Goal: Download file/media

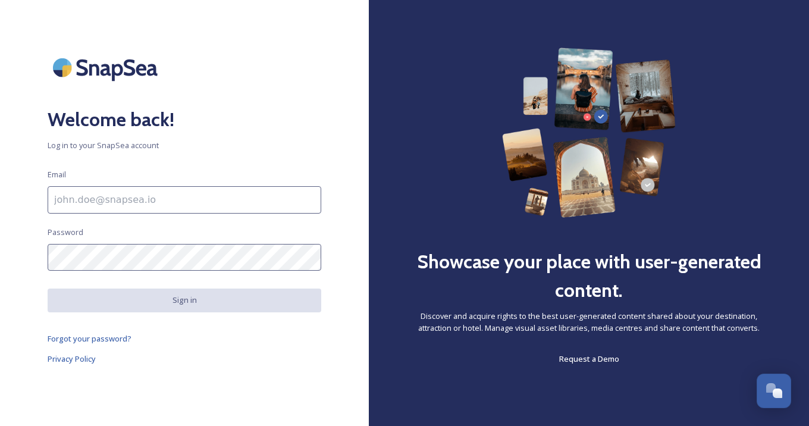
type input "[PERSON_NAME][EMAIL_ADDRESS][DOMAIN_NAME]"
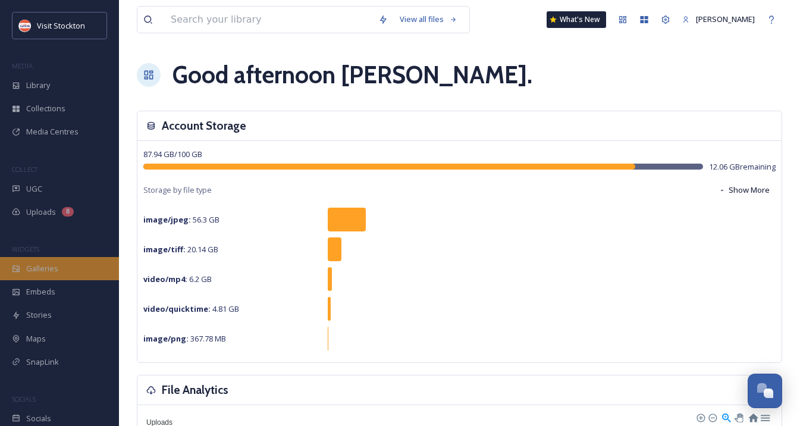
click at [37, 265] on span "Galleries" at bounding box center [42, 268] width 32 height 11
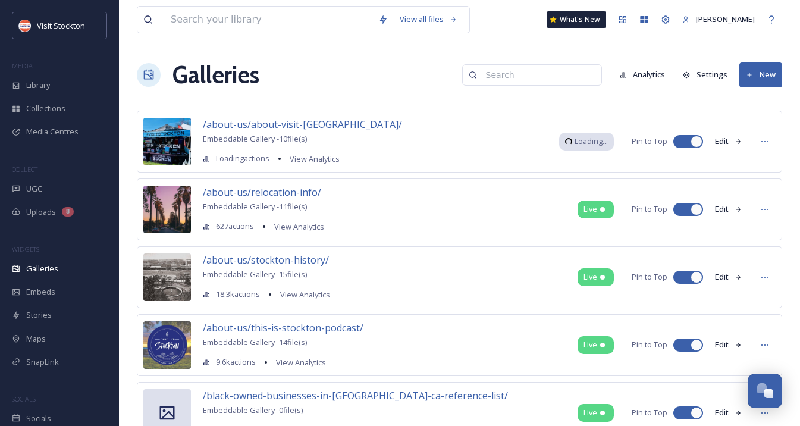
click at [498, 76] on input at bounding box center [537, 75] width 115 height 24
type input "tacos"
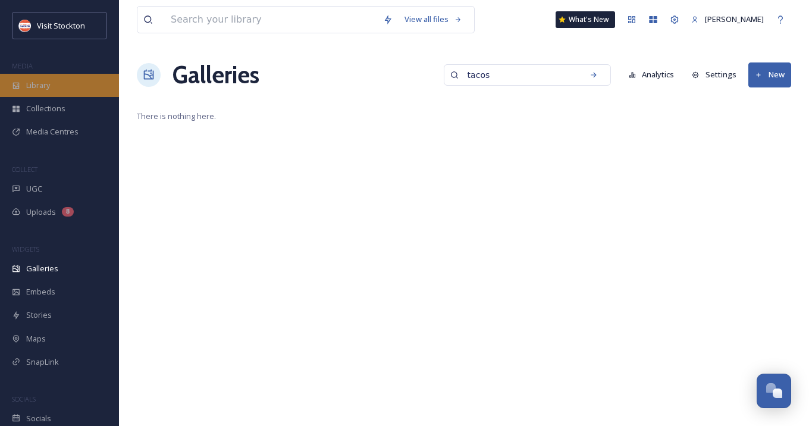
click at [42, 77] on div "Library" at bounding box center [59, 85] width 119 height 23
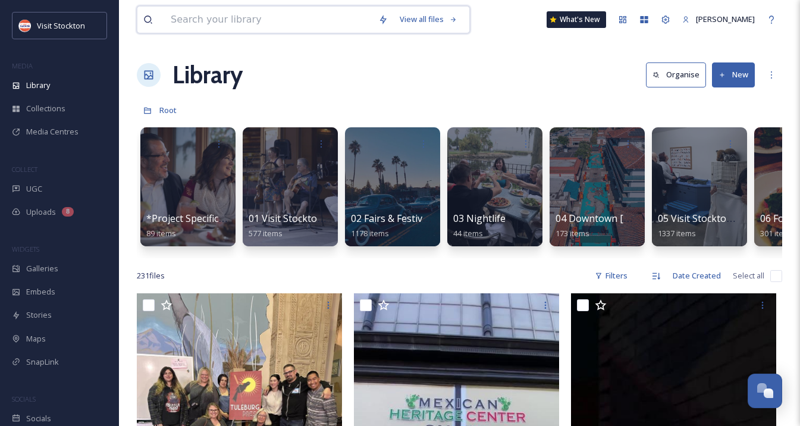
click at [198, 21] on input at bounding box center [269, 20] width 208 height 26
type input "tacos"
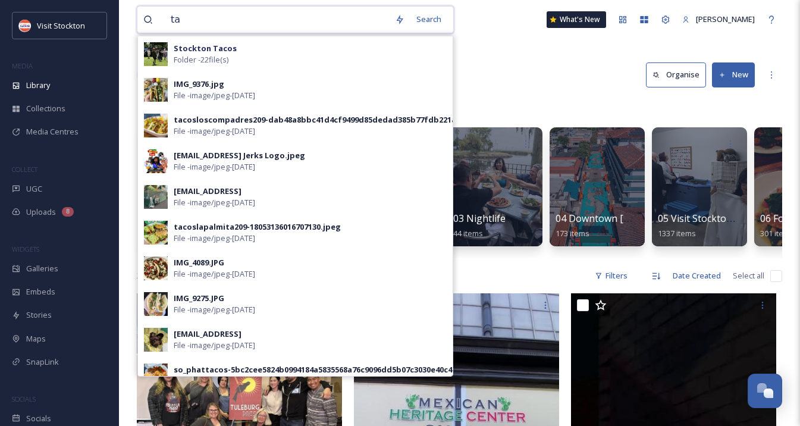
type input "t"
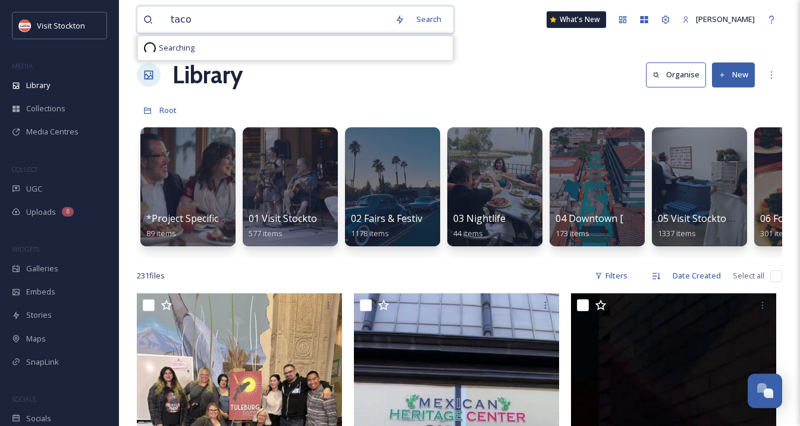
type input "tacos"
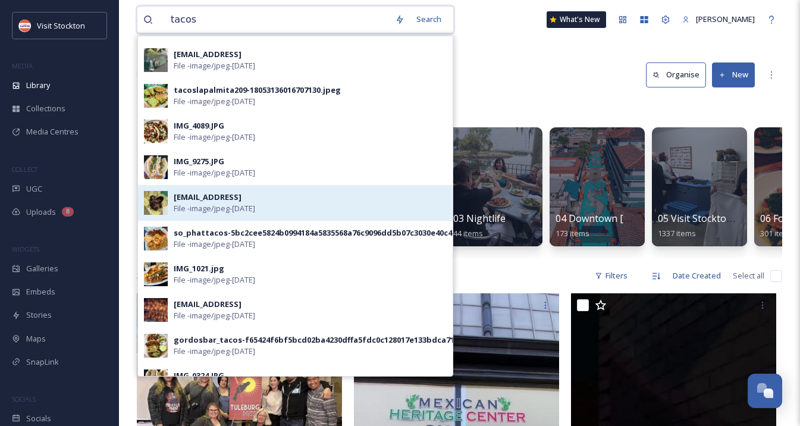
scroll to position [145, 0]
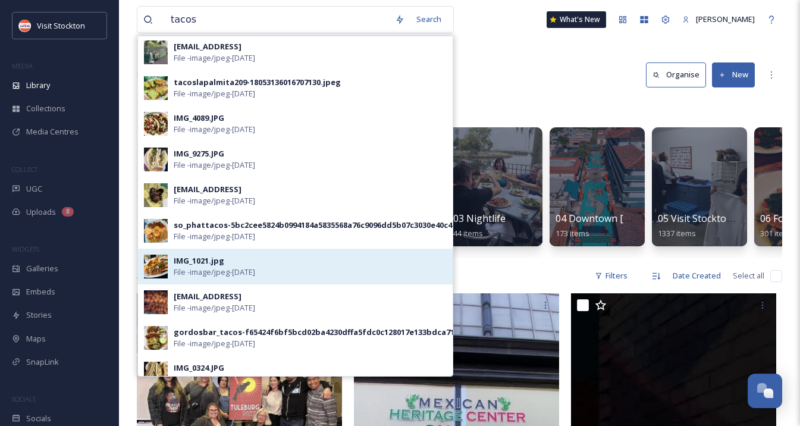
click at [208, 269] on span "File - image/jpeg - [DATE]" at bounding box center [215, 272] width 82 height 11
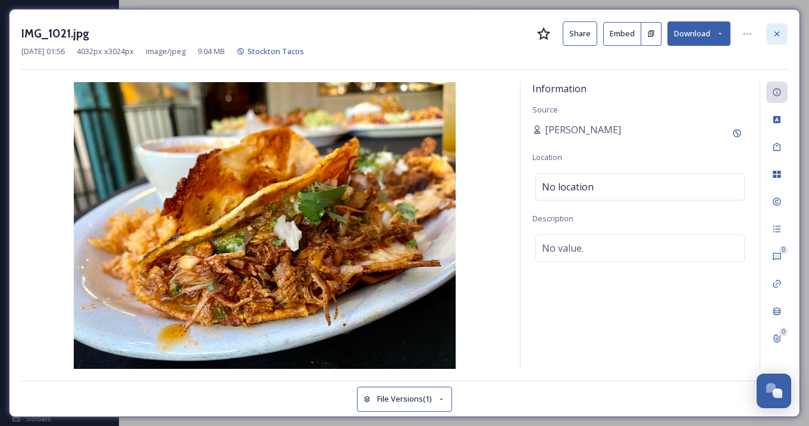
click at [779, 33] on icon at bounding box center [778, 34] width 10 height 10
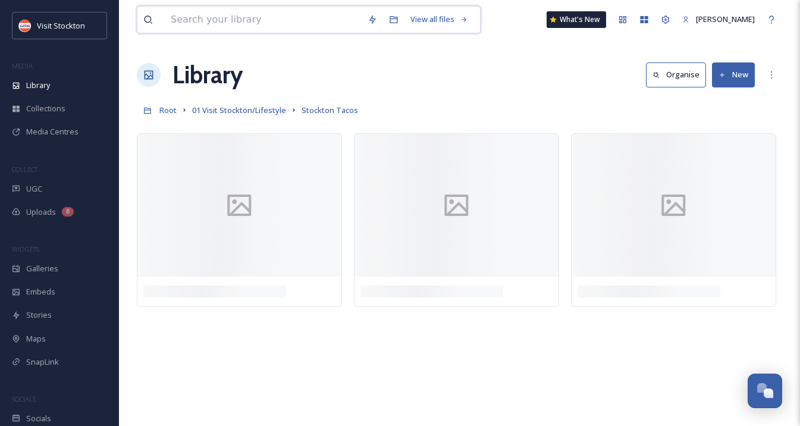
click at [214, 24] on input at bounding box center [263, 20] width 197 height 26
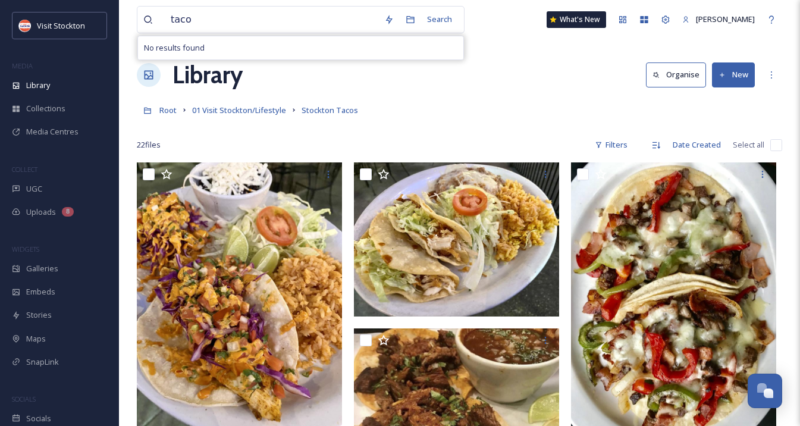
drag, startPoint x: 203, startPoint y: 37, endPoint x: 426, endPoint y: 126, distance: 239.6
click at [426, 126] on div at bounding box center [460, 127] width 646 height 12
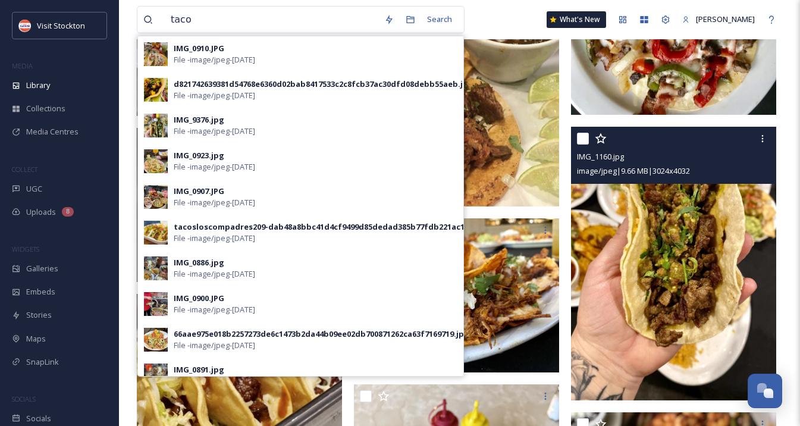
scroll to position [354, 0]
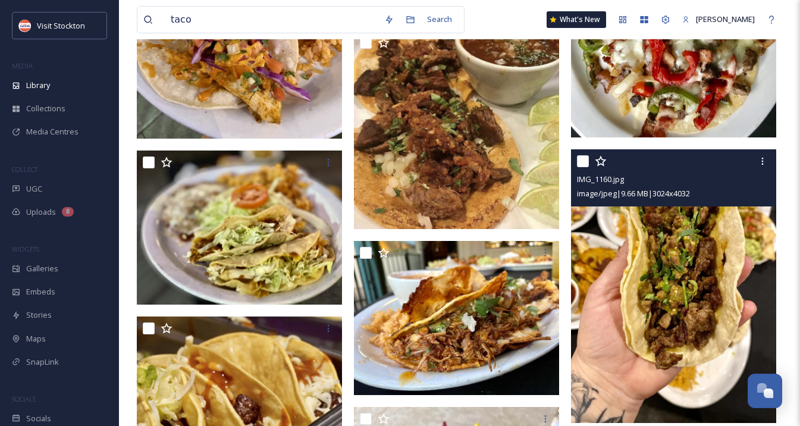
scroll to position [352, 0]
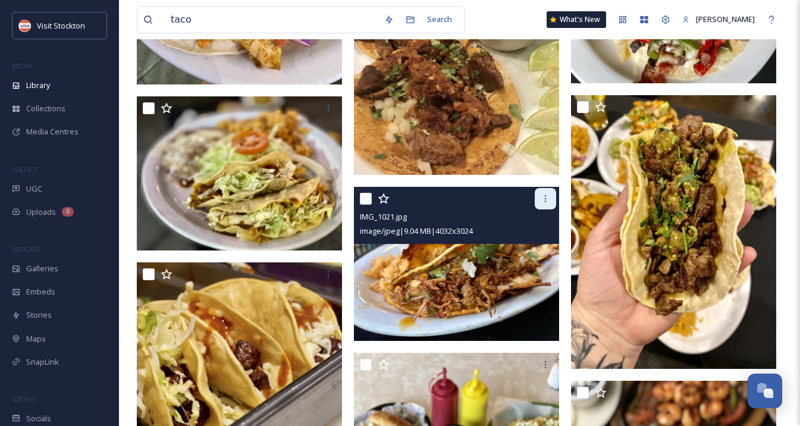
click at [548, 200] on icon at bounding box center [546, 199] width 10 height 10
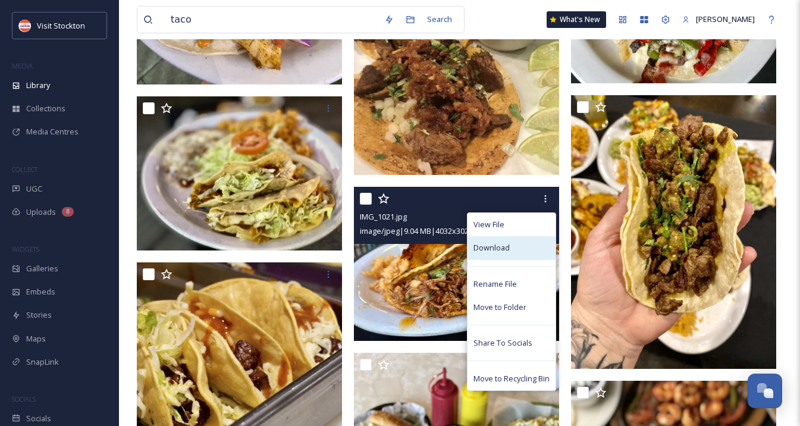
click at [509, 248] on div "Download" at bounding box center [512, 247] width 88 height 23
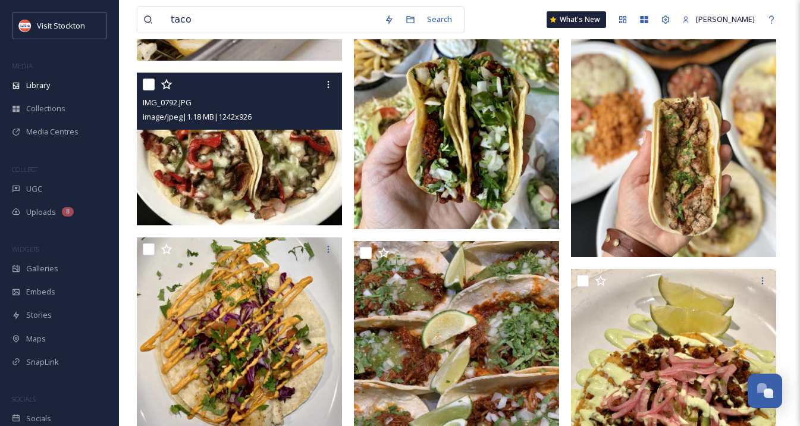
scroll to position [723, 0]
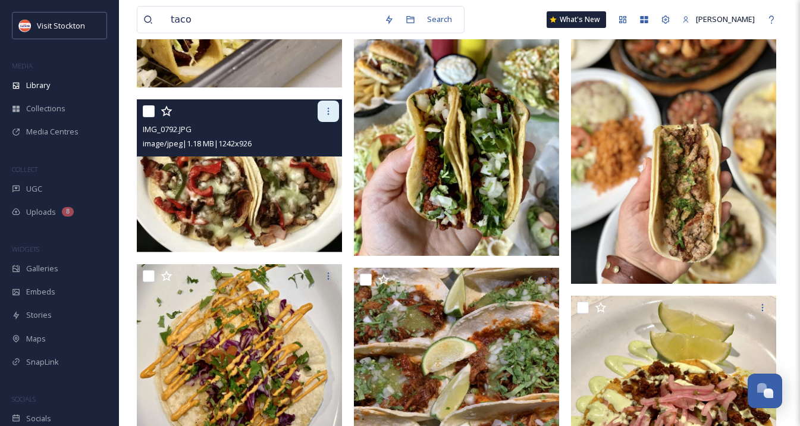
click at [329, 110] on icon at bounding box center [329, 112] width 10 height 10
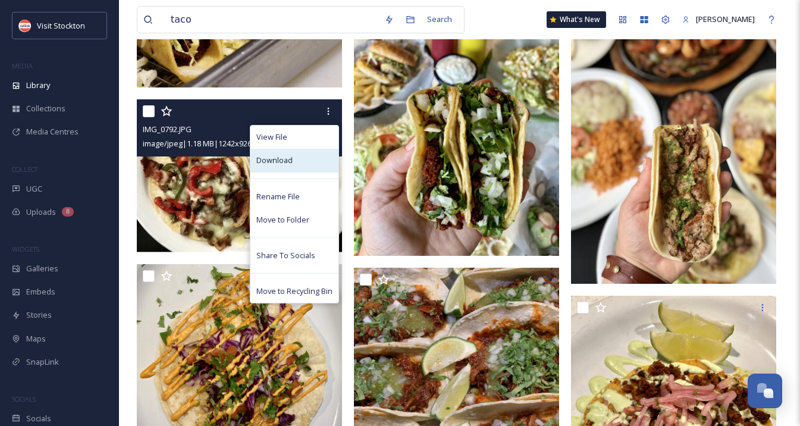
click at [296, 160] on div "Download" at bounding box center [295, 160] width 88 height 23
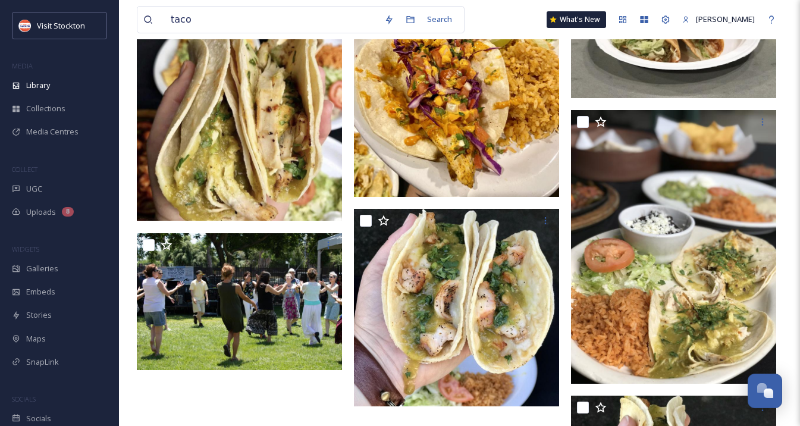
scroll to position [1374, 0]
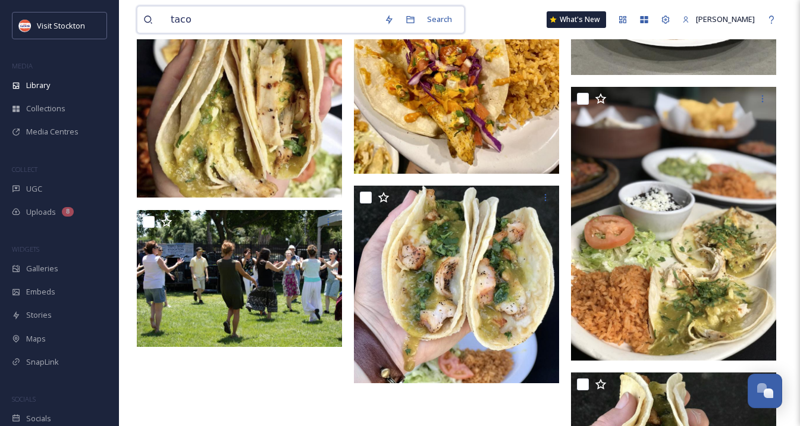
drag, startPoint x: 188, startPoint y: 14, endPoint x: 149, endPoint y: 15, distance: 38.7
click at [151, 14] on div "taco" at bounding box center [260, 20] width 235 height 26
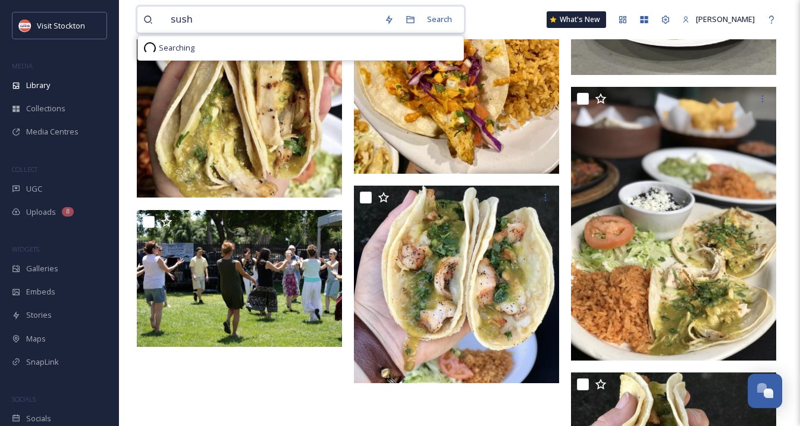
type input "sushi"
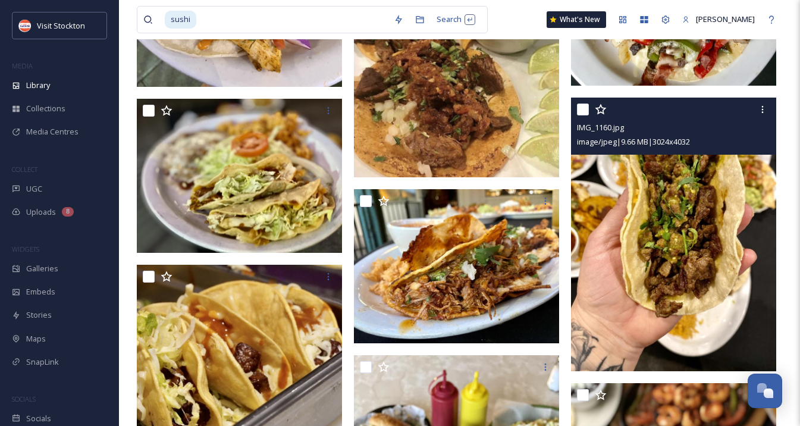
scroll to position [0, 0]
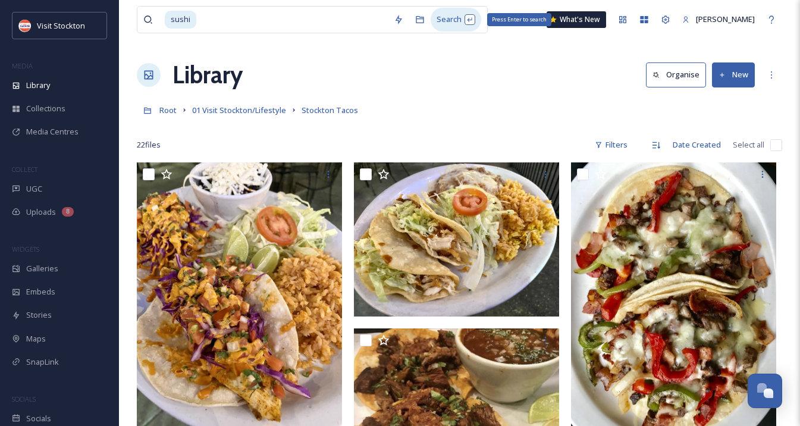
click at [459, 21] on div "Search Press Enter to search" at bounding box center [456, 19] width 51 height 23
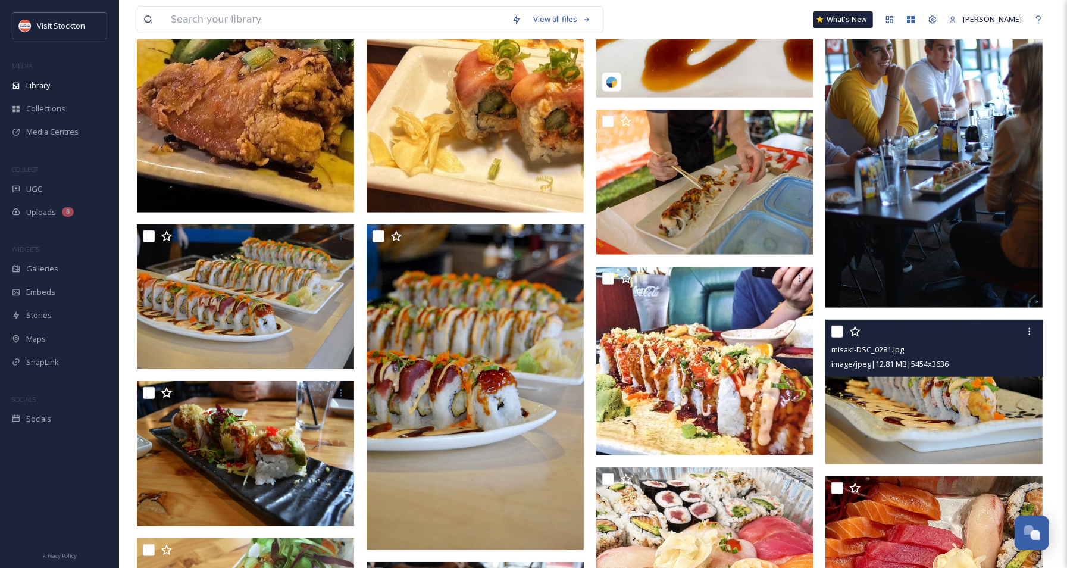
scroll to position [340, 0]
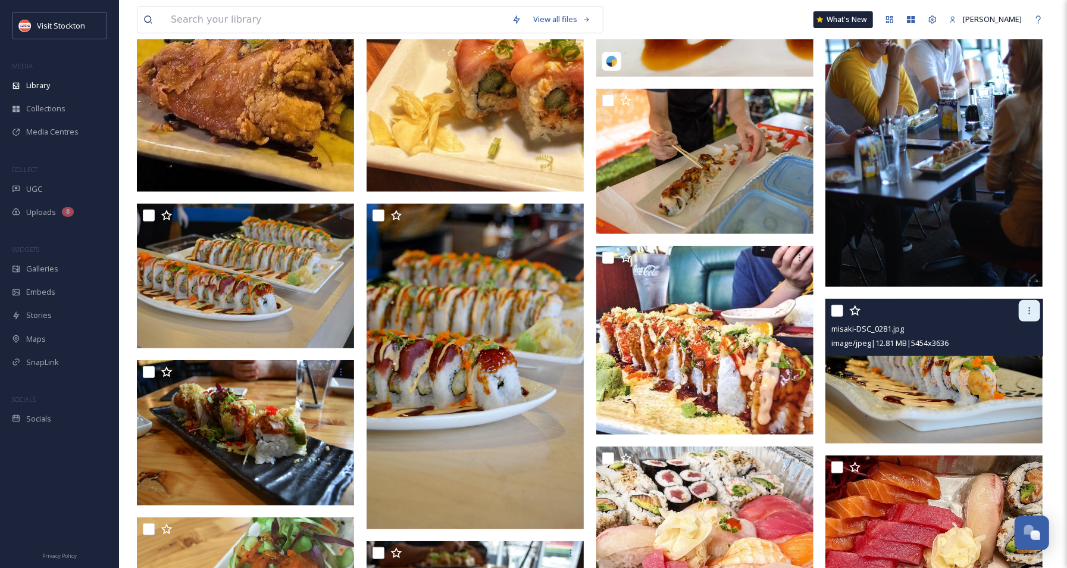
click at [809, 312] on icon at bounding box center [1030, 311] width 10 height 10
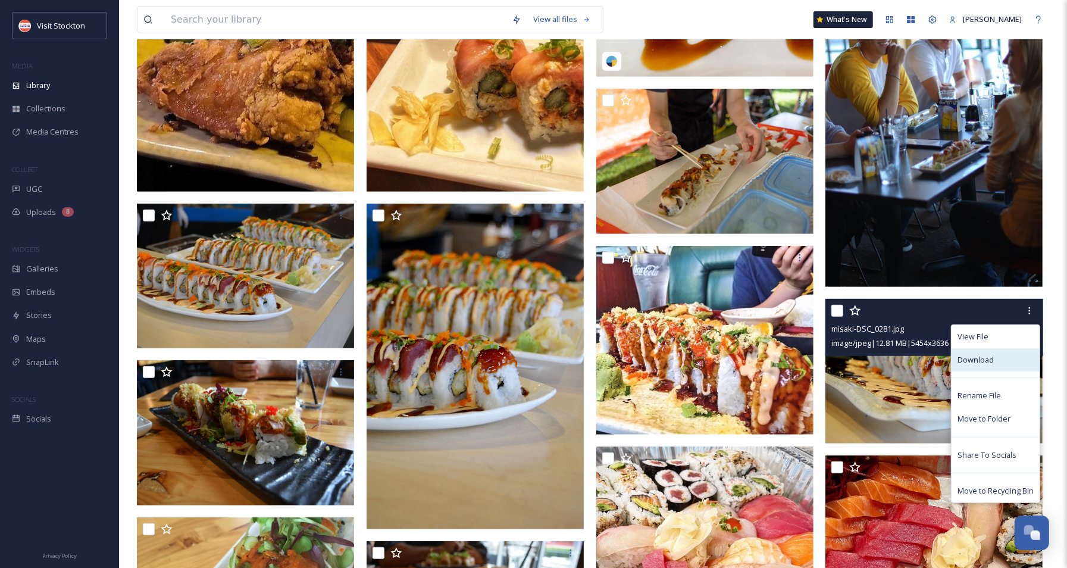
click at [809, 362] on span "Download" at bounding box center [976, 359] width 36 height 11
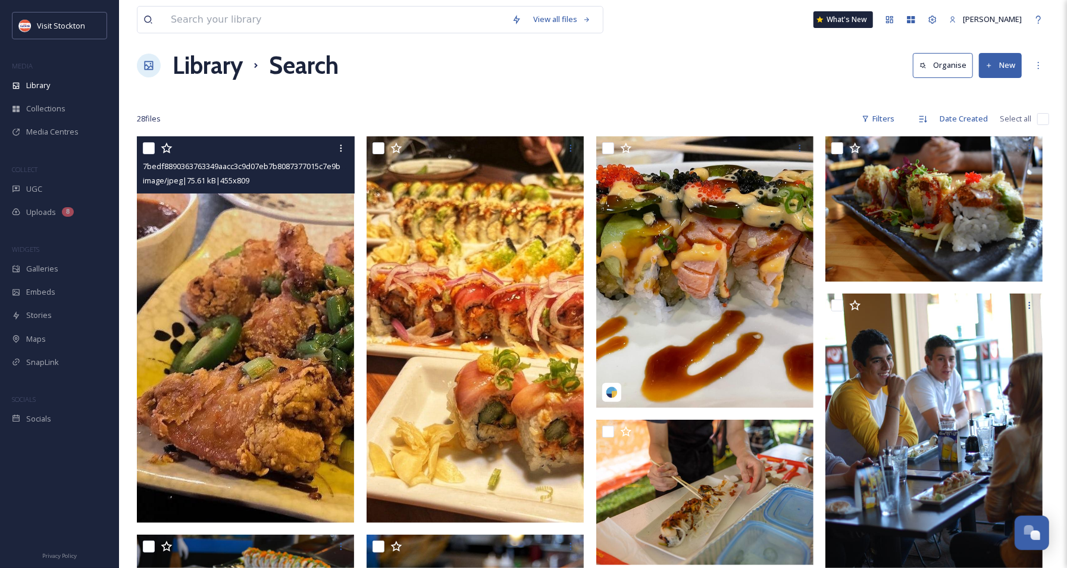
scroll to position [407, 0]
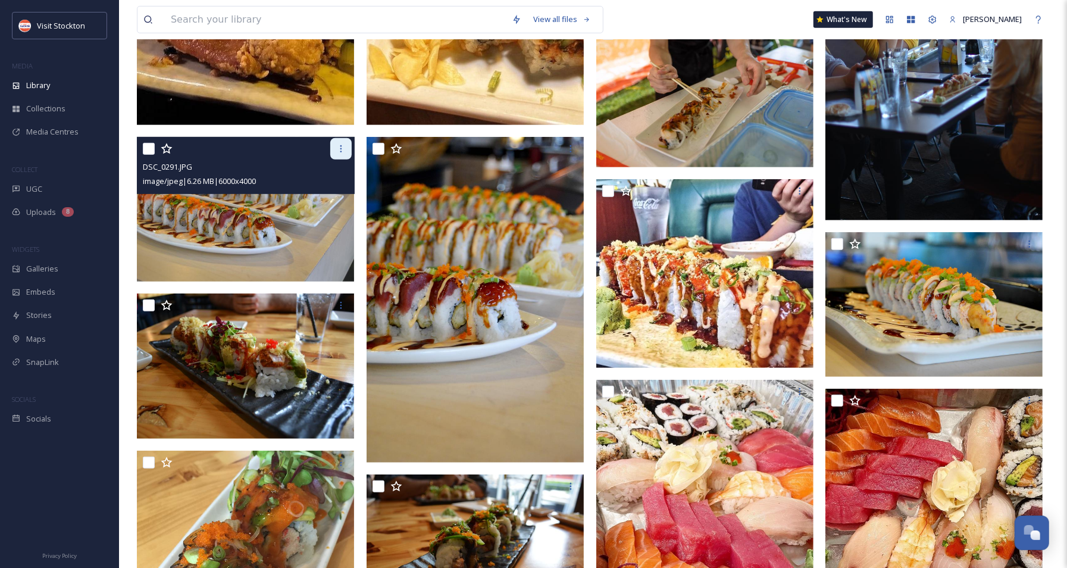
click at [342, 150] on icon at bounding box center [341, 149] width 10 height 10
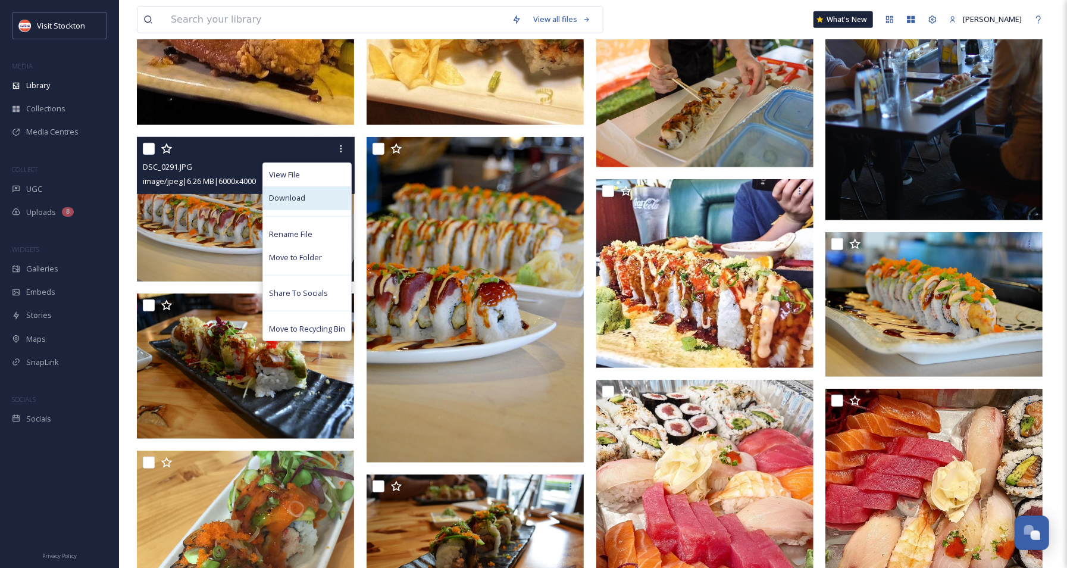
click at [298, 193] on span "Download" at bounding box center [287, 197] width 36 height 11
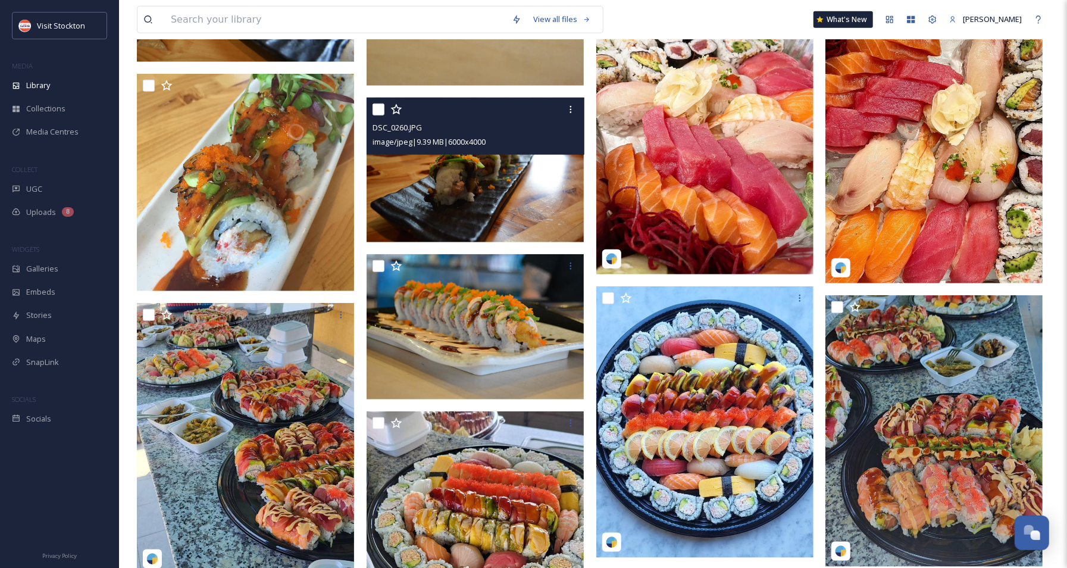
scroll to position [834, 0]
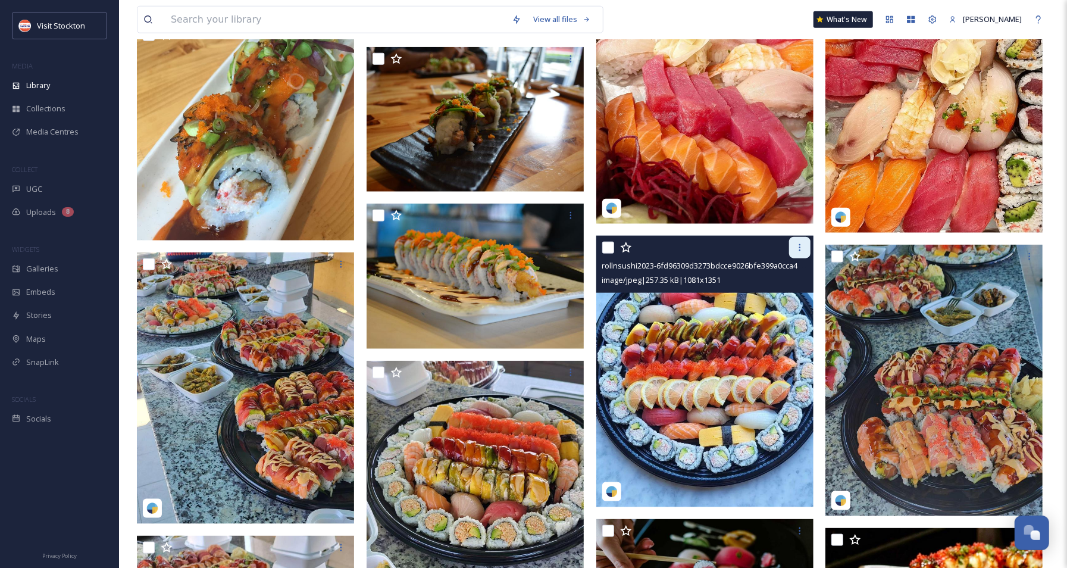
click at [802, 246] on icon at bounding box center [800, 248] width 10 height 10
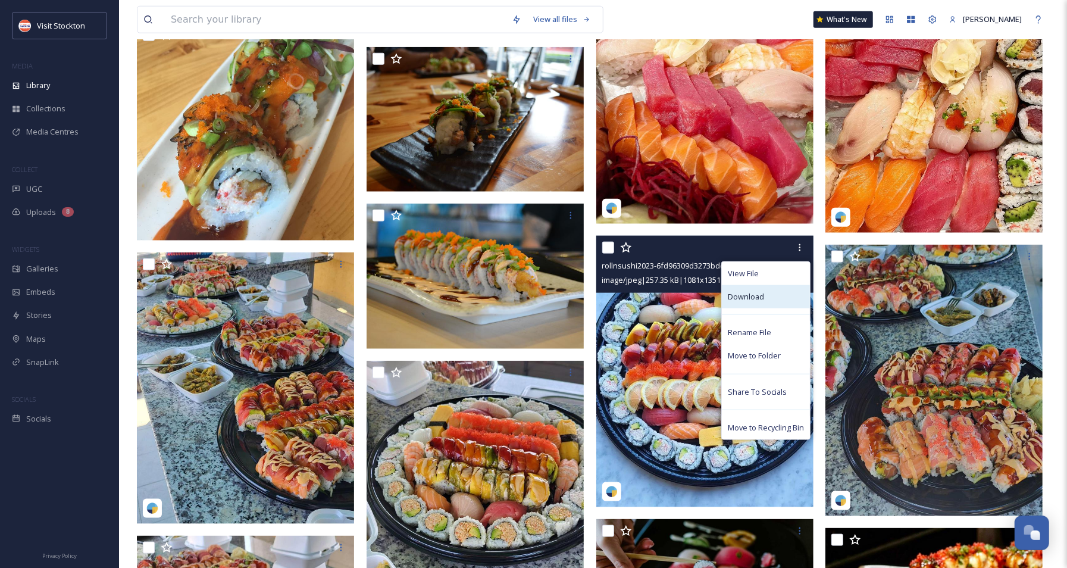
click at [762, 296] on span "Download" at bounding box center [746, 296] width 36 height 11
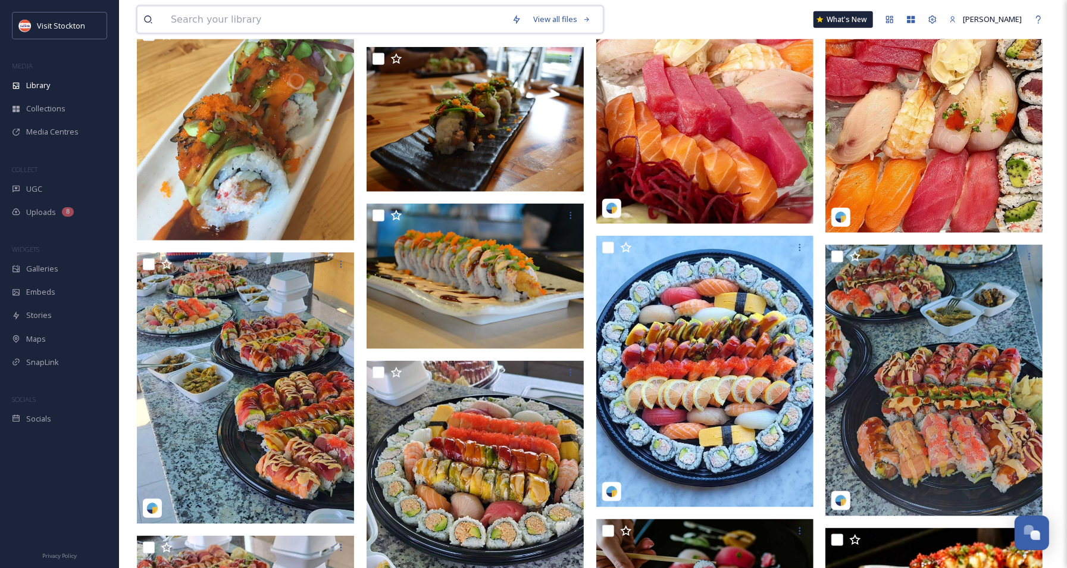
click at [270, 17] on input at bounding box center [335, 20] width 341 height 26
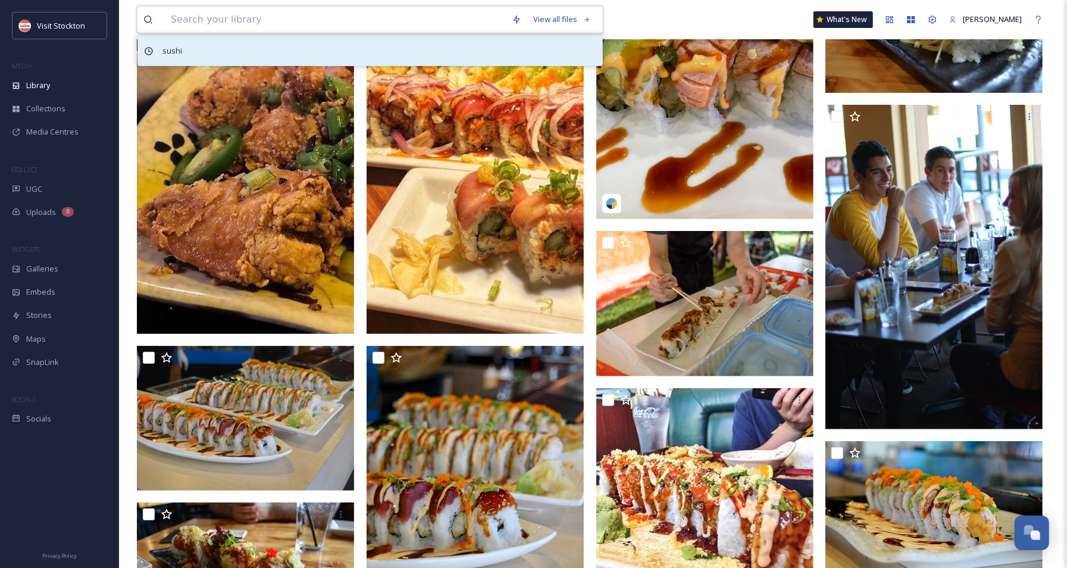
scroll to position [0, 0]
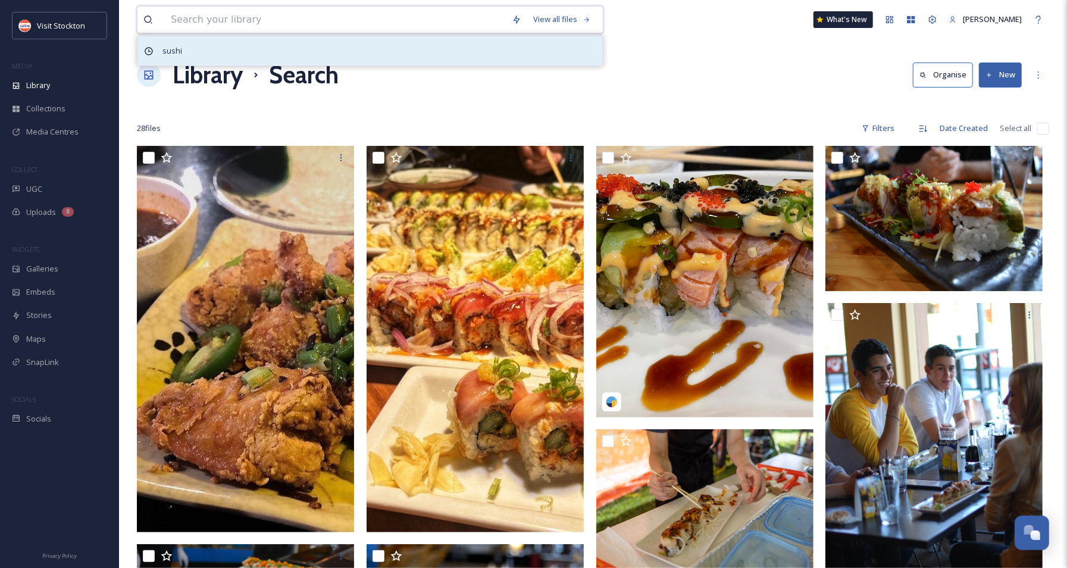
paste input "farm-to-fork"
type input "farm-to-fork"
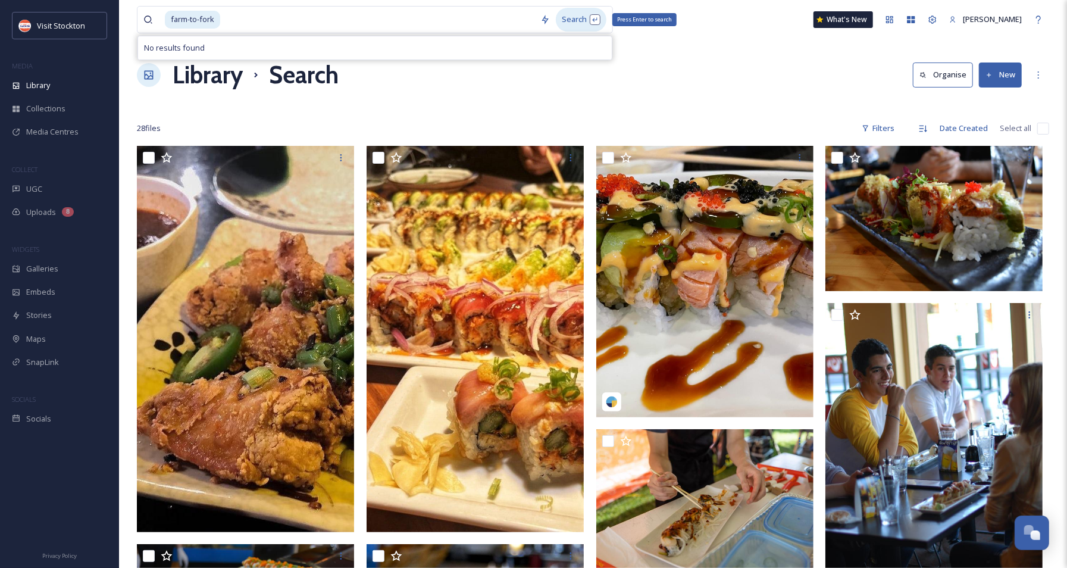
click at [574, 19] on div "Search Press Enter to search" at bounding box center [581, 19] width 51 height 23
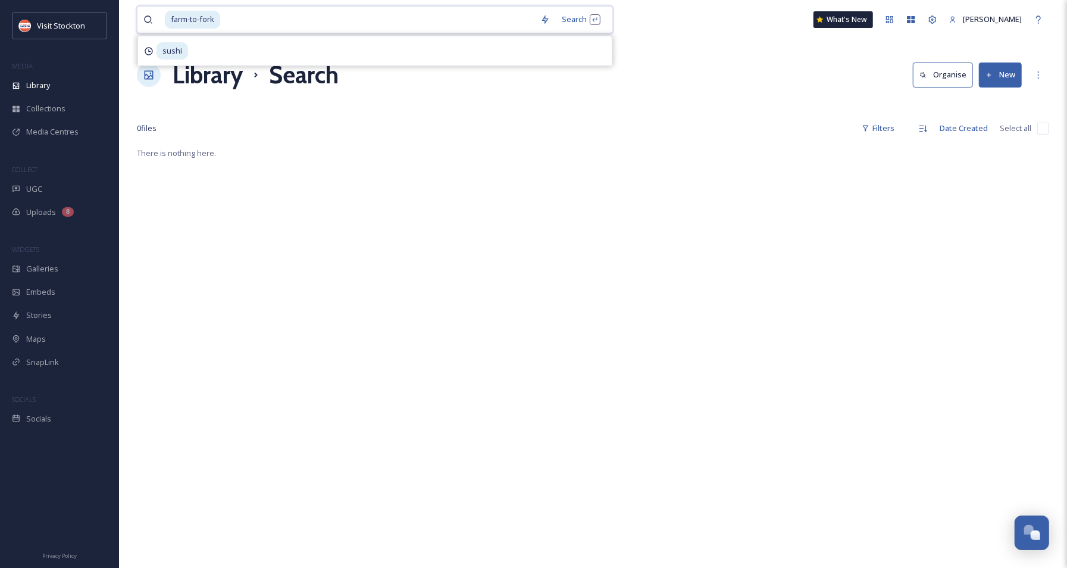
click at [254, 24] on input at bounding box center [377, 20] width 313 height 26
click at [196, 18] on input "farm-to" at bounding box center [344, 20] width 358 height 26
type input "farm to"
click at [571, 21] on div "Search Press Enter to search" at bounding box center [581, 19] width 51 height 23
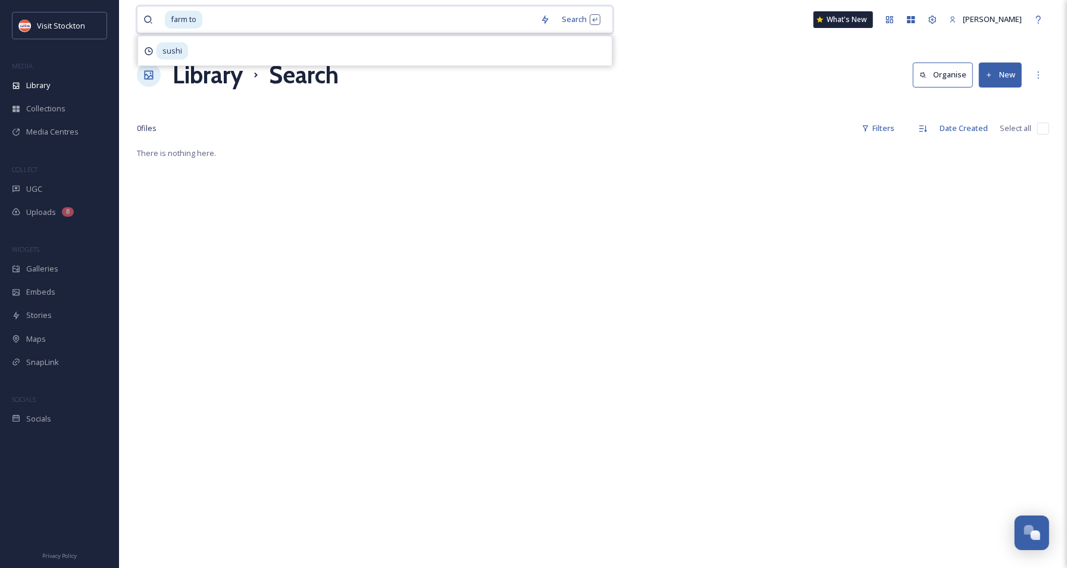
click at [277, 17] on input at bounding box center [369, 20] width 331 height 26
drag, startPoint x: 277, startPoint y: 19, endPoint x: 101, endPoint y: 17, distance: 175.6
click at [101, 17] on div "Visit Stockton MEDIA Library Collections Media Centres COLLECT UGC Uploads 8 WI…" at bounding box center [533, 357] width 1067 height 714
paste input "Lodi wine"
click at [208, 18] on input "Lodi wine" at bounding box center [373, 20] width 338 height 26
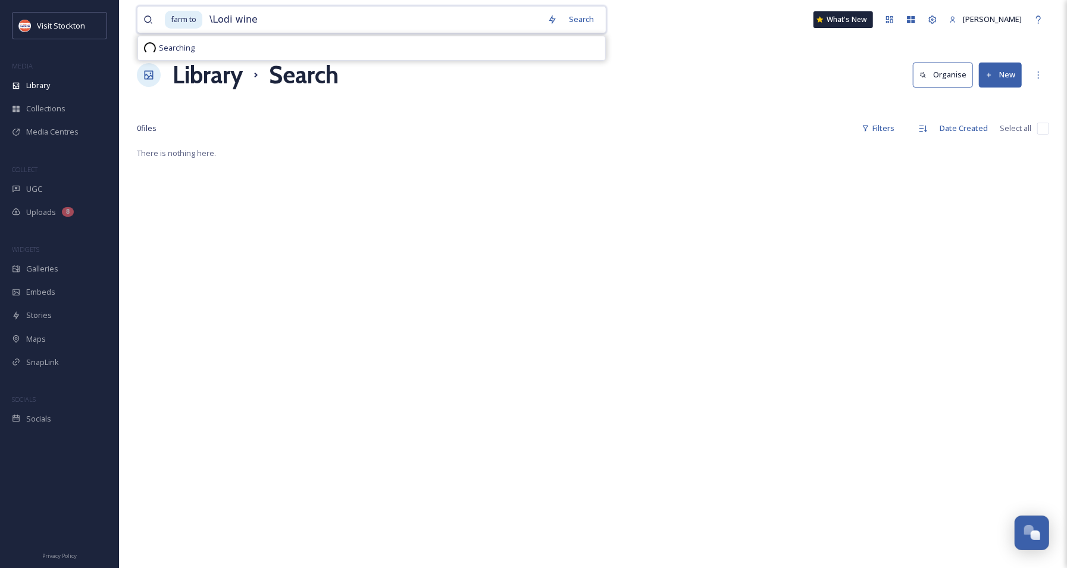
type input "Lodi wine"
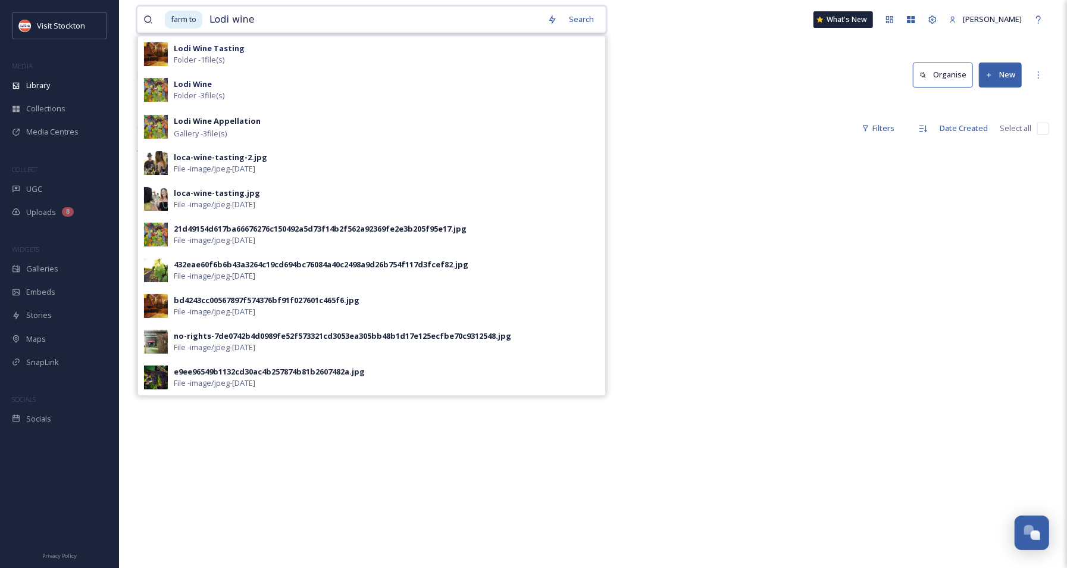
click at [258, 20] on input "Lodi wine" at bounding box center [373, 20] width 338 height 26
click at [259, 19] on input "Lodi wine" at bounding box center [373, 20] width 338 height 26
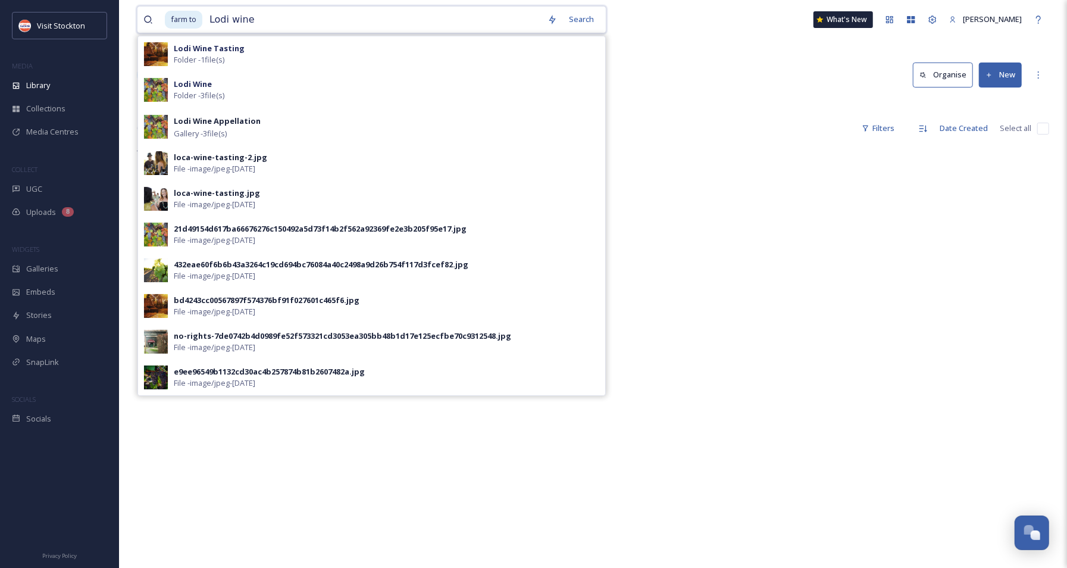
click at [259, 19] on input "Lodi wine" at bounding box center [373, 20] width 338 height 26
type input "f"
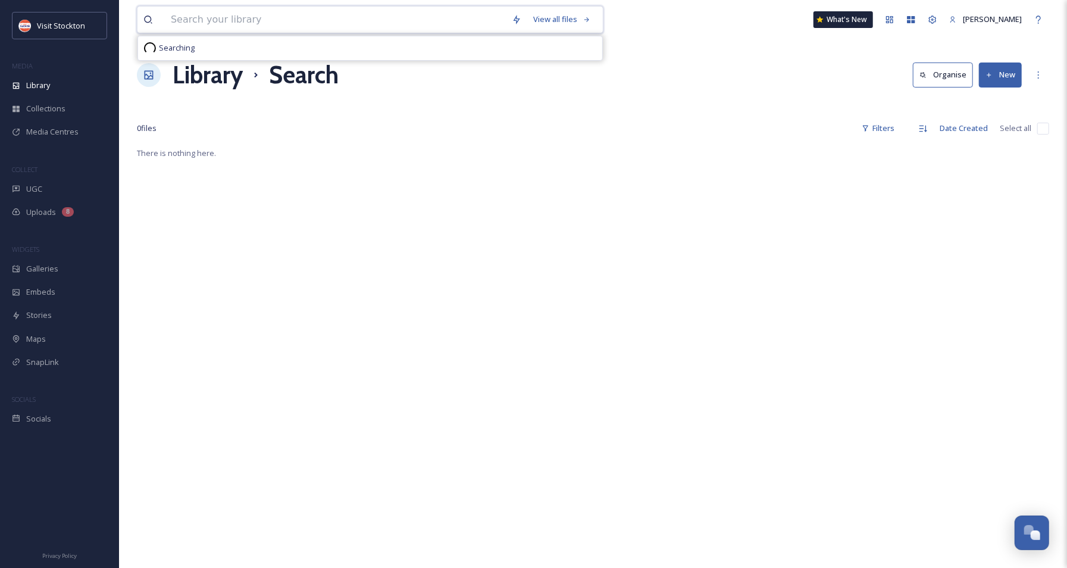
paste input "Lodi wine"
click at [563, 20] on div "Search" at bounding box center [562, 19] width 37 height 23
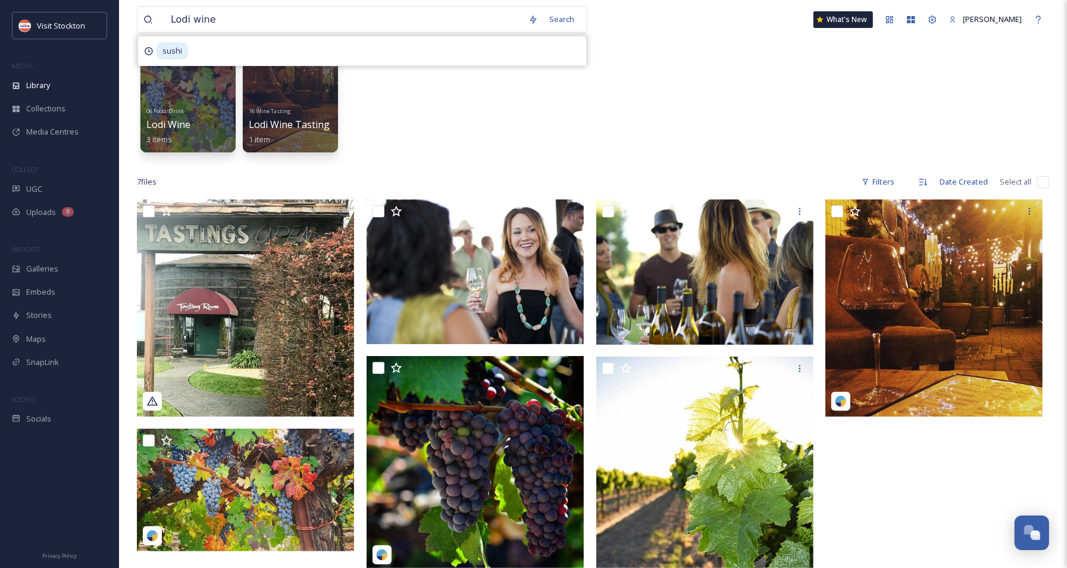
scroll to position [101, 0]
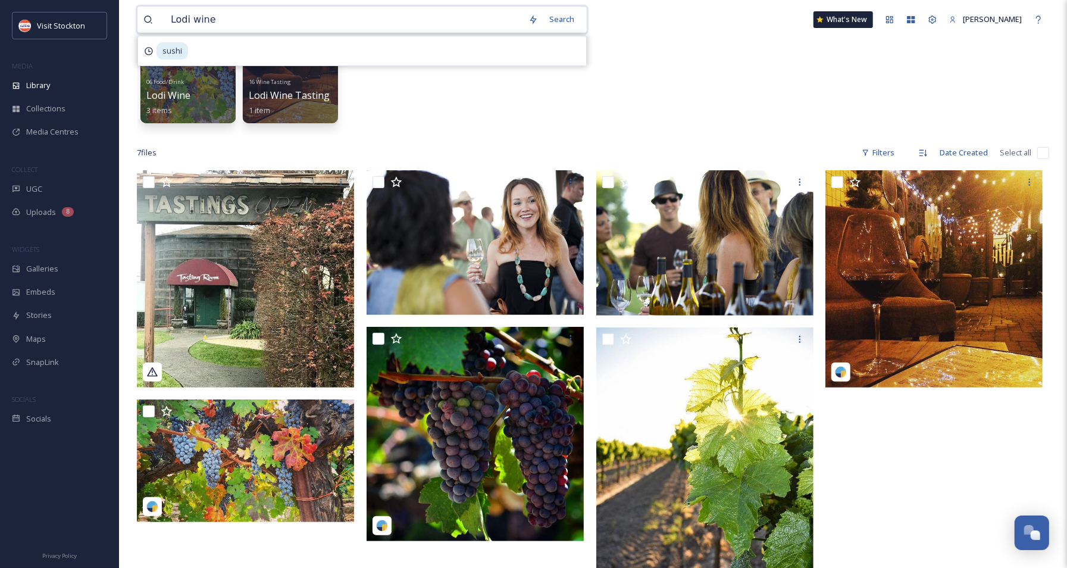
click at [201, 15] on input "Lodi wine" at bounding box center [344, 20] width 358 height 26
type input "[GEOGRAPHIC_DATA]"
click at [569, 22] on div "Search" at bounding box center [562, 19] width 37 height 23
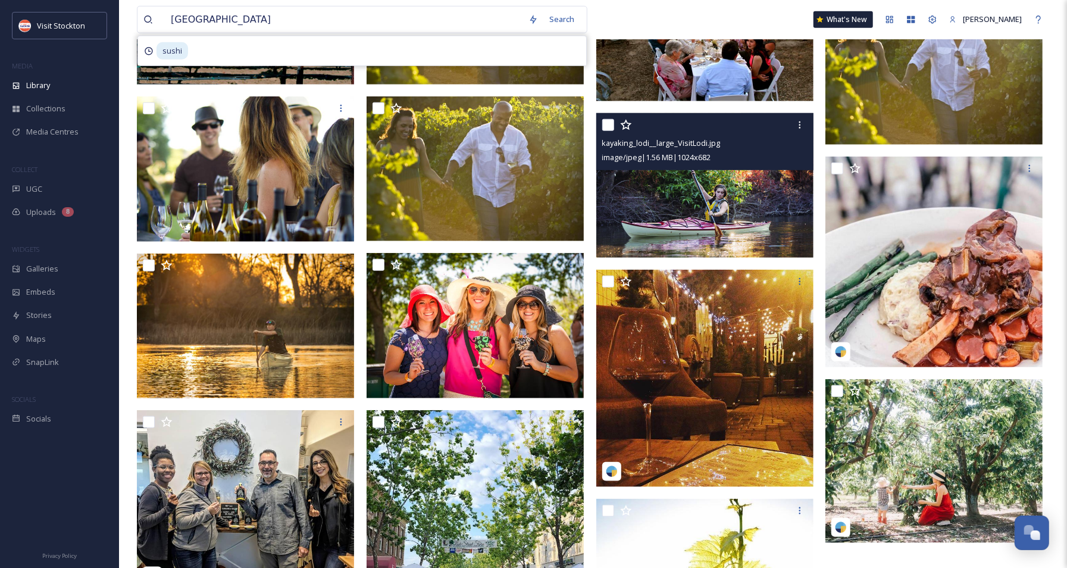
scroll to position [771, 0]
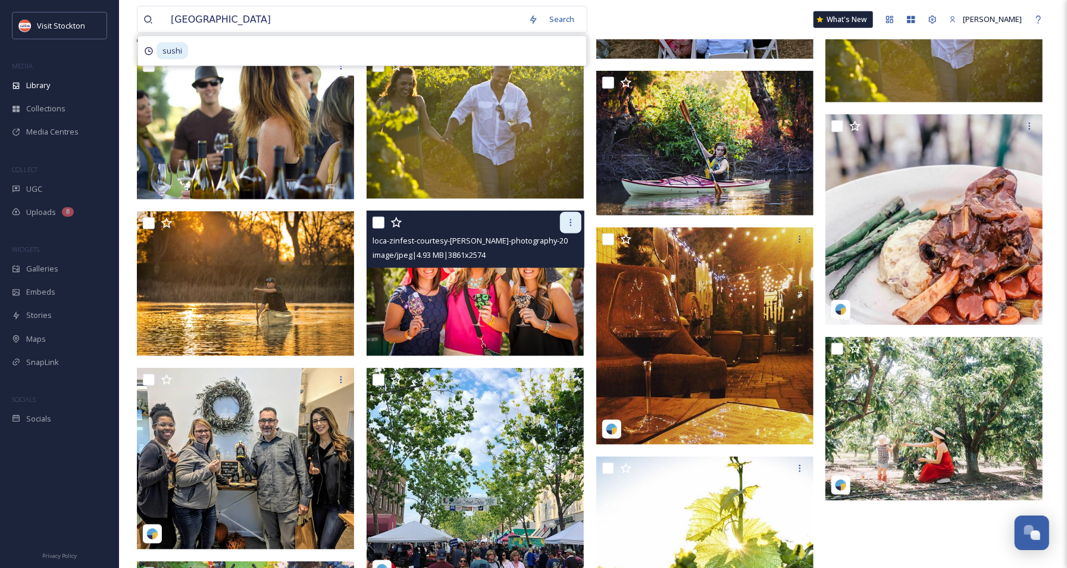
click at [568, 225] on icon at bounding box center [571, 223] width 10 height 10
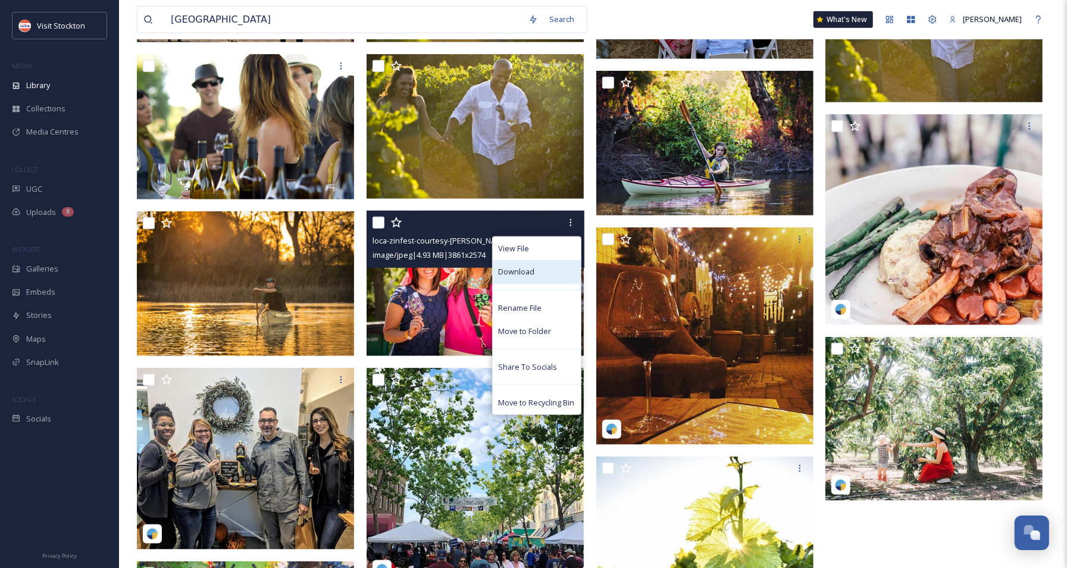
click at [524, 270] on span "Download" at bounding box center [517, 271] width 36 height 11
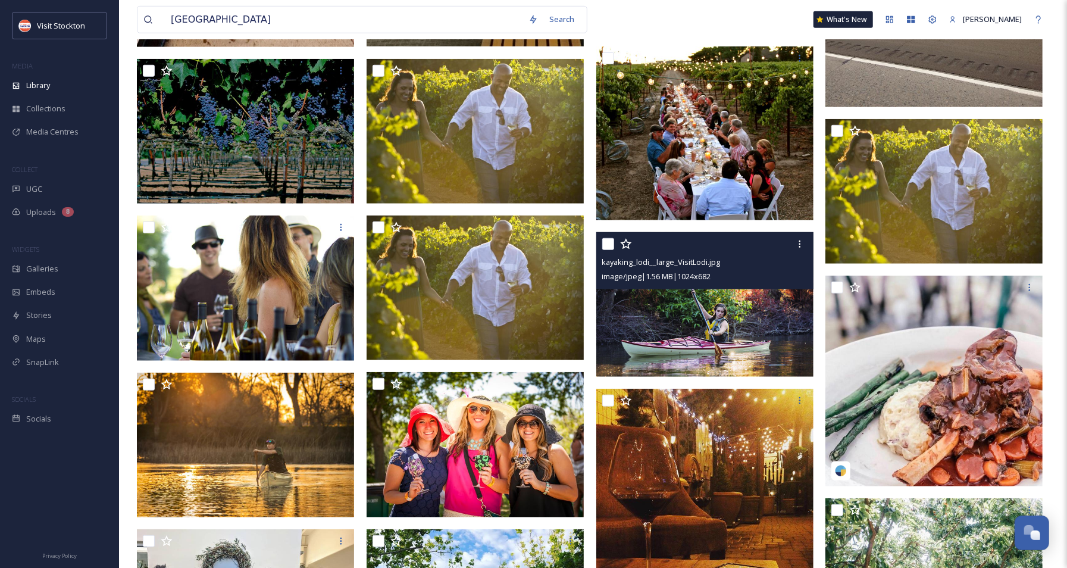
scroll to position [600, 0]
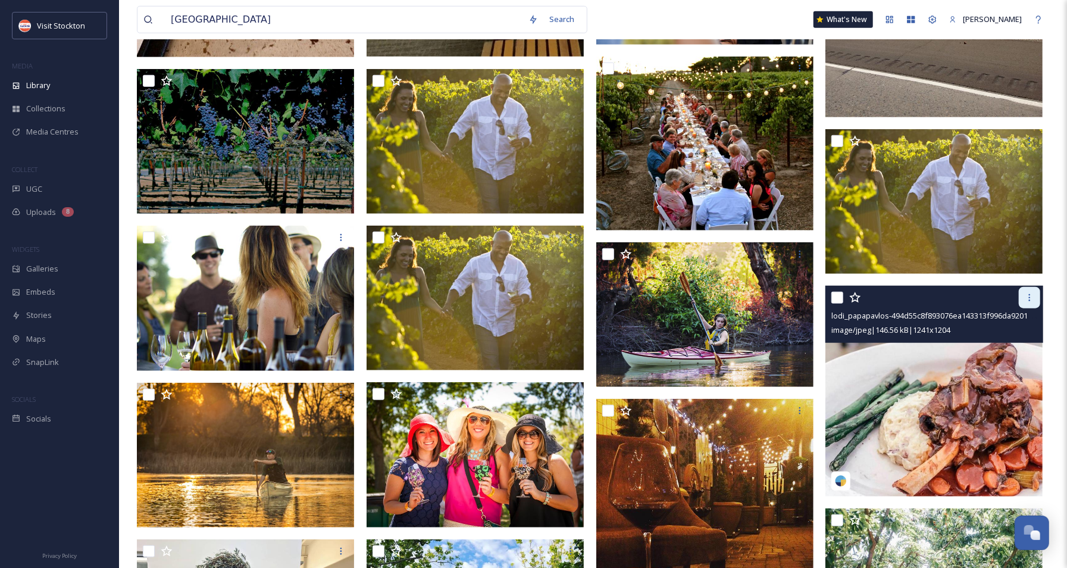
click at [809, 296] on icon at bounding box center [1030, 298] width 10 height 10
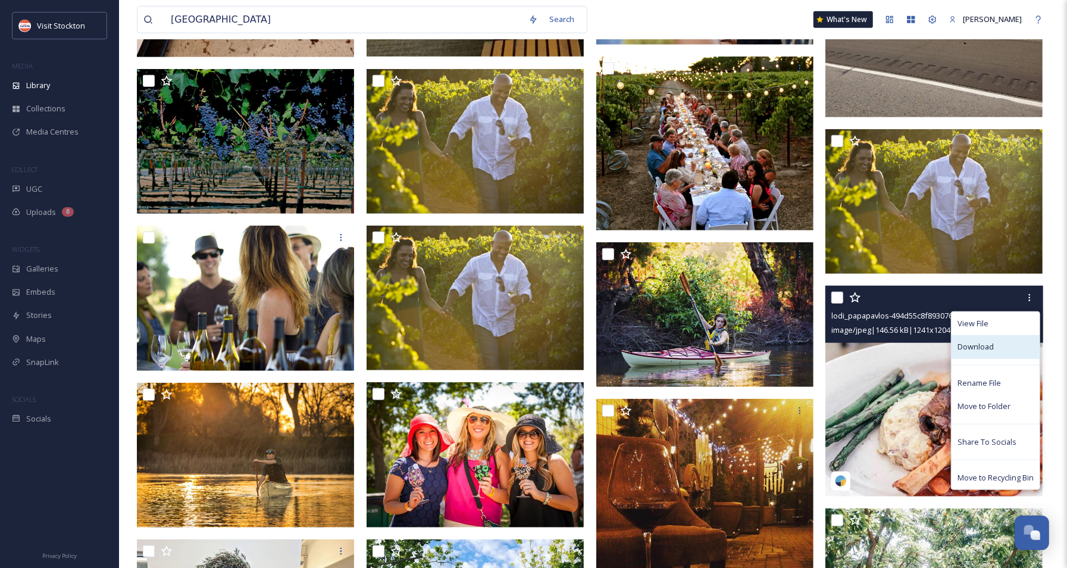
click at [809, 345] on span "Download" at bounding box center [976, 346] width 36 height 11
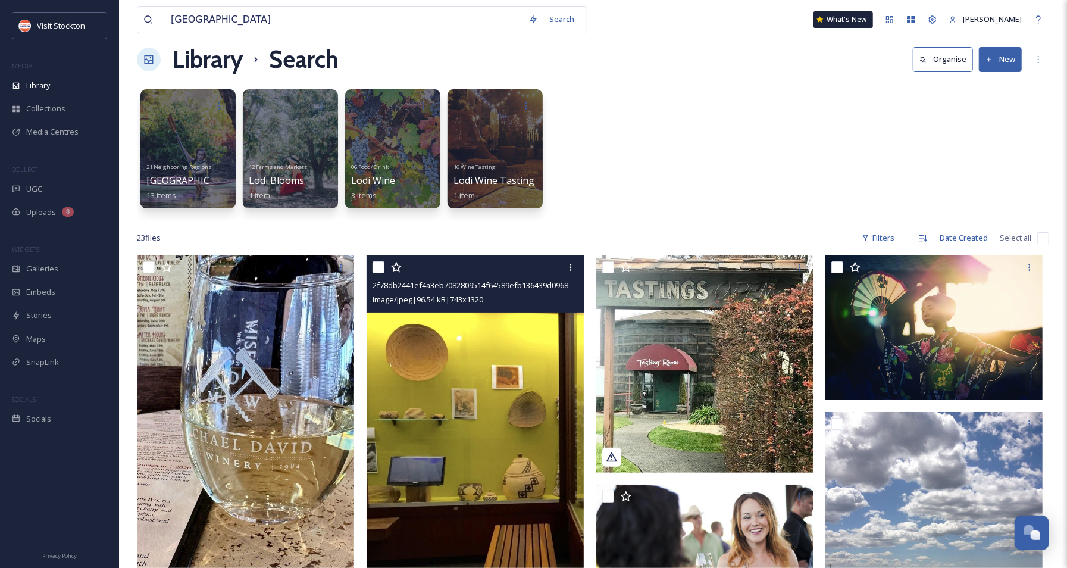
scroll to position [0, 0]
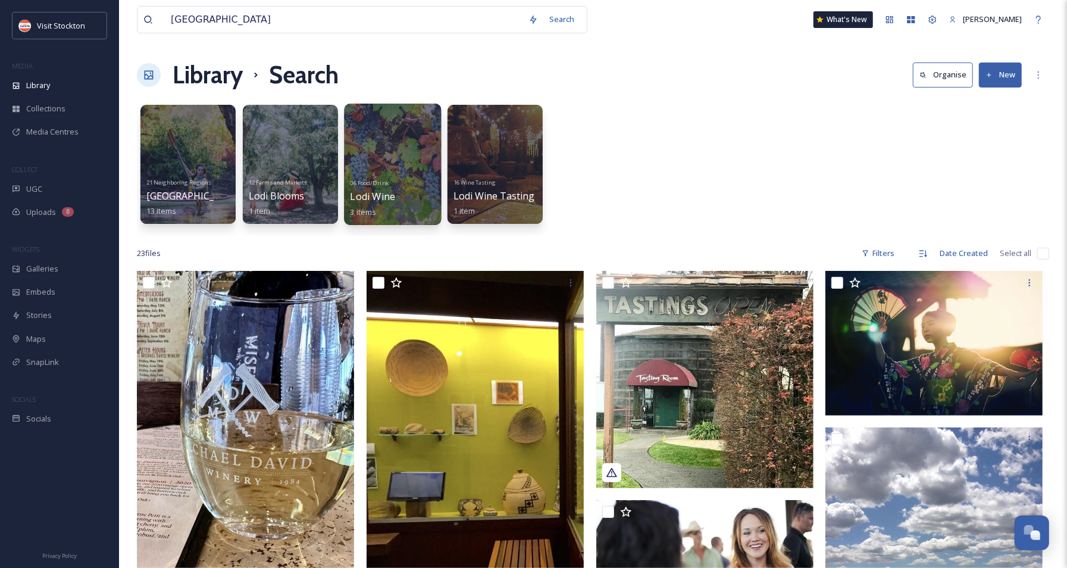
click at [382, 181] on span "06 Food/Drink" at bounding box center [370, 183] width 38 height 8
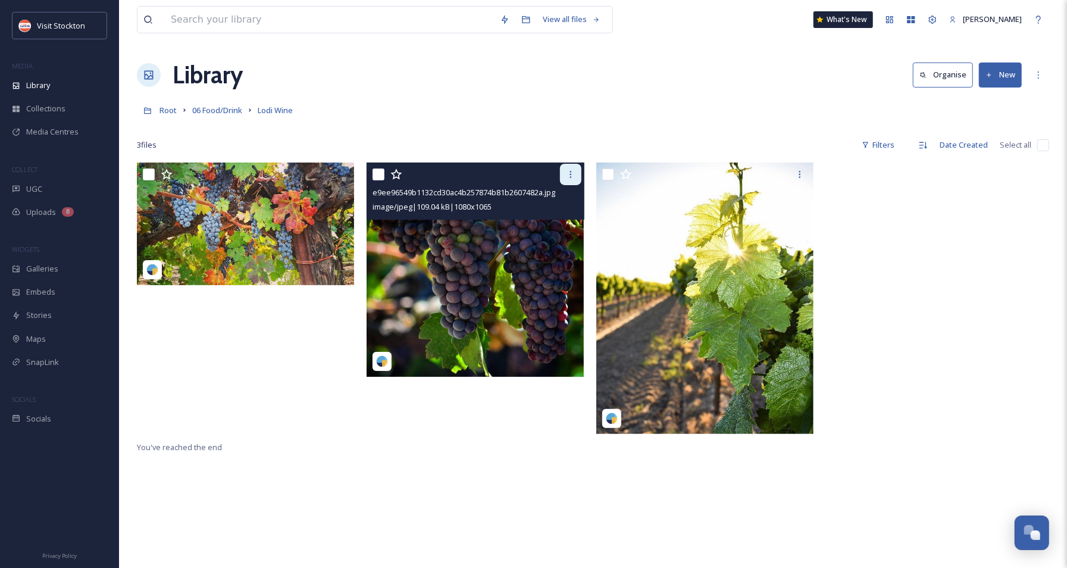
click at [572, 176] on icon at bounding box center [571, 175] width 10 height 10
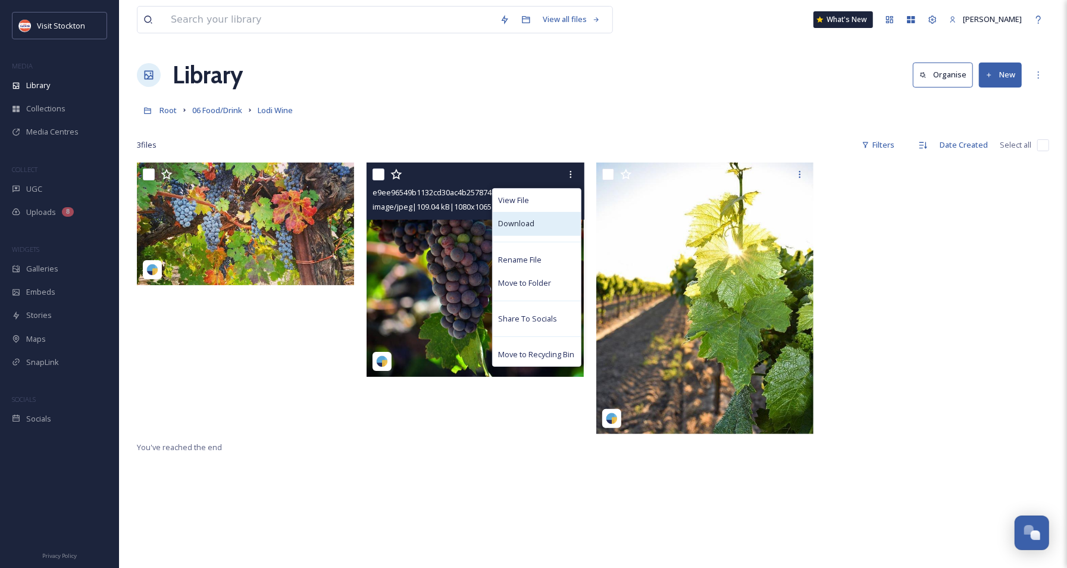
click at [529, 221] on span "Download" at bounding box center [517, 223] width 36 height 11
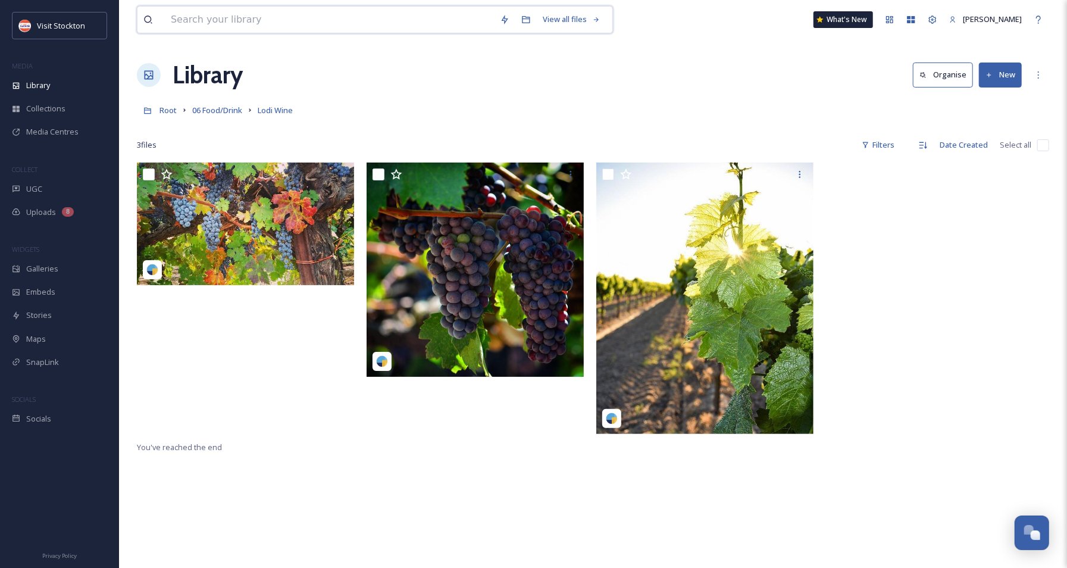
click at [172, 18] on input at bounding box center [329, 20] width 329 height 26
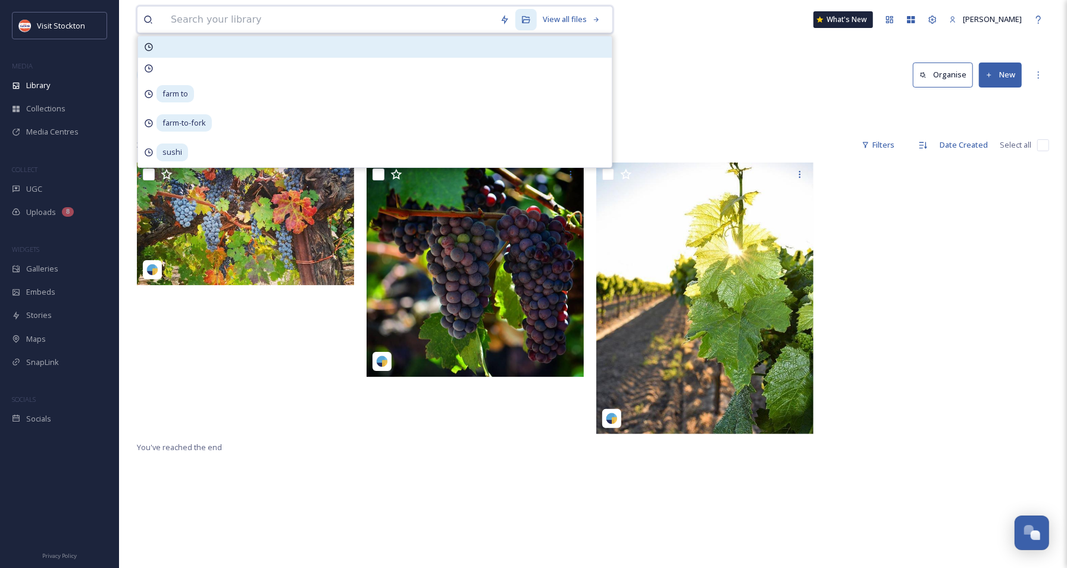
paste input "craft beer"
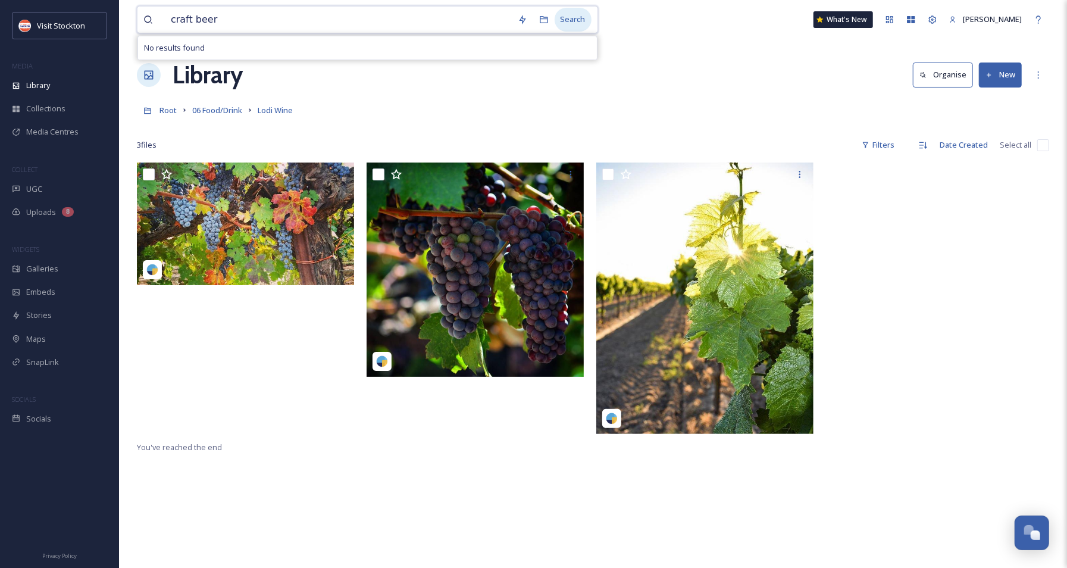
type input "craft beer"
click at [574, 17] on div "Search" at bounding box center [573, 19] width 37 height 23
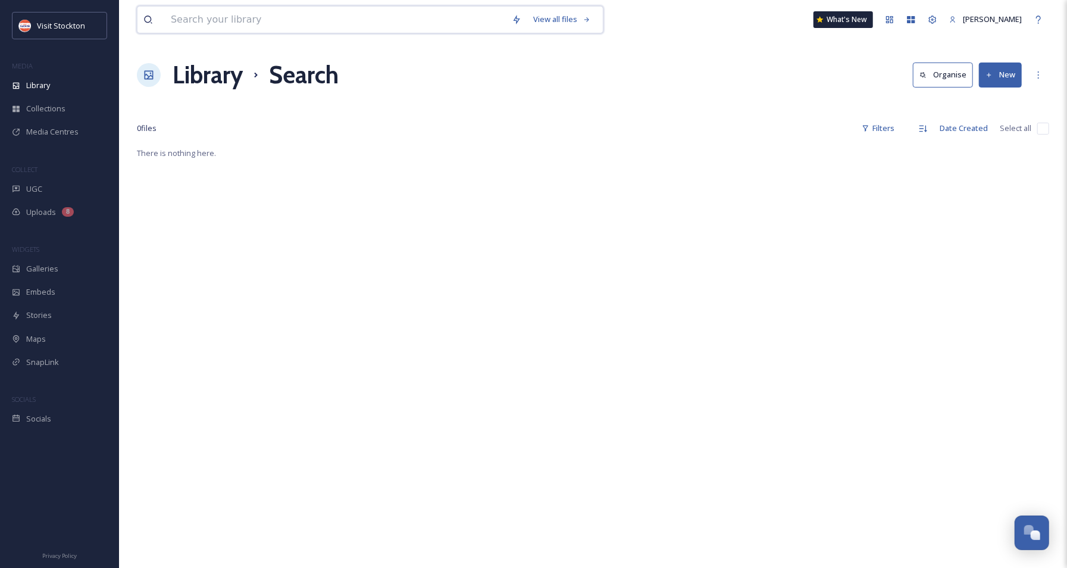
click at [254, 20] on input at bounding box center [335, 20] width 341 height 26
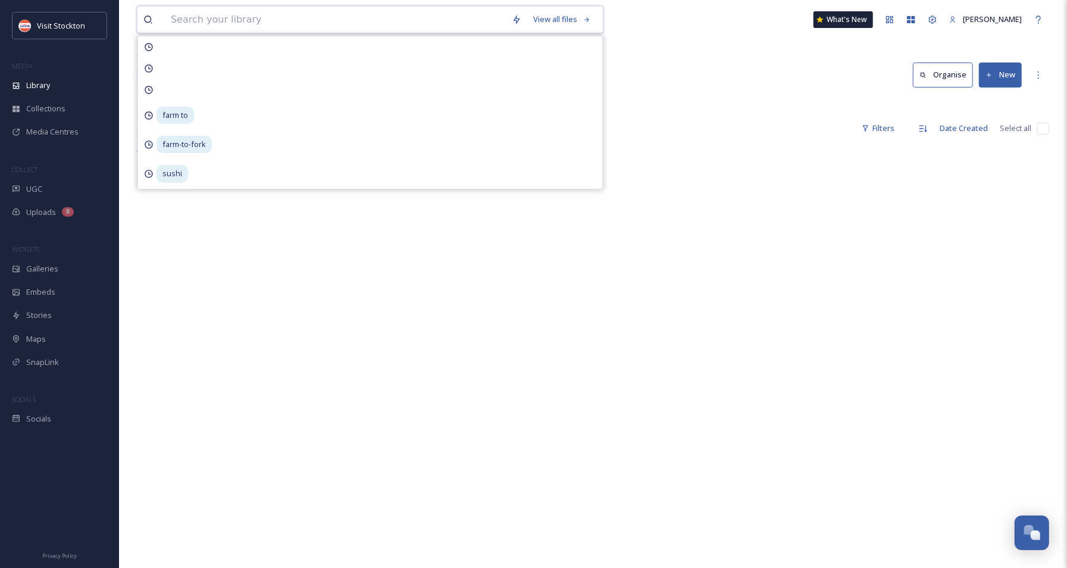
paste input "craft beer"
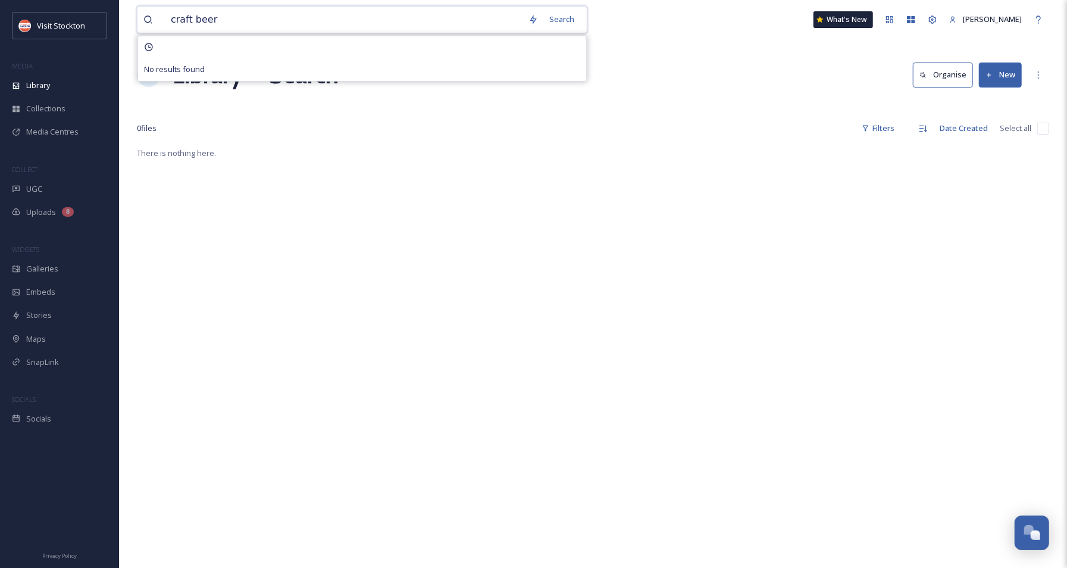
click at [193, 18] on input "craft beer" at bounding box center [344, 20] width 358 height 26
drag, startPoint x: 194, startPoint y: 19, endPoint x: 169, endPoint y: 20, distance: 25.0
click at [169, 20] on input "craft beer" at bounding box center [344, 20] width 358 height 26
click at [208, 13] on input "beer" at bounding box center [344, 20] width 358 height 26
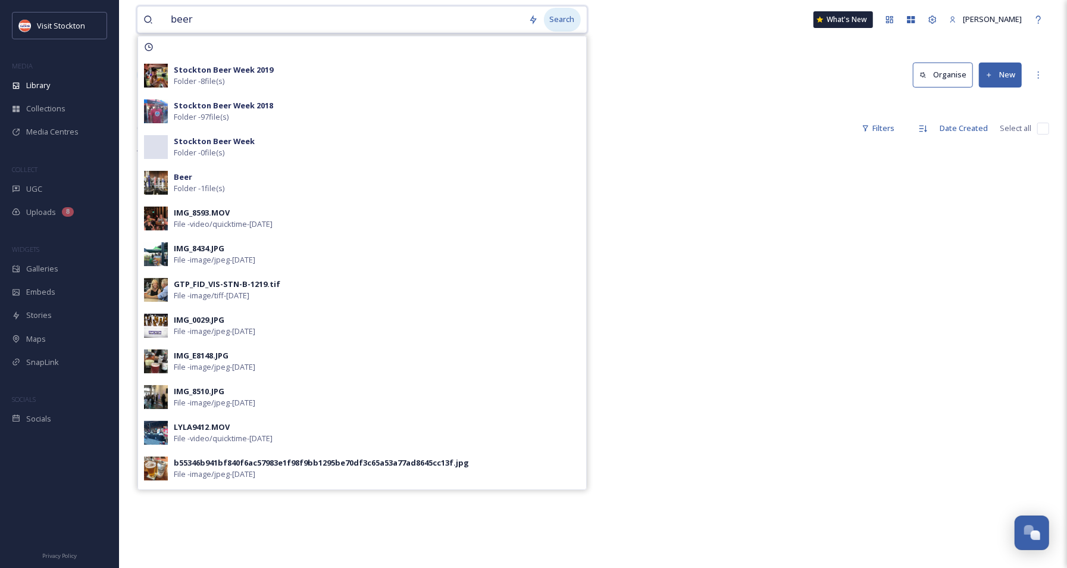
type input "beer"
click at [579, 13] on div "Search" at bounding box center [562, 19] width 37 height 23
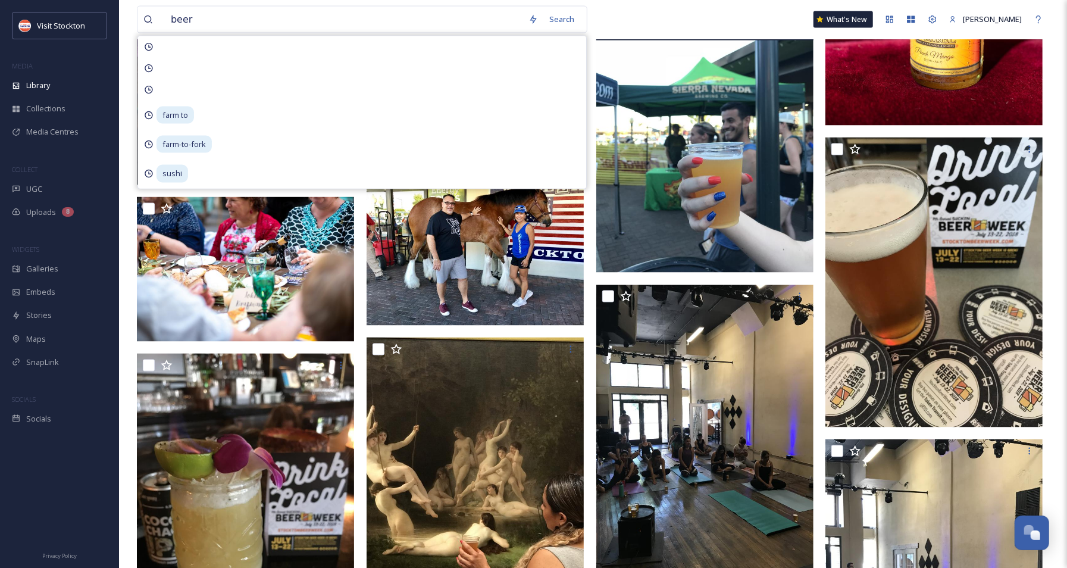
scroll to position [1415, 0]
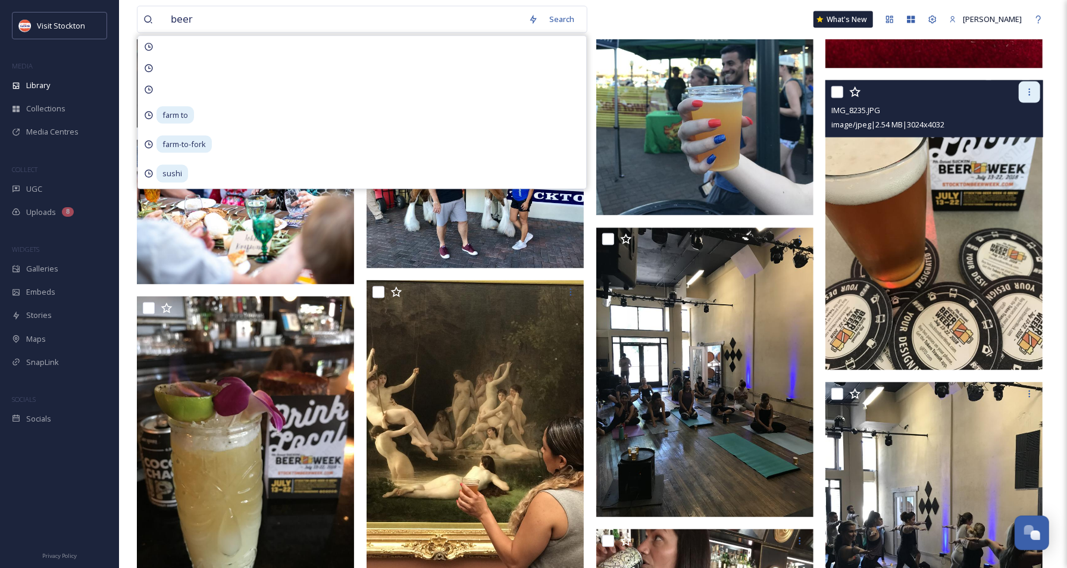
click at [809, 93] on icon at bounding box center [1030, 92] width 10 height 10
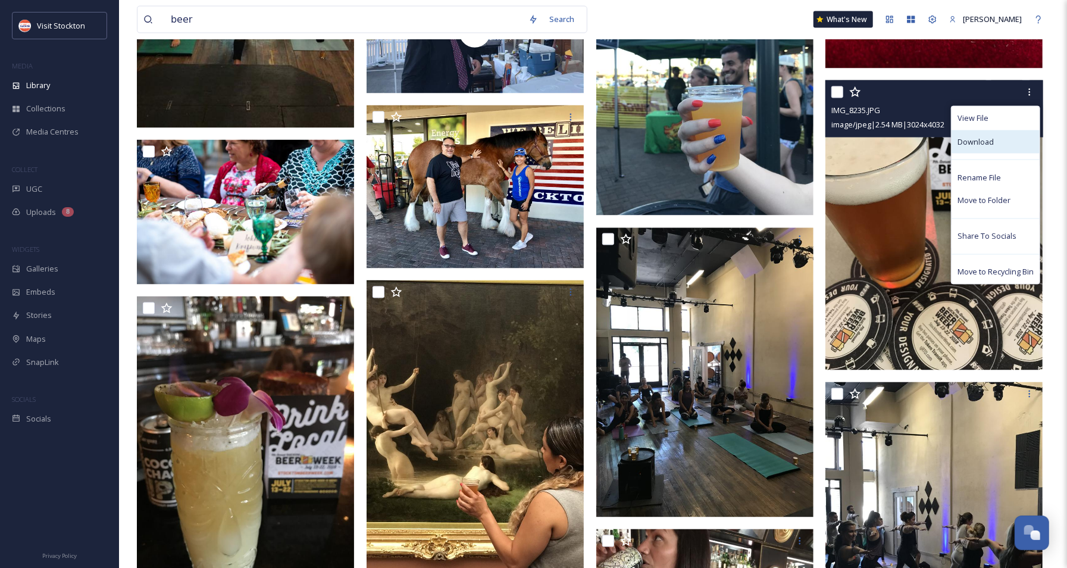
click at [809, 140] on div "Download" at bounding box center [996, 141] width 88 height 23
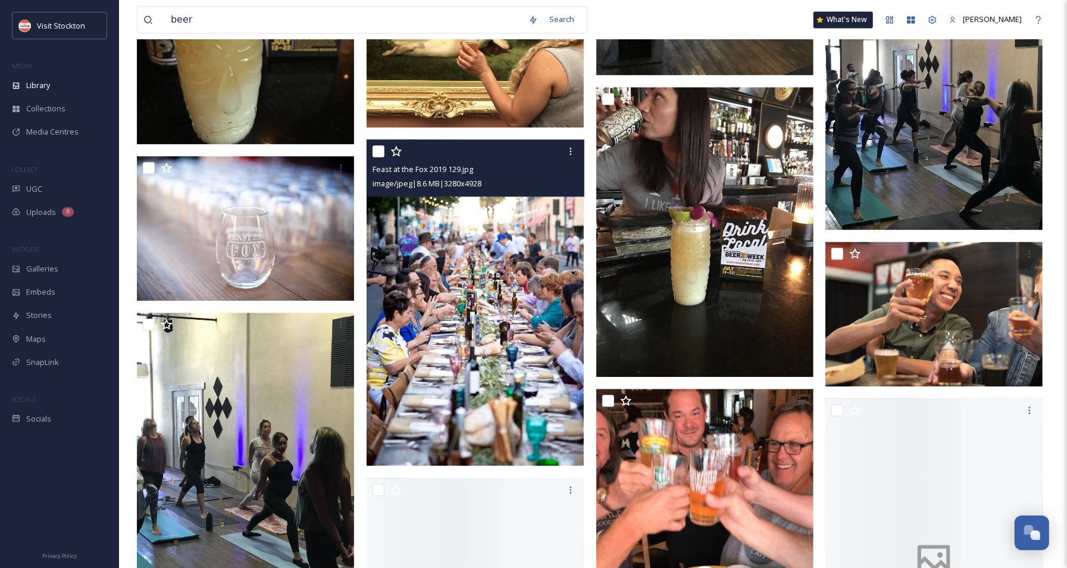
scroll to position [1938, 0]
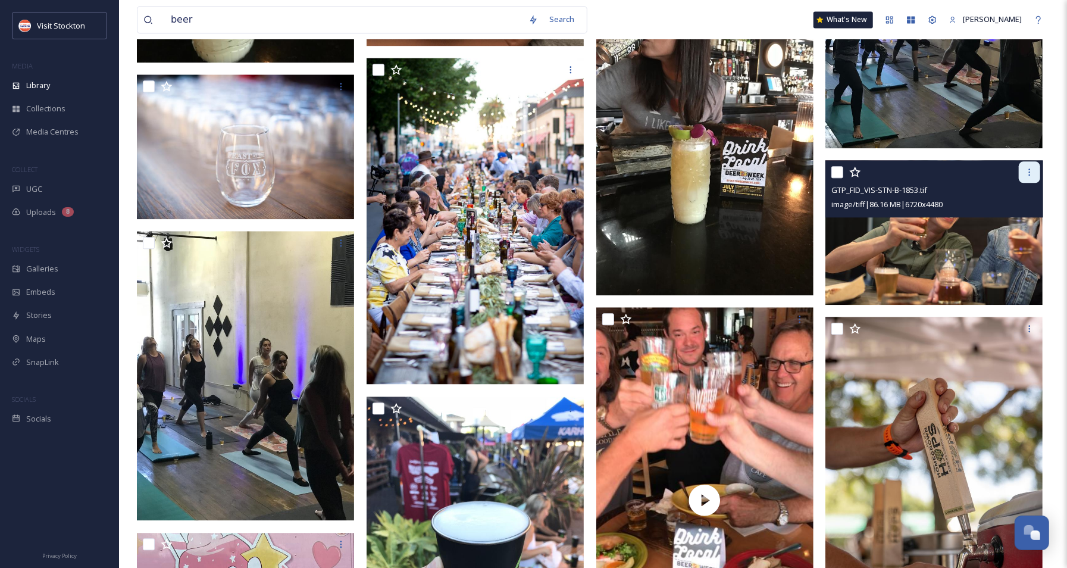
click at [809, 170] on icon at bounding box center [1030, 172] width 10 height 10
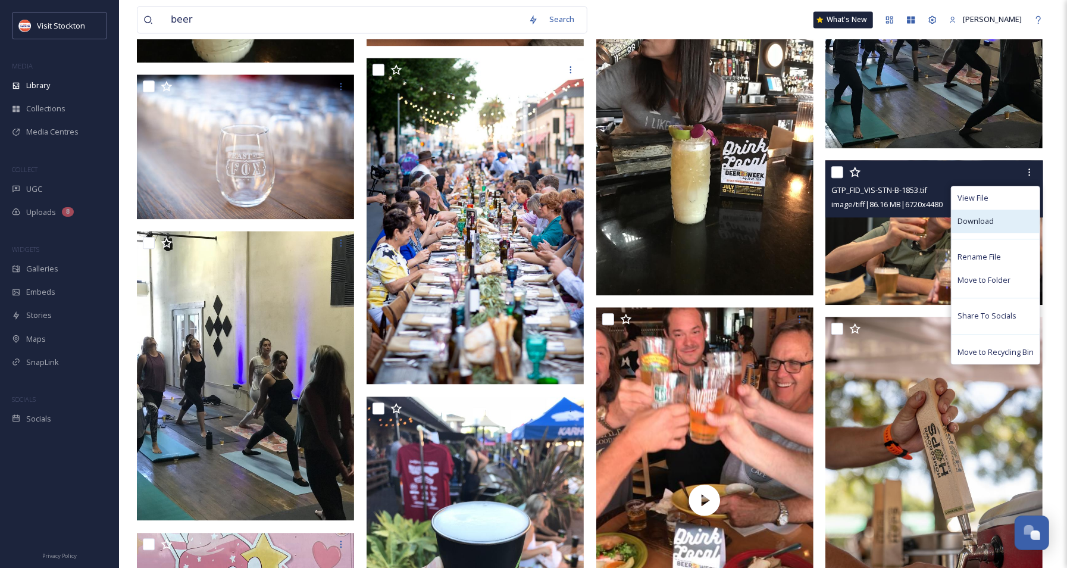
click at [809, 220] on div "Download" at bounding box center [996, 220] width 88 height 23
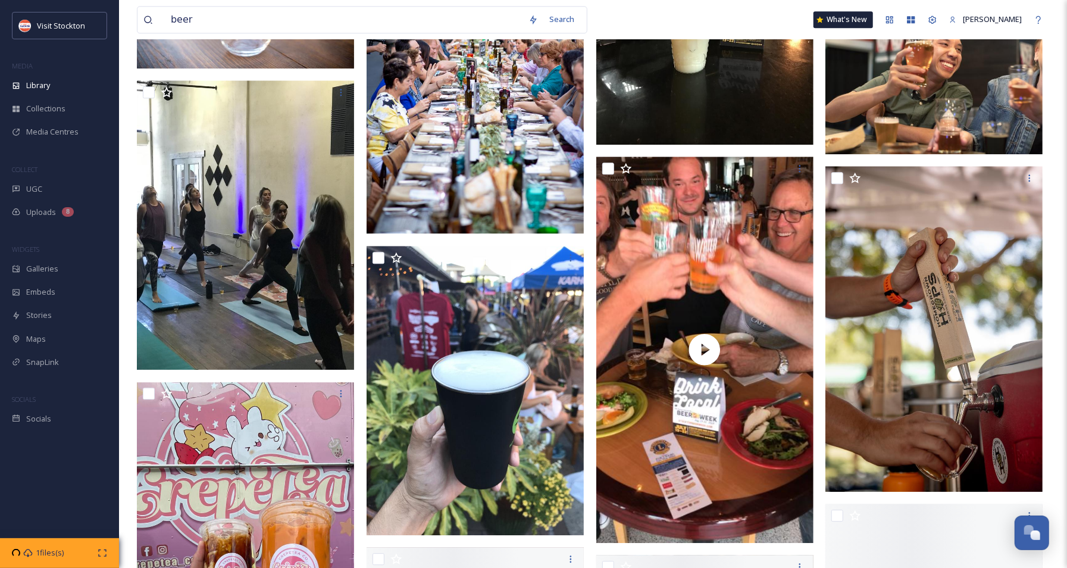
scroll to position [2100, 0]
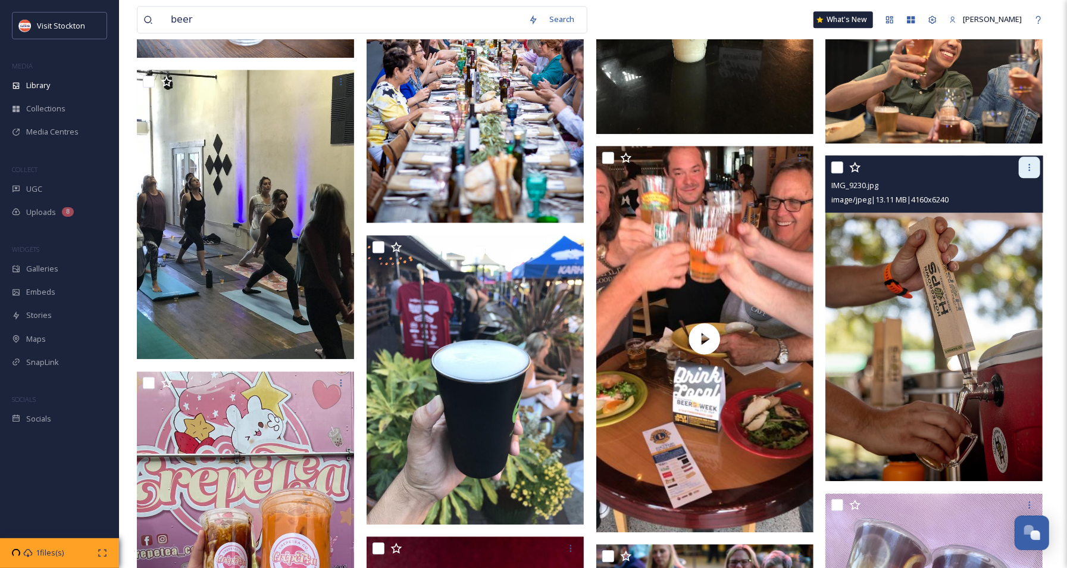
click at [809, 168] on icon at bounding box center [1030, 167] width 2 height 7
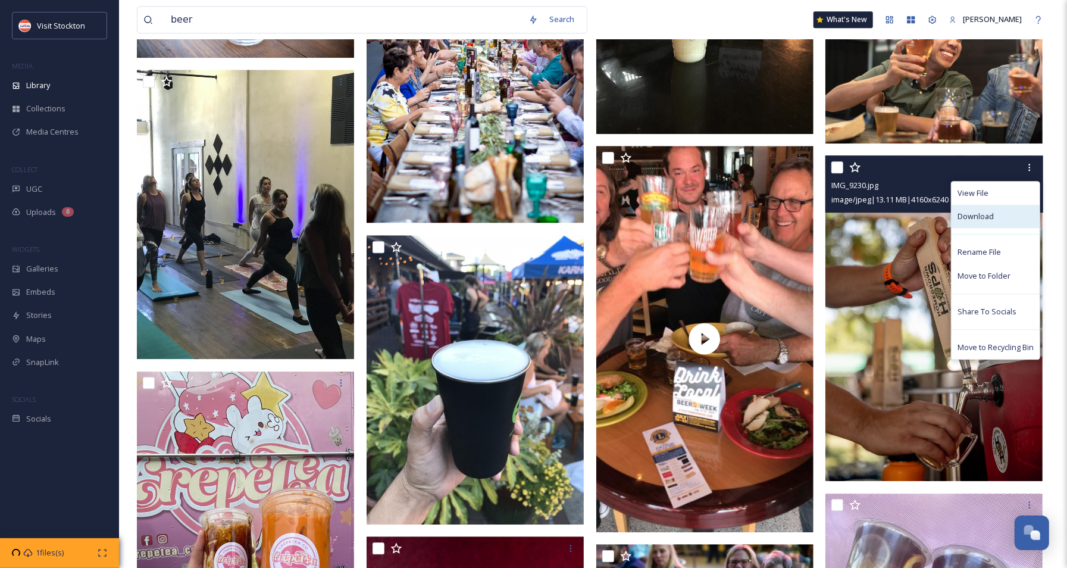
click at [809, 215] on span "Download" at bounding box center [976, 216] width 36 height 11
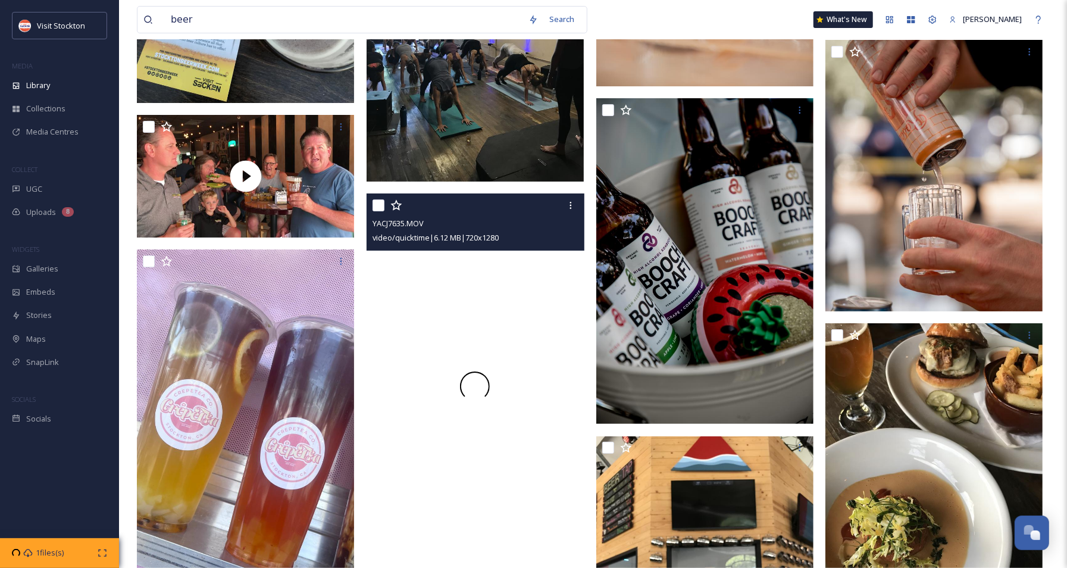
scroll to position [6264, 0]
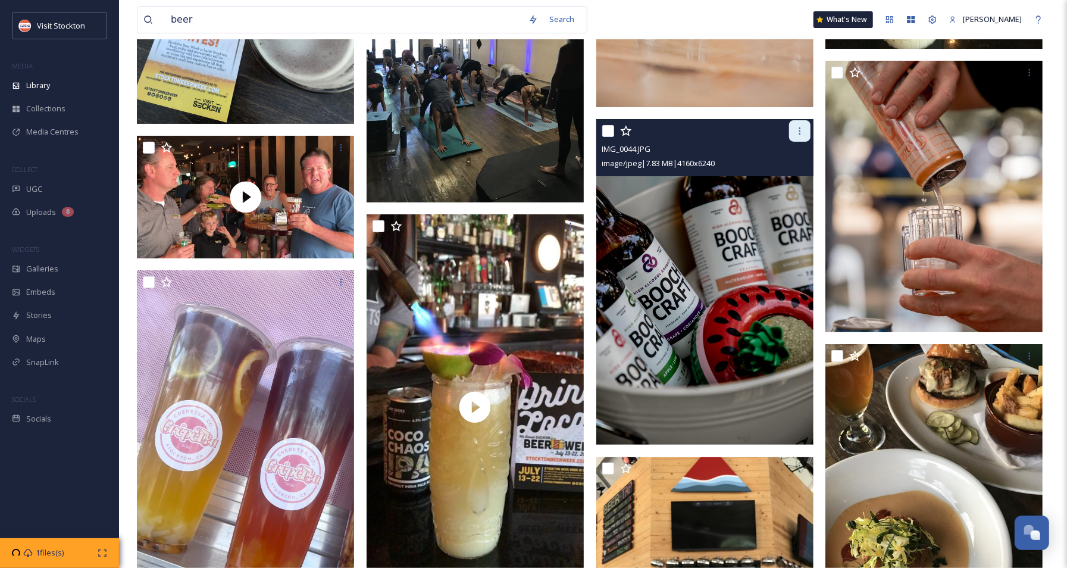
click at [799, 129] on icon at bounding box center [800, 131] width 10 height 10
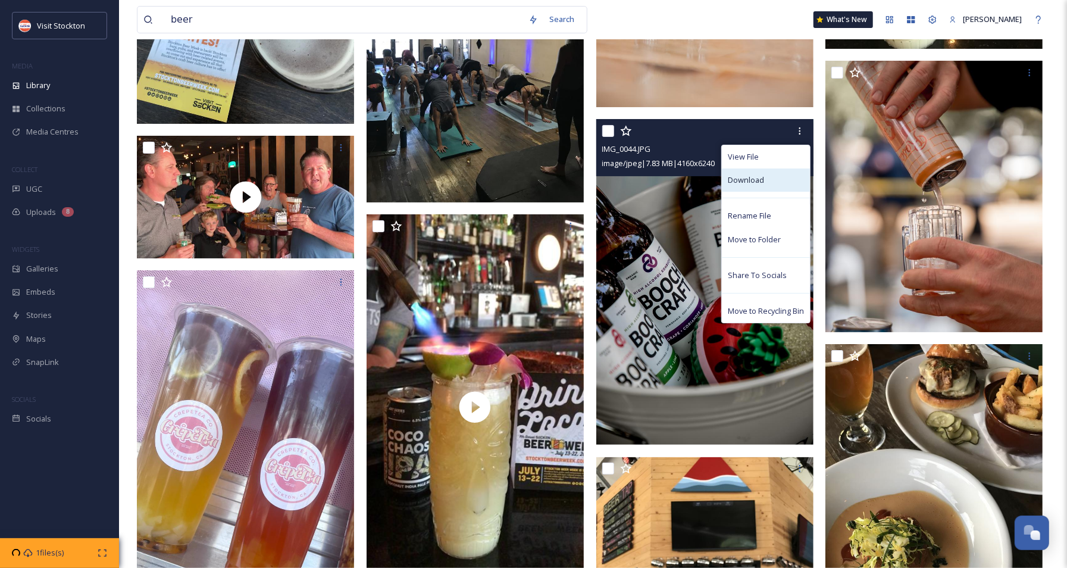
click at [753, 179] on span "Download" at bounding box center [746, 179] width 36 height 11
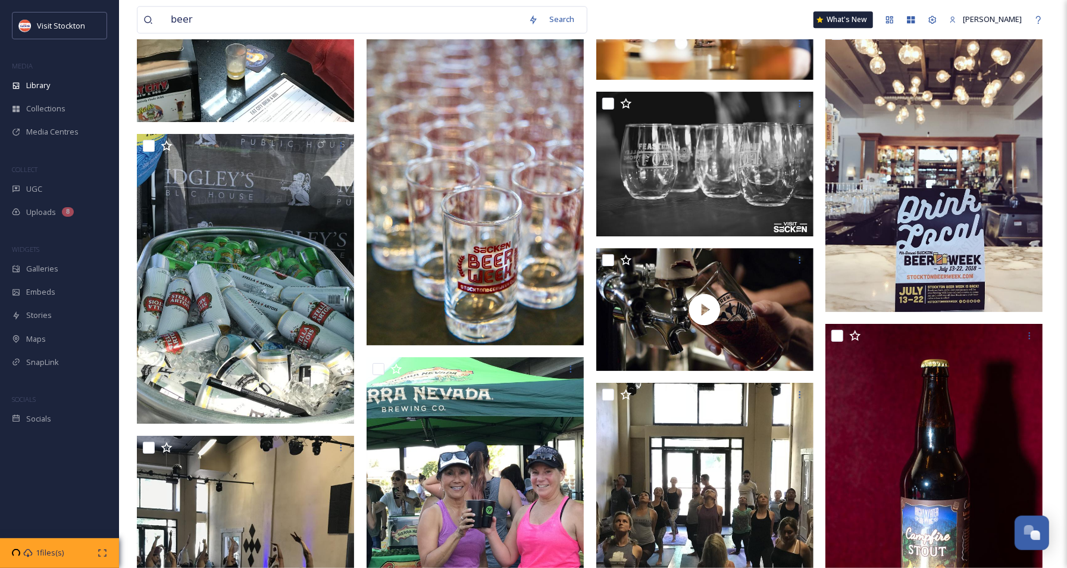
scroll to position [5280, 0]
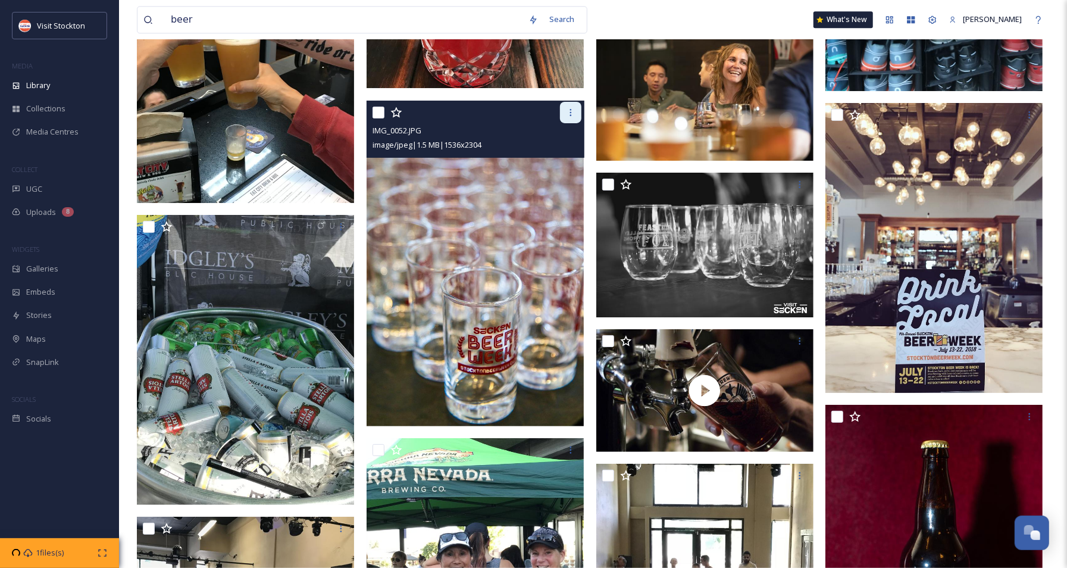
click at [574, 112] on icon at bounding box center [571, 113] width 10 height 10
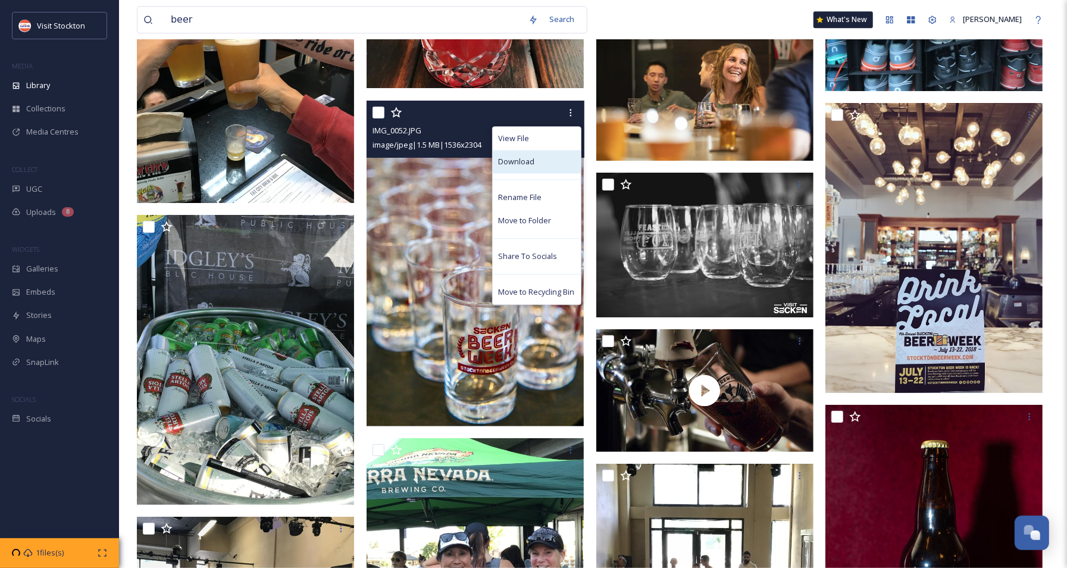
click at [519, 160] on span "Download" at bounding box center [517, 161] width 36 height 11
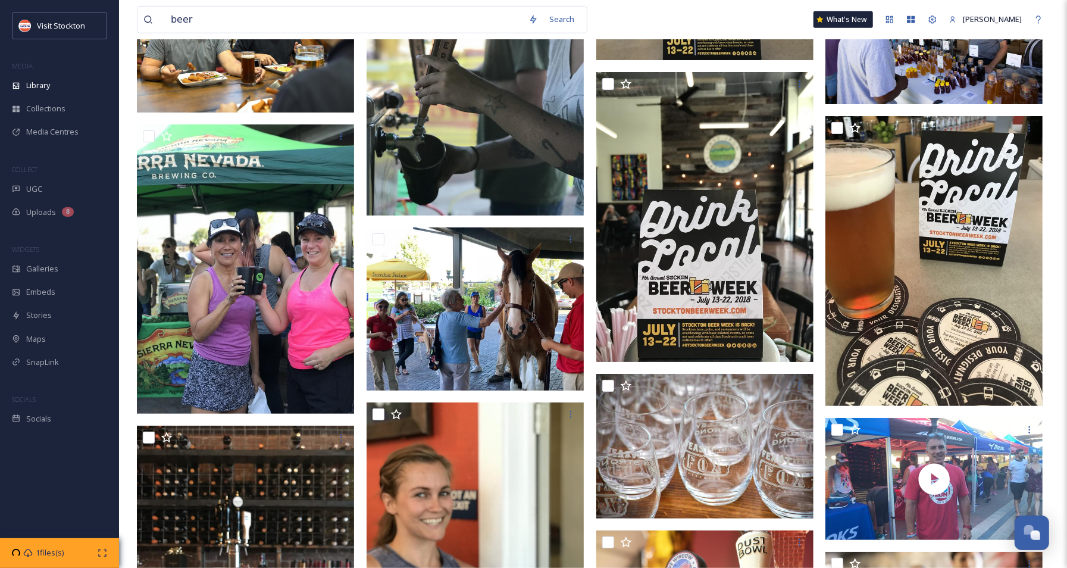
scroll to position [6787, 0]
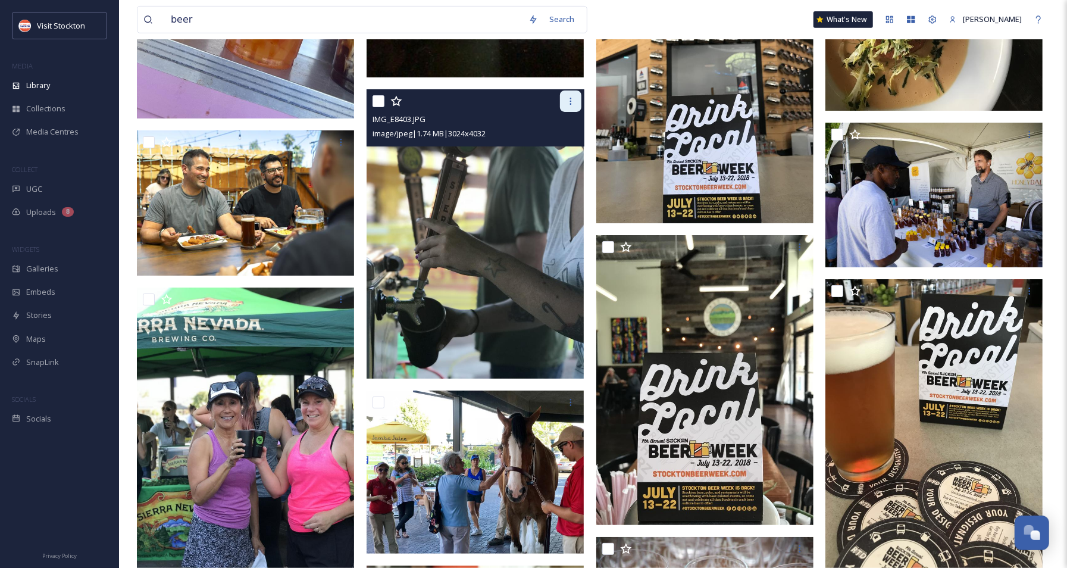
click at [570, 105] on icon at bounding box center [571, 101] width 10 height 10
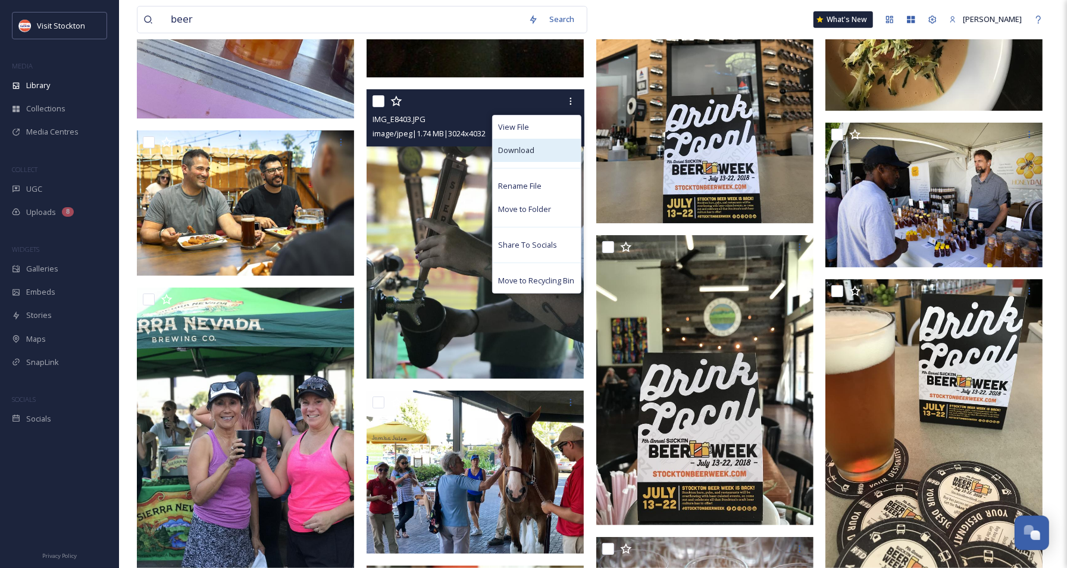
click at [537, 152] on div "Download" at bounding box center [537, 150] width 88 height 23
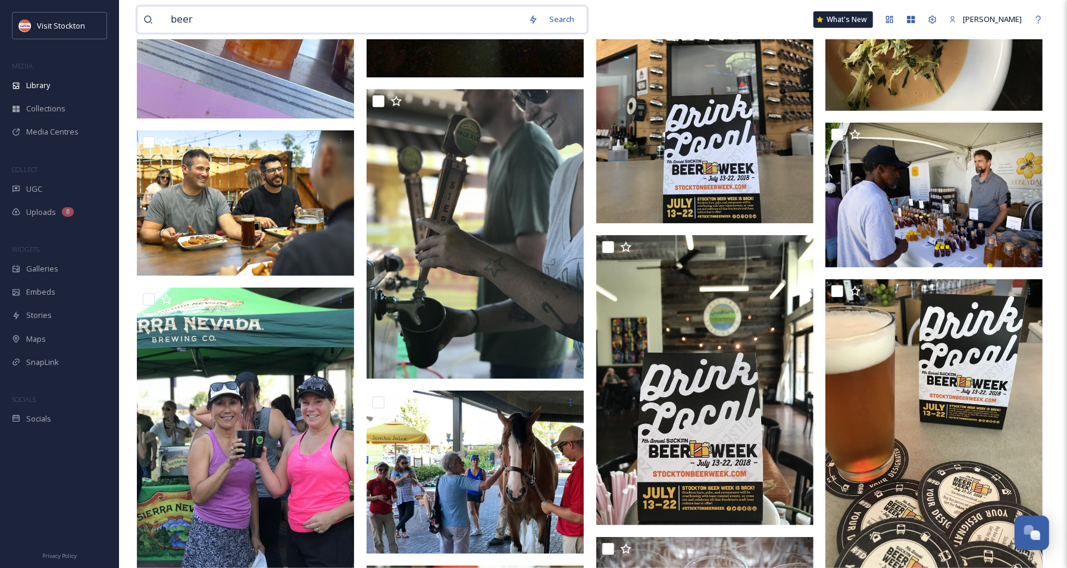
click at [319, 24] on input "beer" at bounding box center [344, 20] width 358 height 26
drag, startPoint x: 255, startPoint y: 10, endPoint x: 206, endPoint y: 27, distance: 52.3
click at [206, 27] on input "beer" at bounding box center [344, 20] width 358 height 26
click at [213, 26] on input at bounding box center [335, 20] width 341 height 26
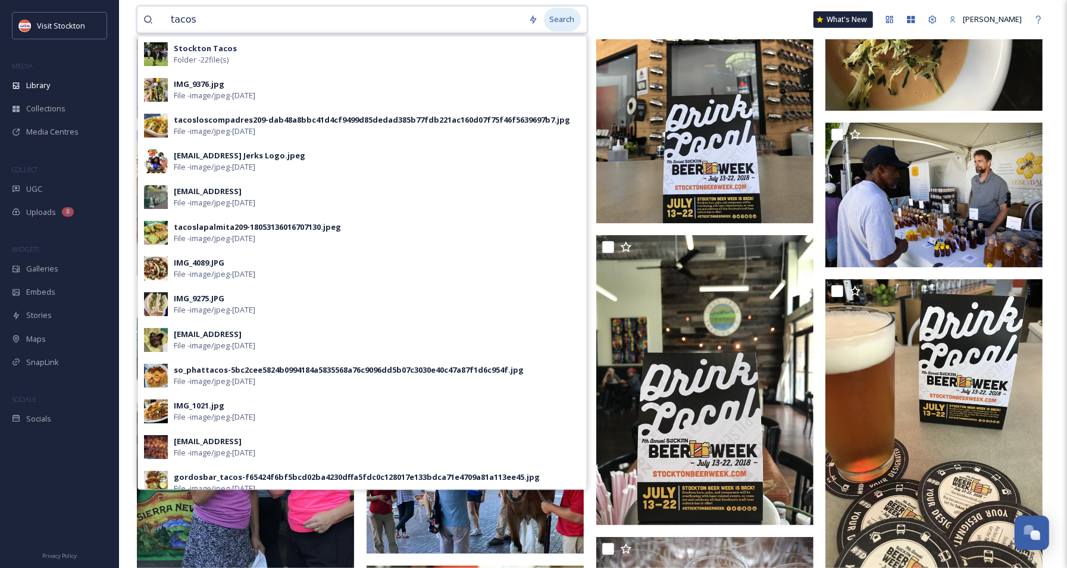
type input "tacos"
click at [565, 17] on div "Search" at bounding box center [562, 19] width 37 height 23
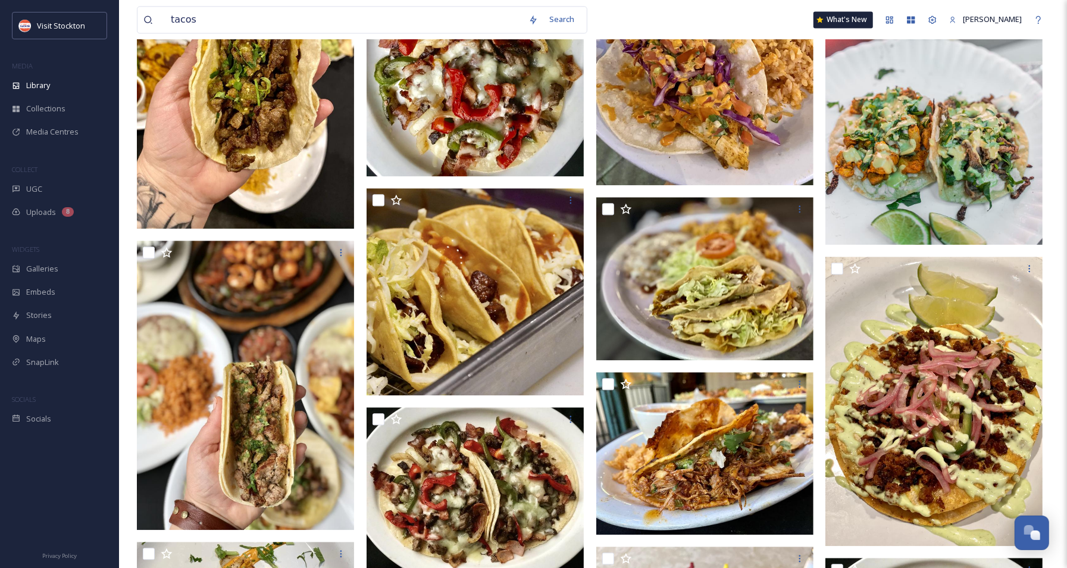
scroll to position [1897, 0]
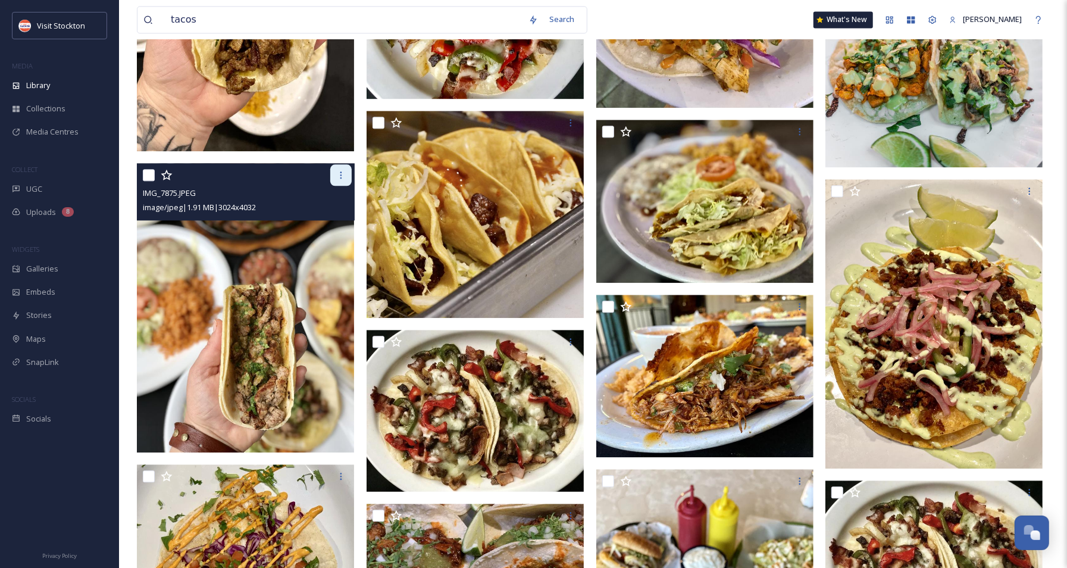
click at [341, 171] on icon at bounding box center [341, 175] width 10 height 10
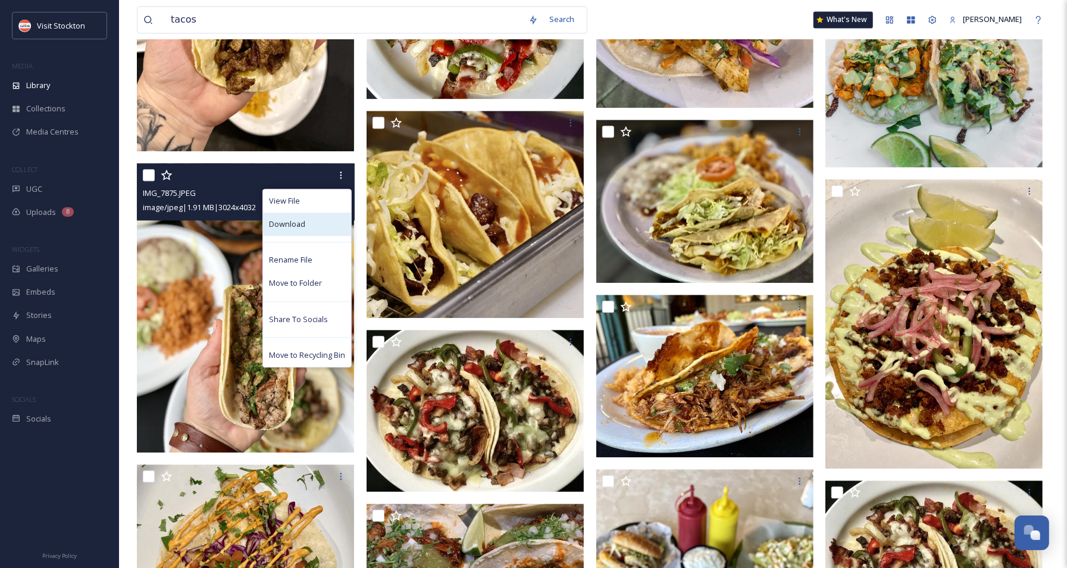
click at [305, 222] on div "Download" at bounding box center [307, 223] width 88 height 23
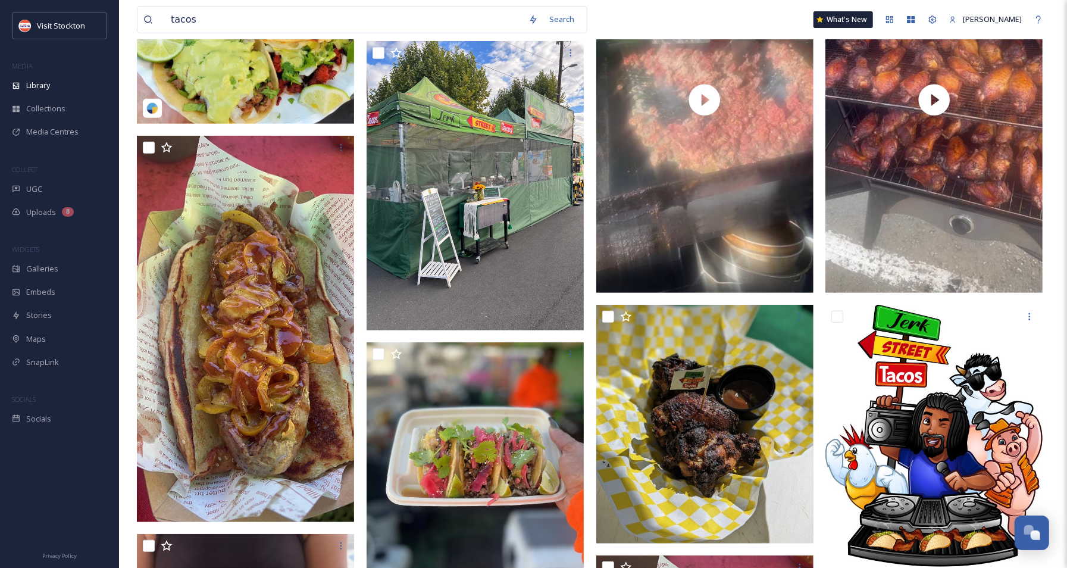
scroll to position [0, 0]
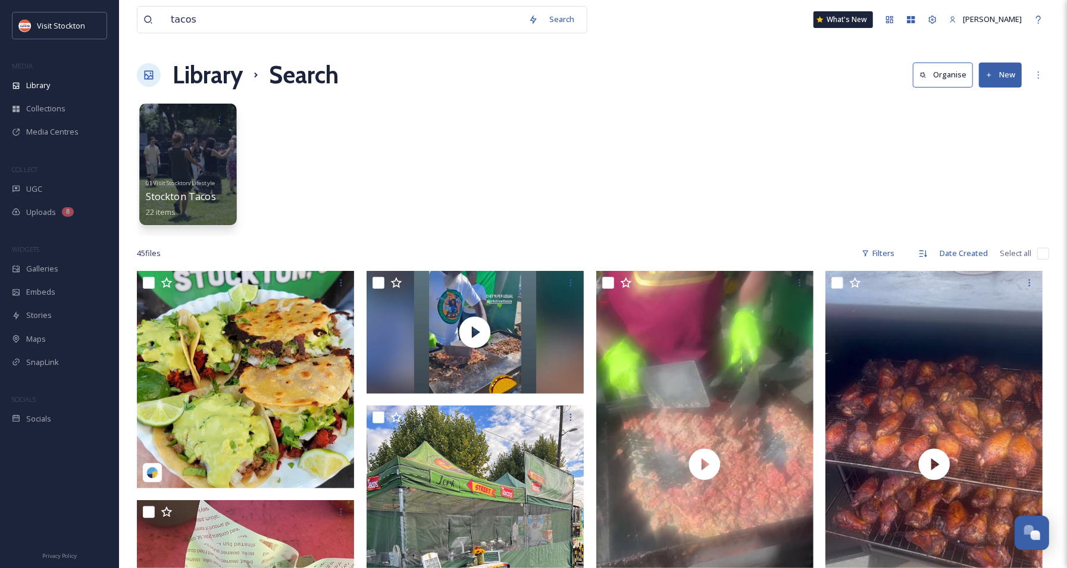
click at [186, 151] on div at bounding box center [187, 164] width 97 height 121
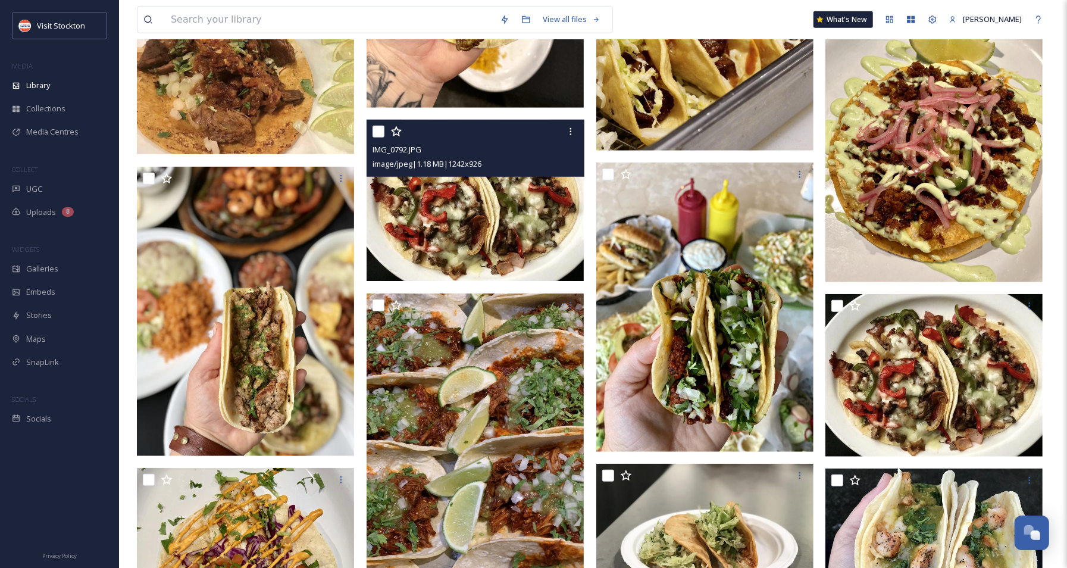
scroll to position [530, 0]
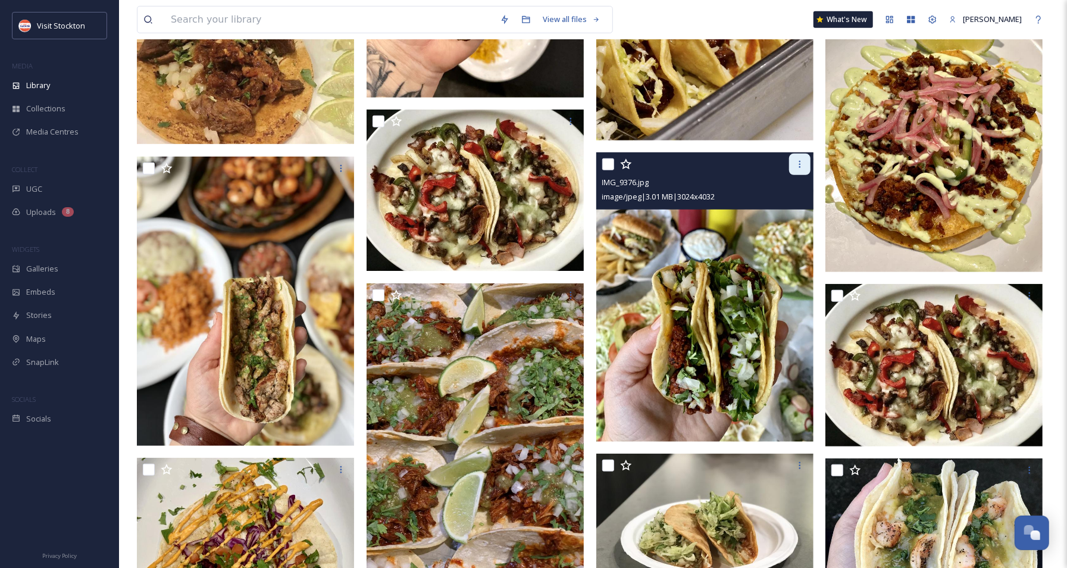
click at [799, 165] on icon at bounding box center [800, 165] width 10 height 10
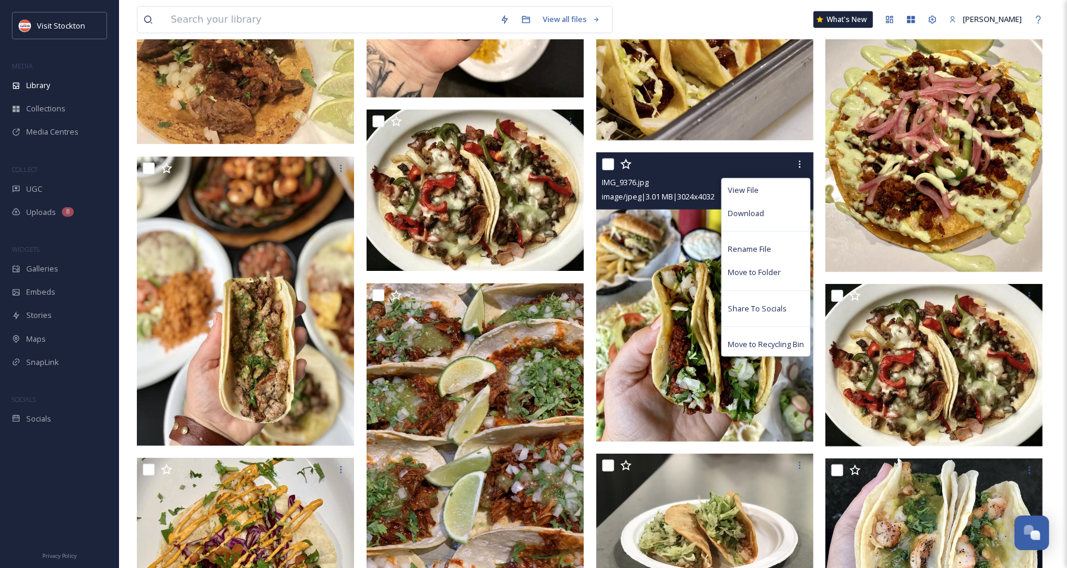
click at [767, 212] on div "Download" at bounding box center [766, 213] width 88 height 23
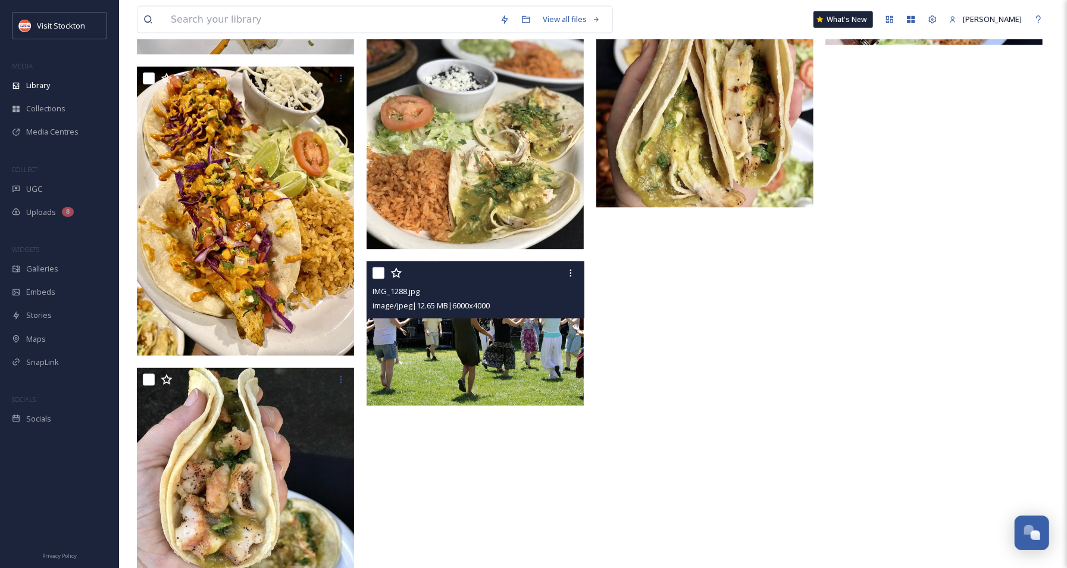
scroll to position [1214, 0]
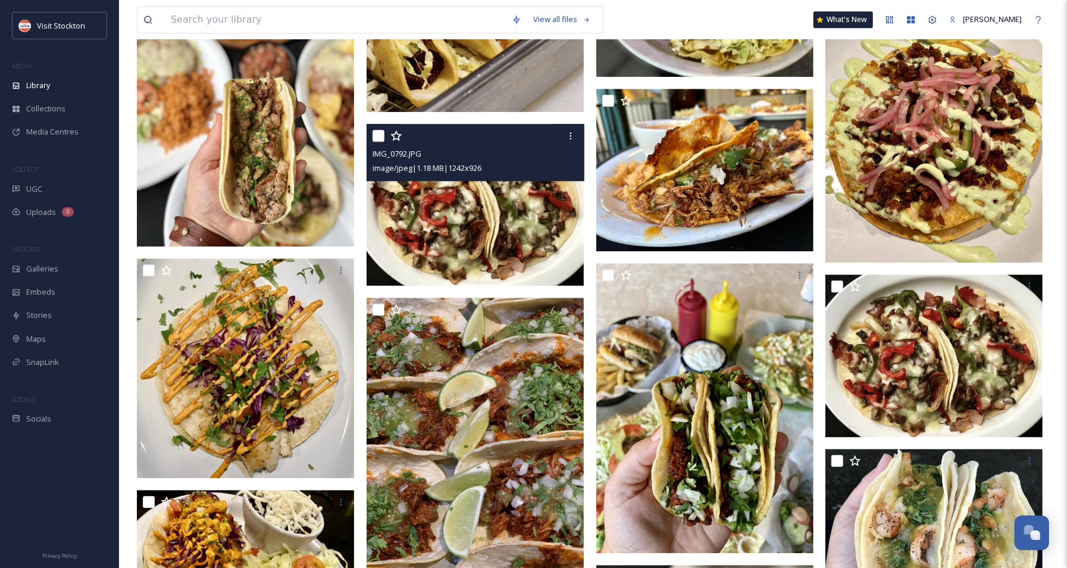
scroll to position [2114, 0]
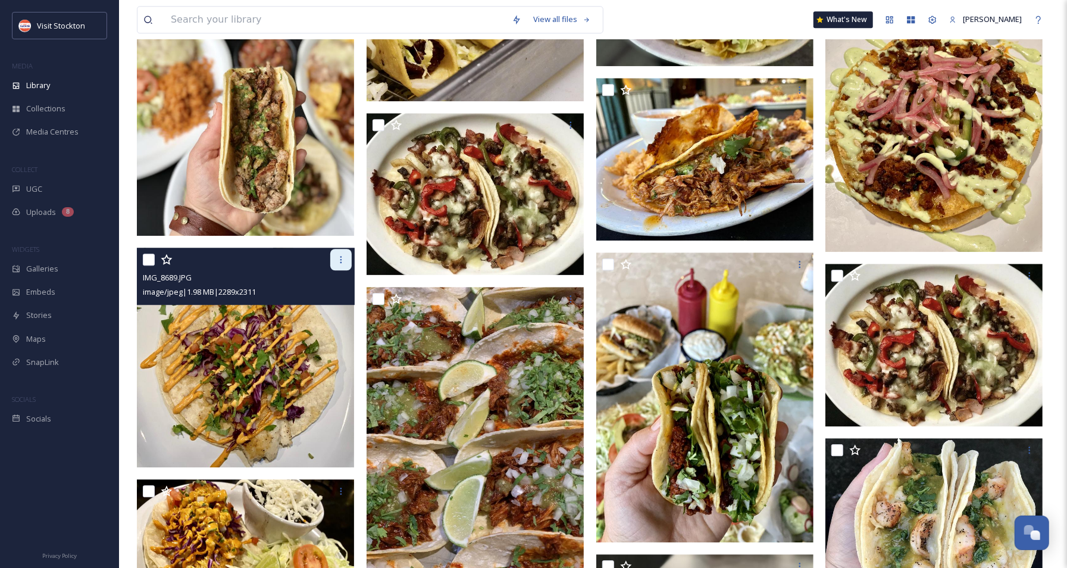
click at [338, 262] on icon at bounding box center [341, 260] width 10 height 10
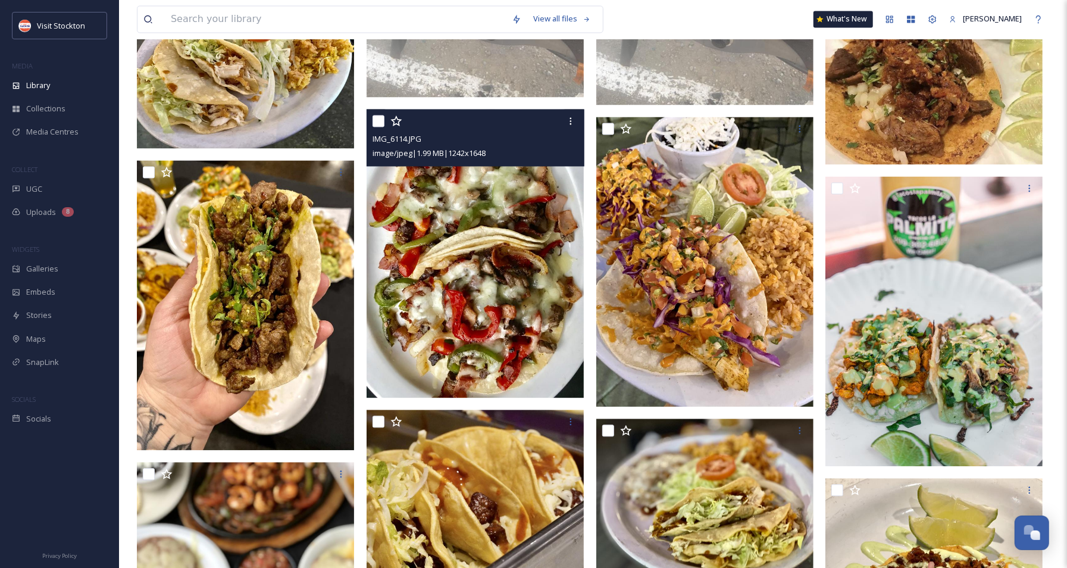
scroll to position [1589, 0]
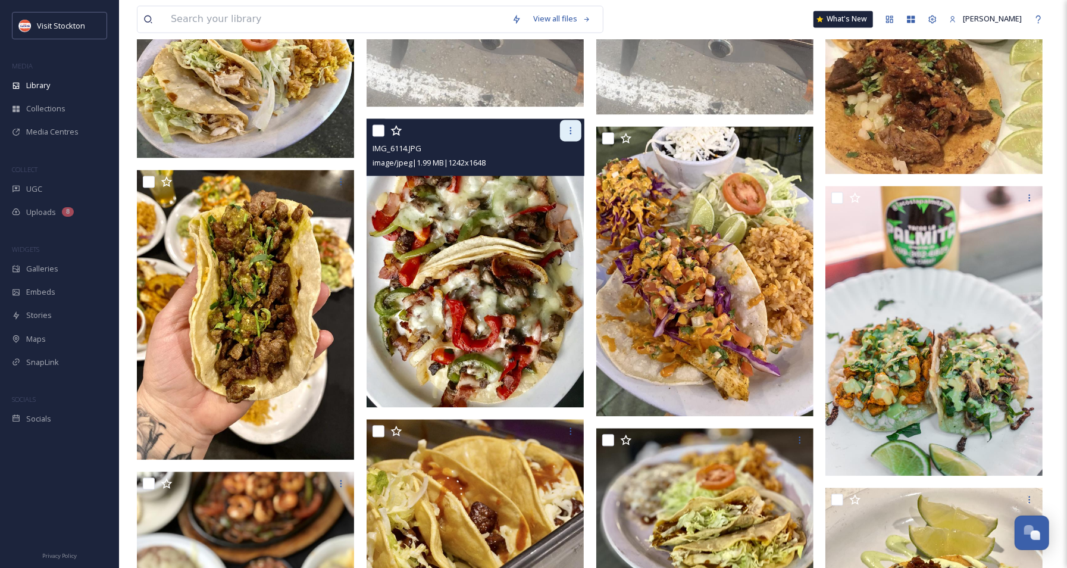
click at [570, 132] on icon at bounding box center [571, 130] width 2 height 7
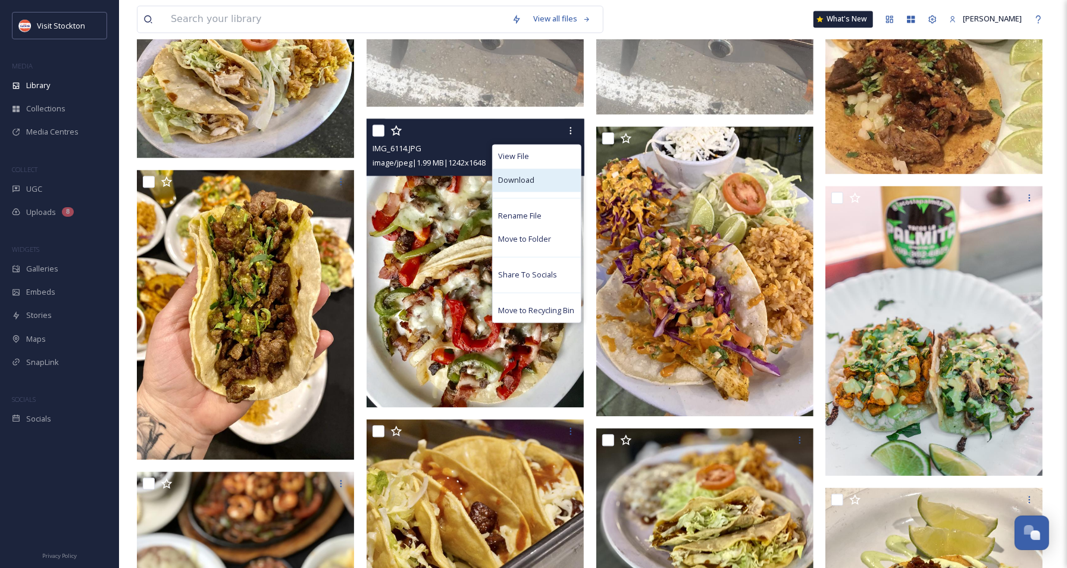
click at [529, 185] on span "Download" at bounding box center [517, 180] width 36 height 11
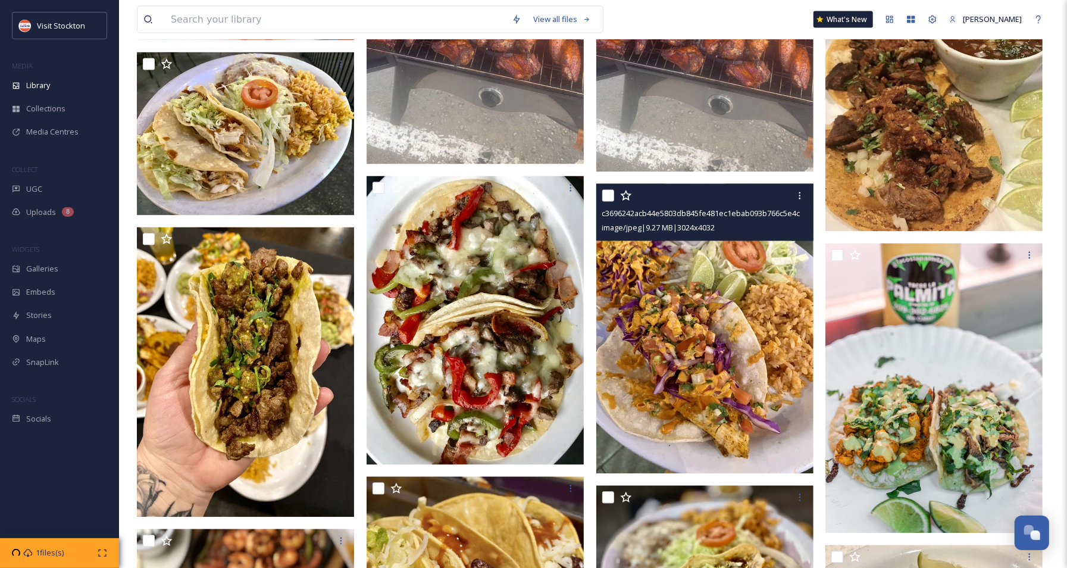
scroll to position [1455, 0]
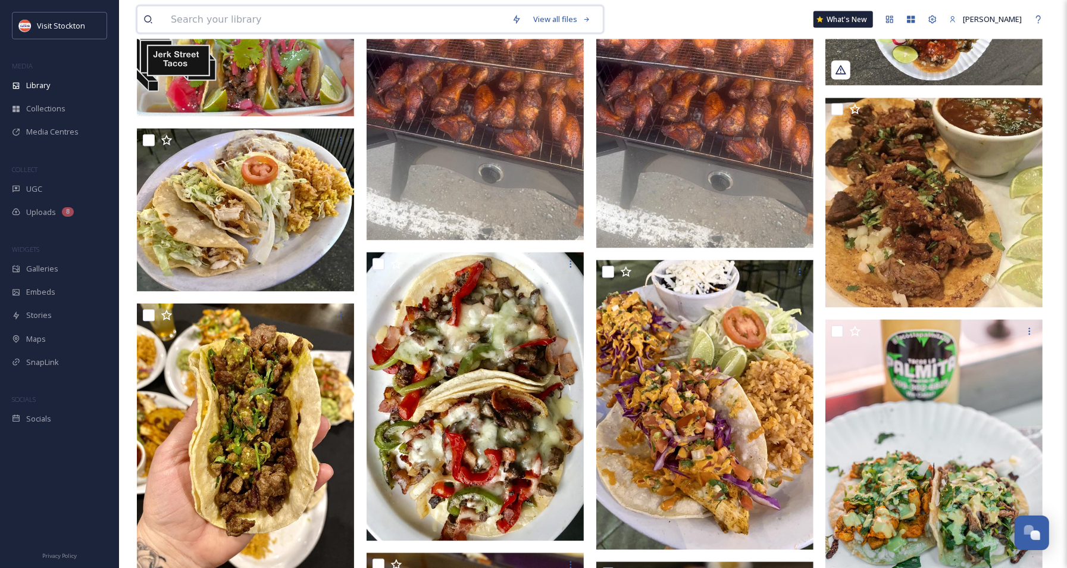
click at [274, 15] on input at bounding box center [335, 20] width 341 height 26
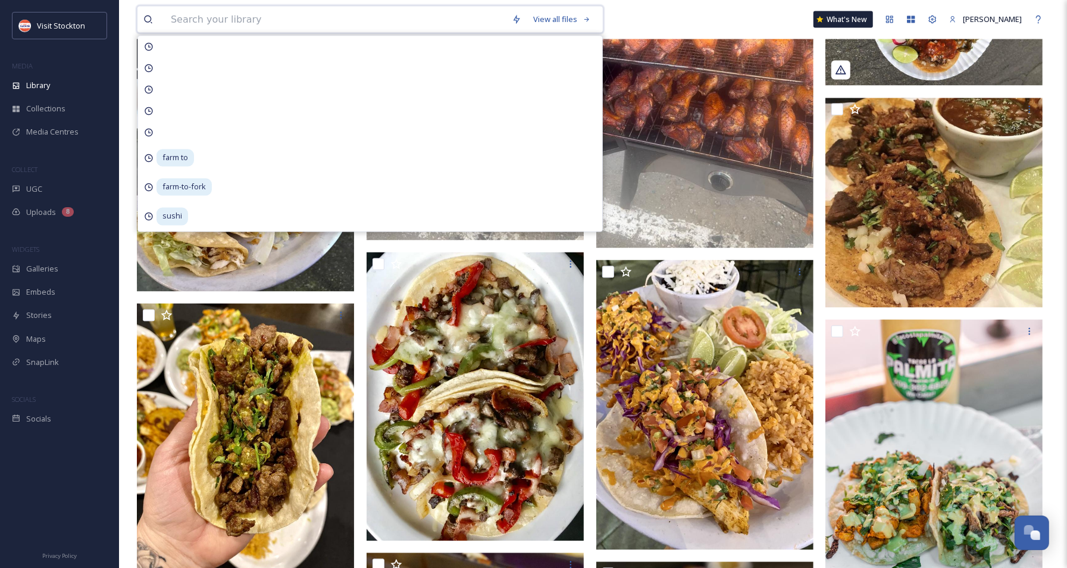
paste input "sushi"
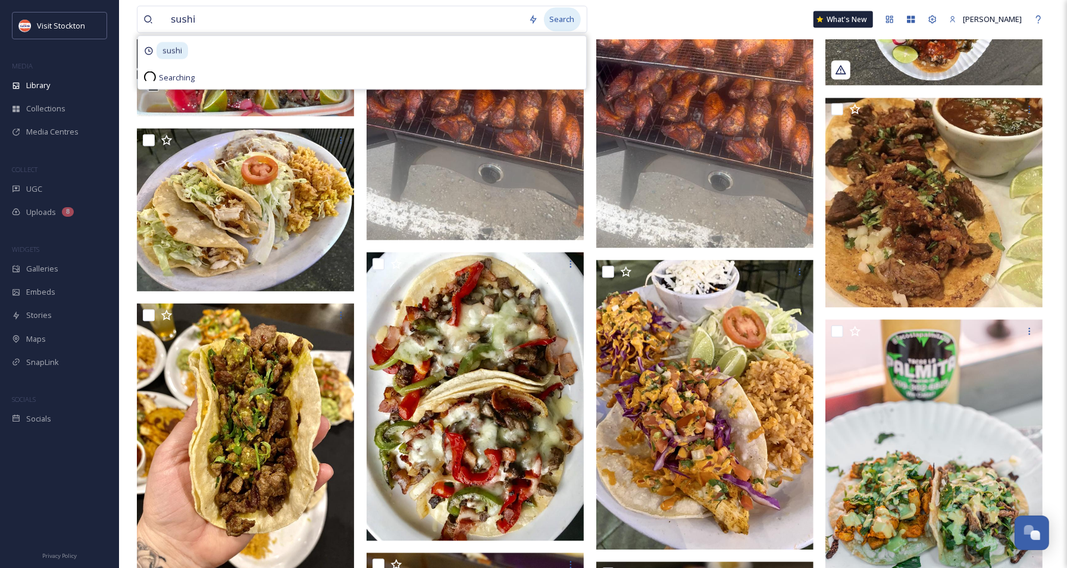
click at [574, 15] on div "Search" at bounding box center [562, 19] width 37 height 23
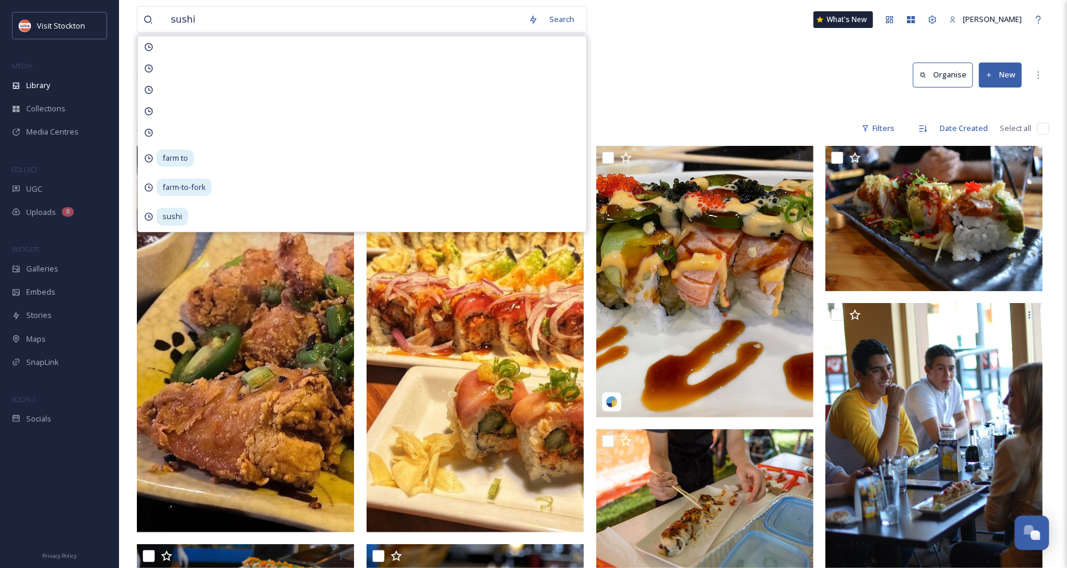
click at [698, 64] on div "Library Search Organise New" at bounding box center [593, 75] width 912 height 36
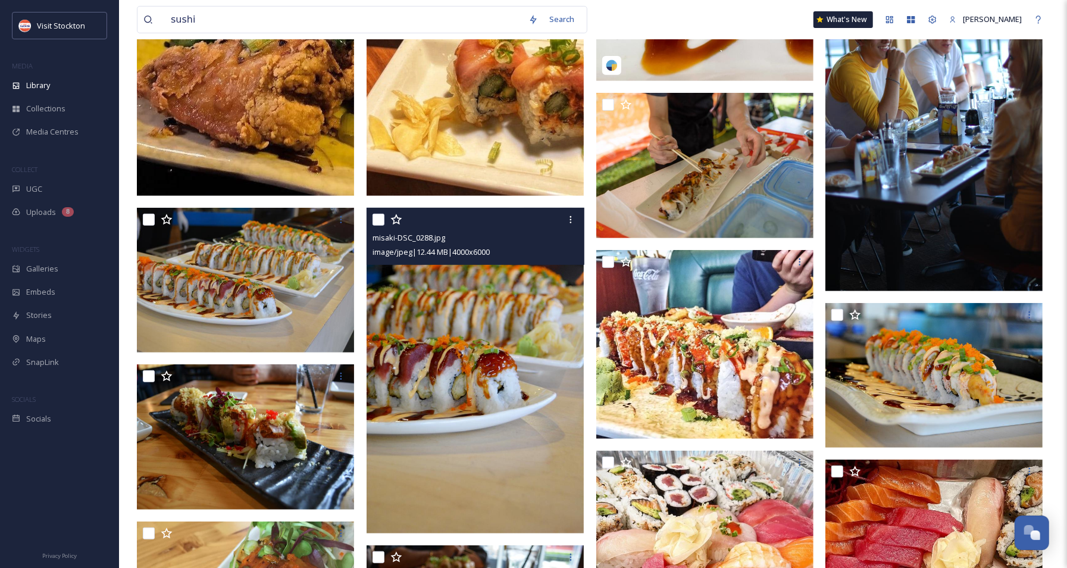
scroll to position [407, 0]
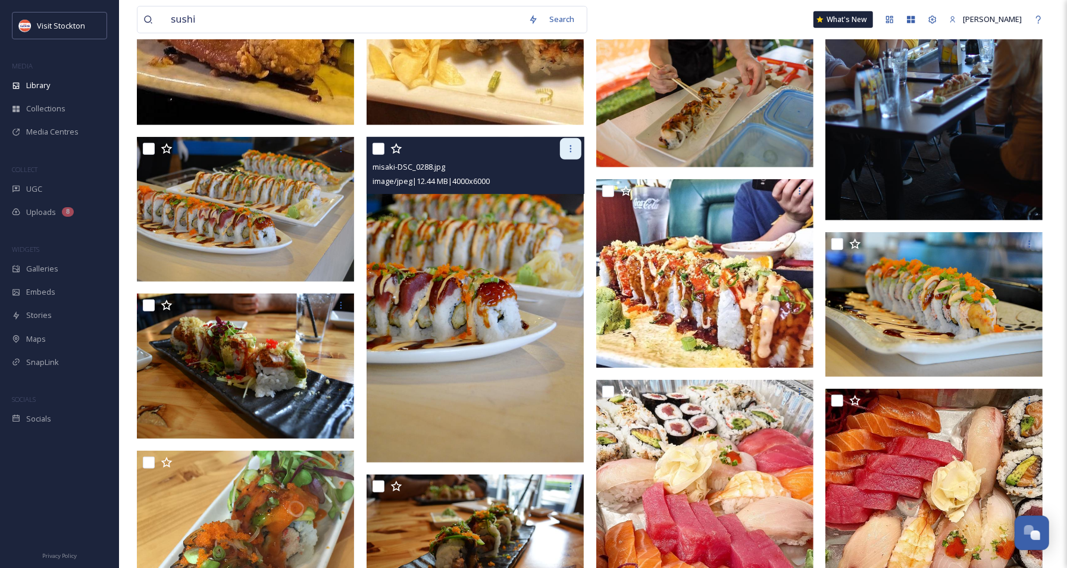
click at [567, 146] on icon at bounding box center [571, 149] width 10 height 10
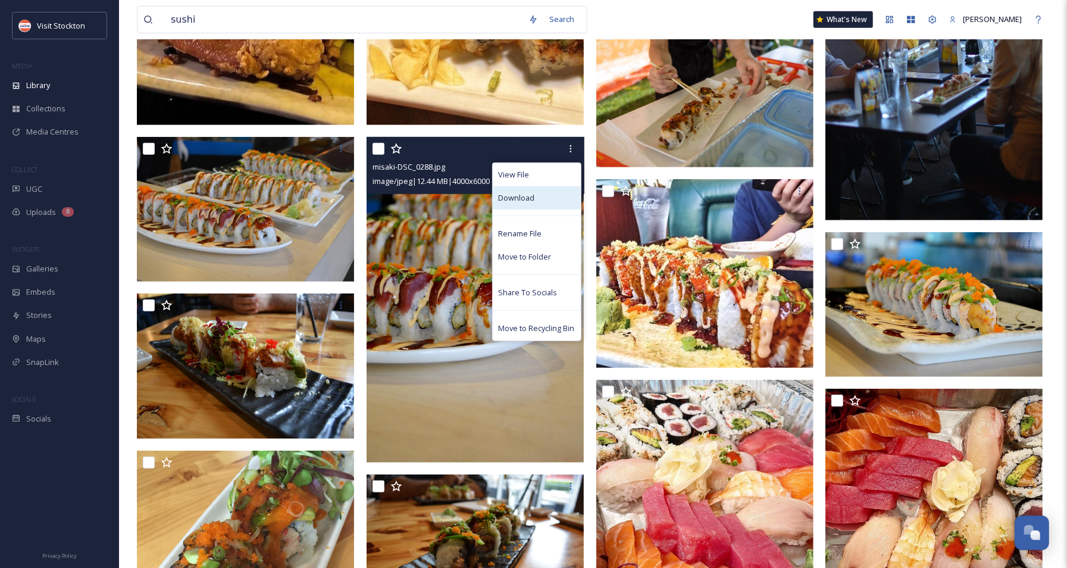
click at [532, 198] on span "Download" at bounding box center [517, 197] width 36 height 11
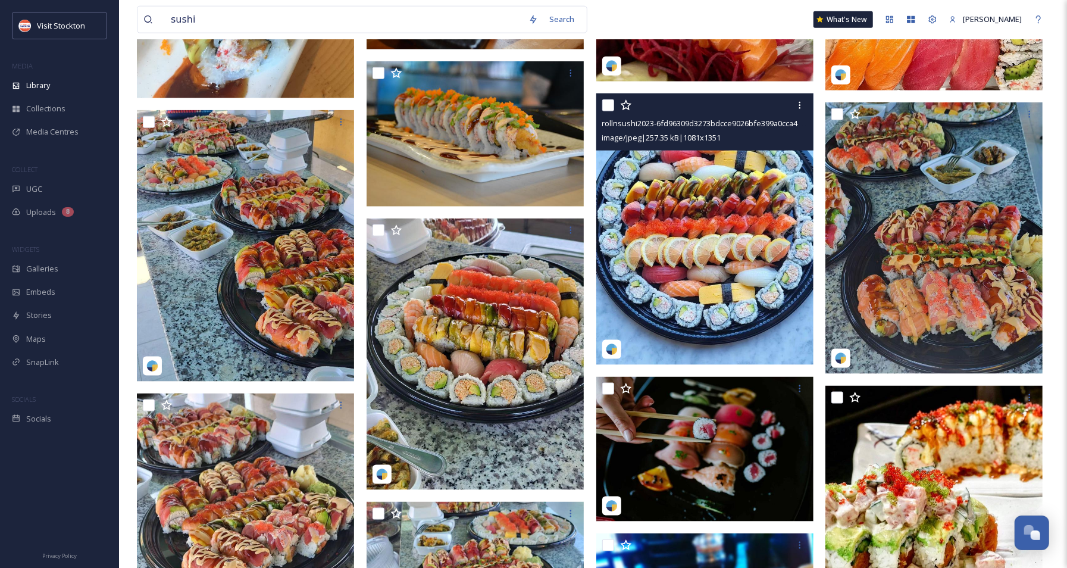
scroll to position [999, 0]
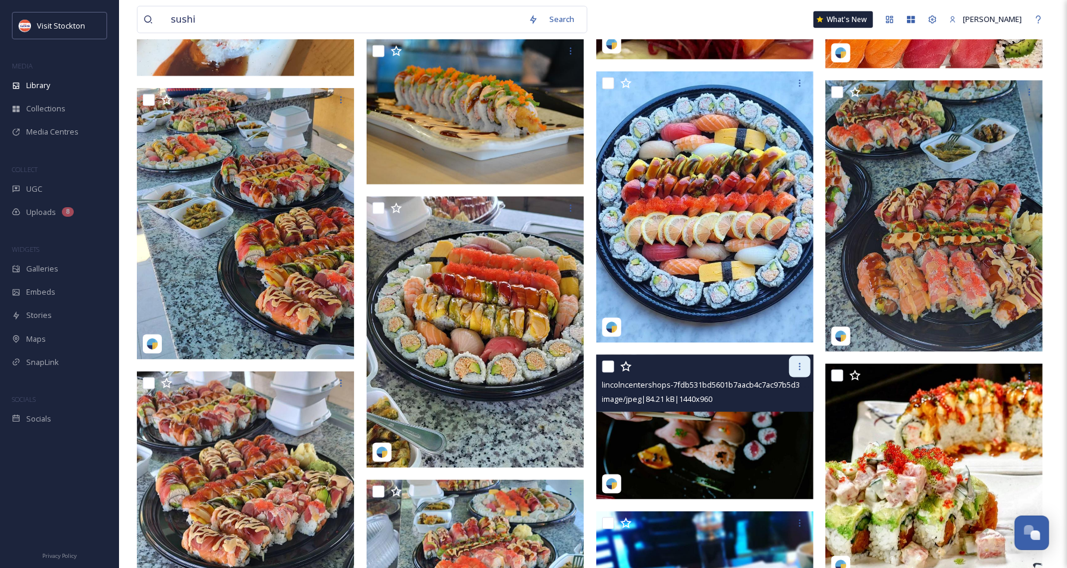
click at [806, 368] on div at bounding box center [799, 366] width 21 height 21
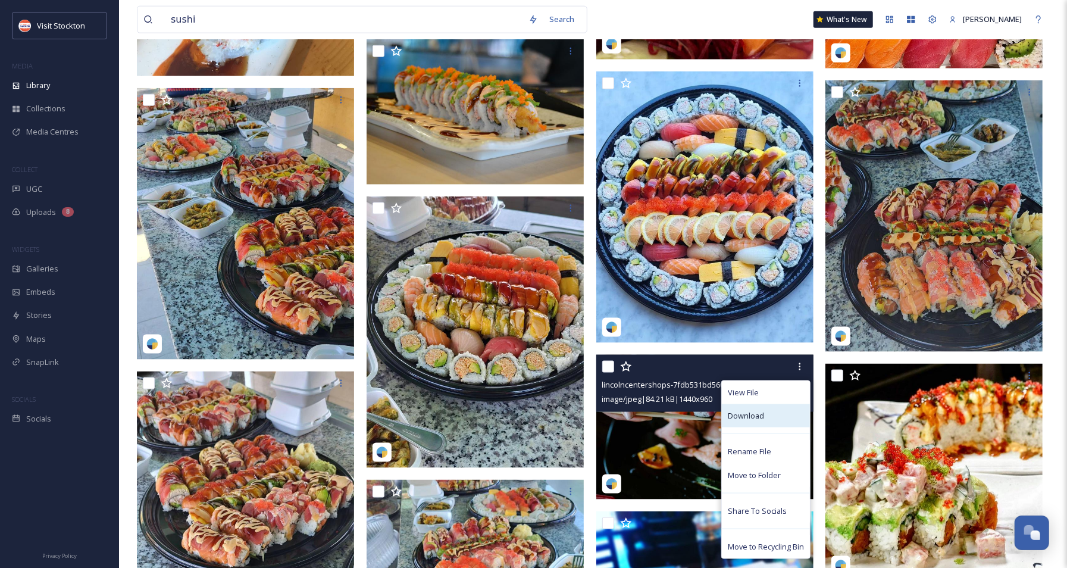
click at [736, 417] on span "Download" at bounding box center [746, 415] width 36 height 11
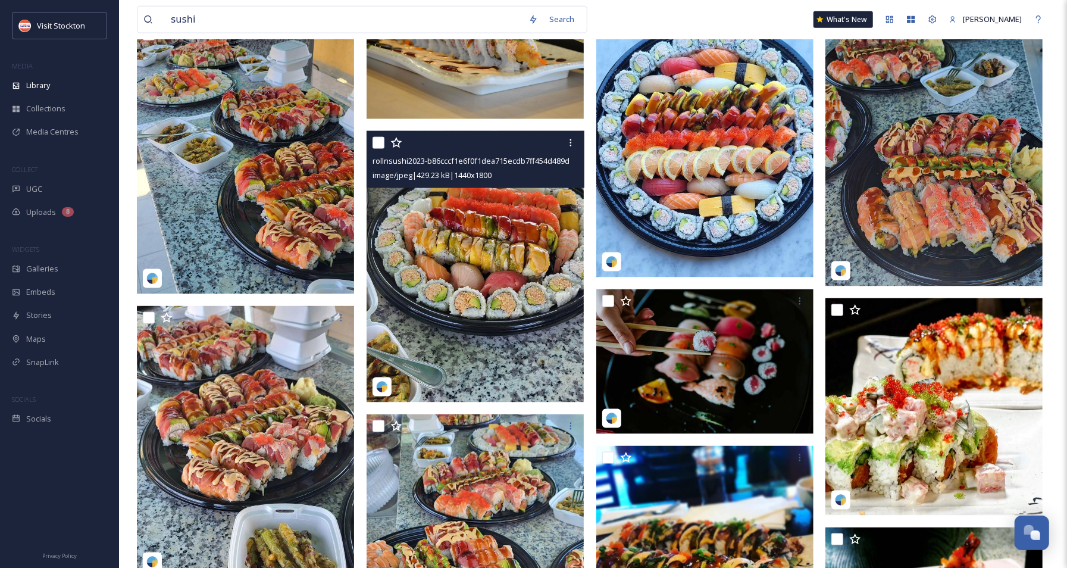
scroll to position [1208, 0]
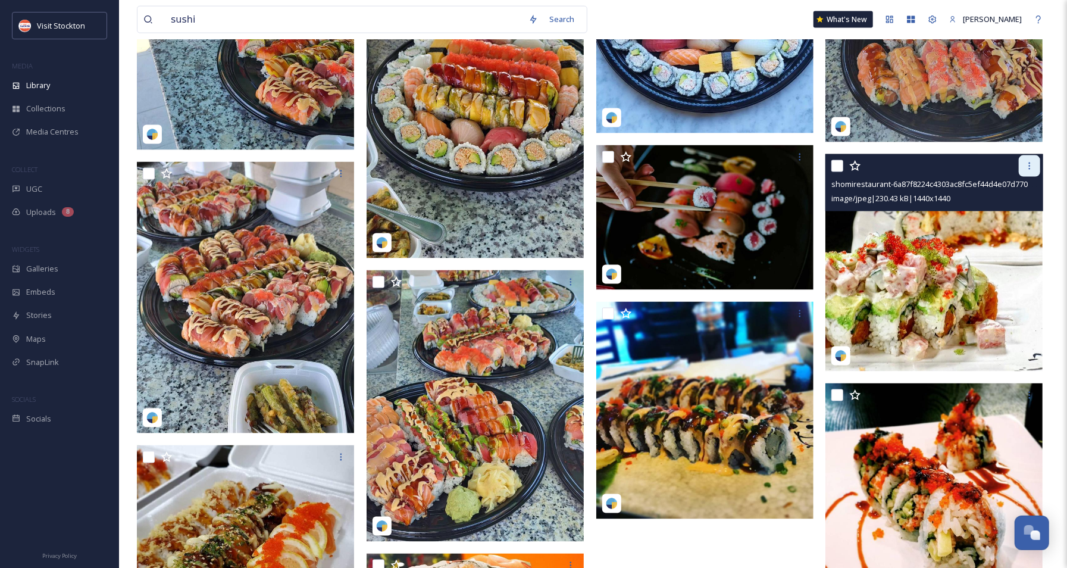
click at [809, 165] on icon at bounding box center [1030, 166] width 10 height 10
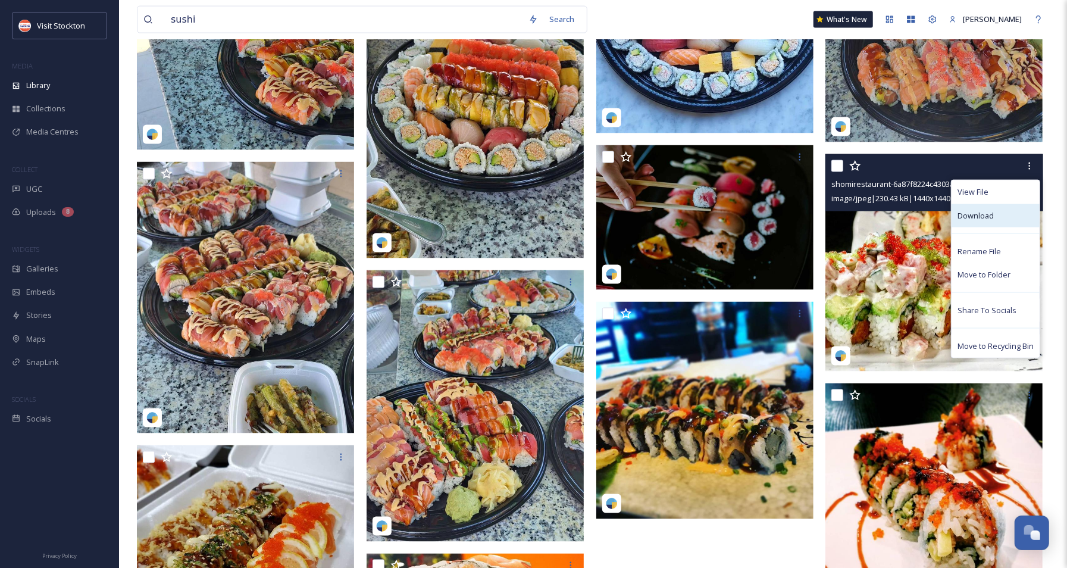
click at [809, 211] on span "Download" at bounding box center [976, 215] width 36 height 11
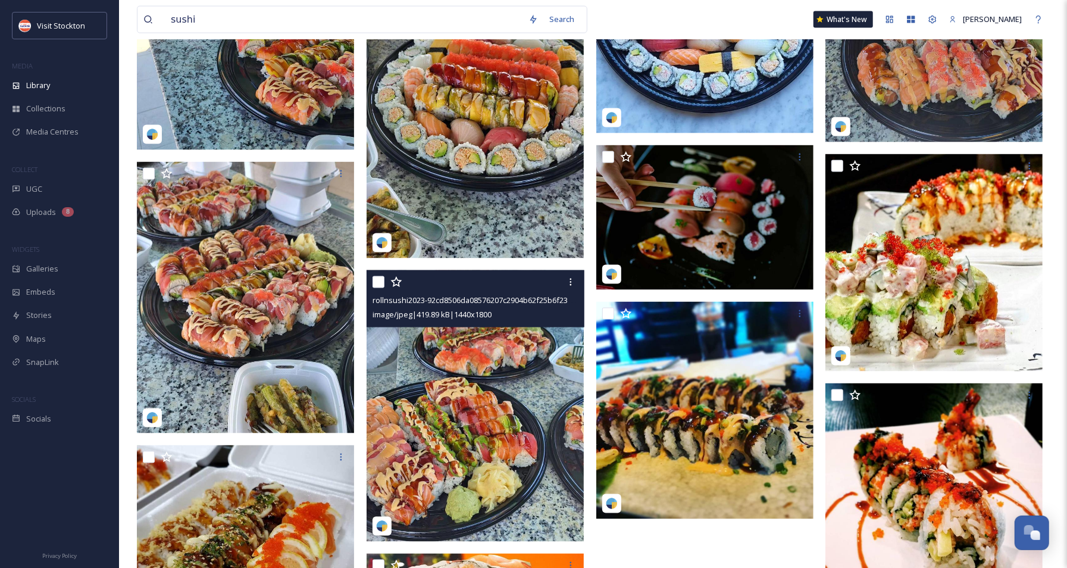
scroll to position [1431, 0]
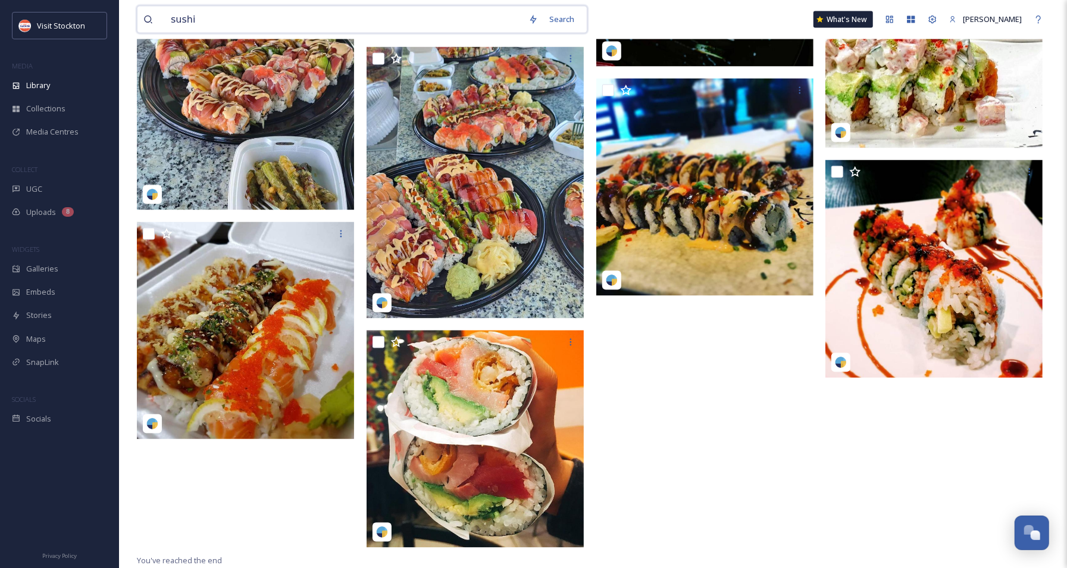
click at [220, 20] on input "sushi" at bounding box center [344, 20] width 358 height 26
drag, startPoint x: 217, startPoint y: 20, endPoint x: 152, endPoint y: 20, distance: 64.9
click at [152, 20] on div "sushi" at bounding box center [332, 20] width 379 height 26
paste input "farm-to-fork"
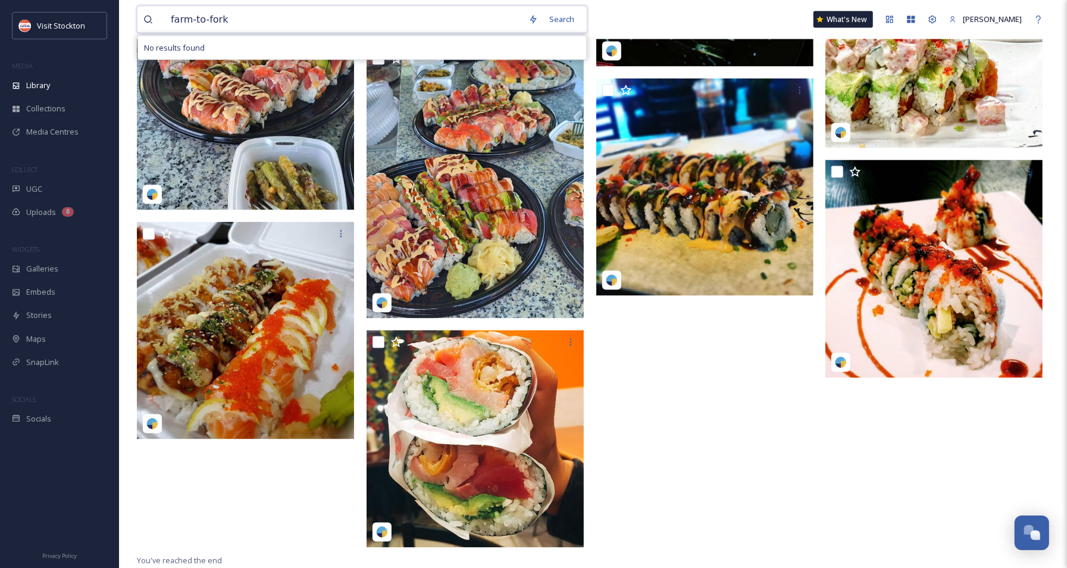
drag, startPoint x: 209, startPoint y: 20, endPoint x: 149, endPoint y: 23, distance: 60.8
click at [149, 23] on div "farm-to-fork" at bounding box center [332, 20] width 379 height 26
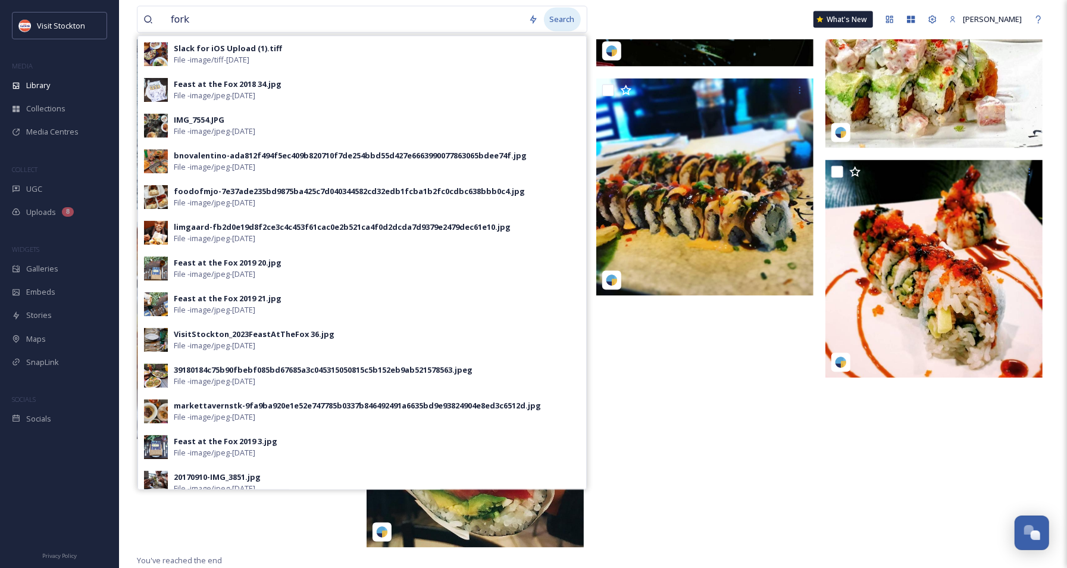
click at [570, 18] on div "Search" at bounding box center [562, 19] width 37 height 23
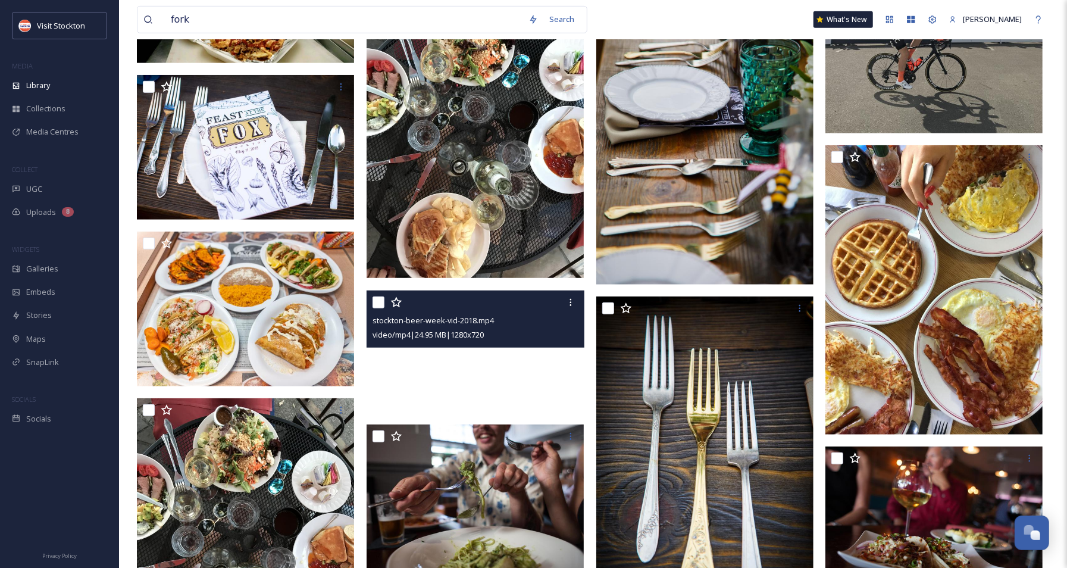
scroll to position [520, 0]
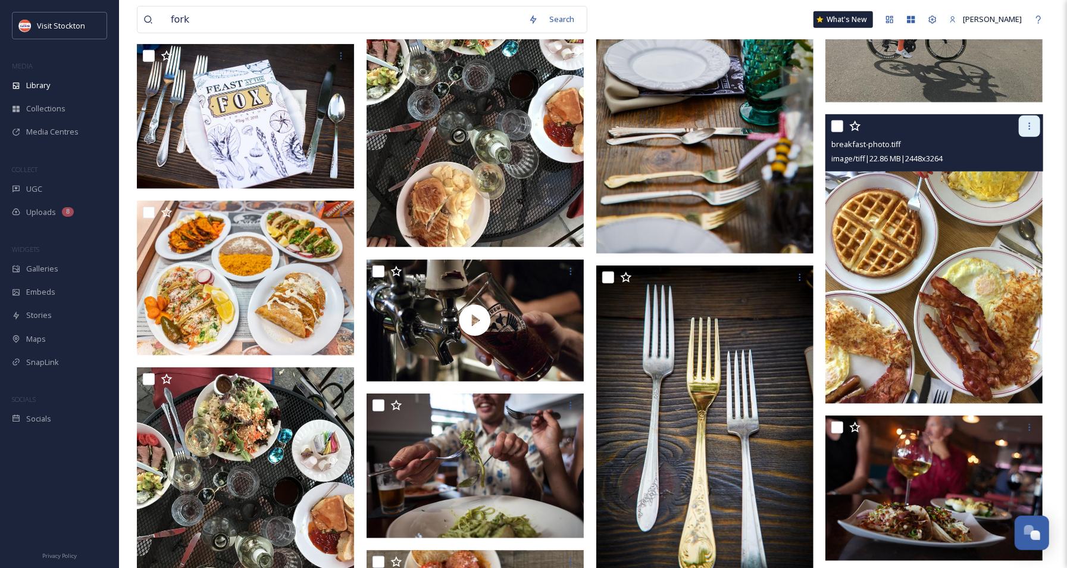
click at [809, 127] on icon at bounding box center [1030, 126] width 10 height 10
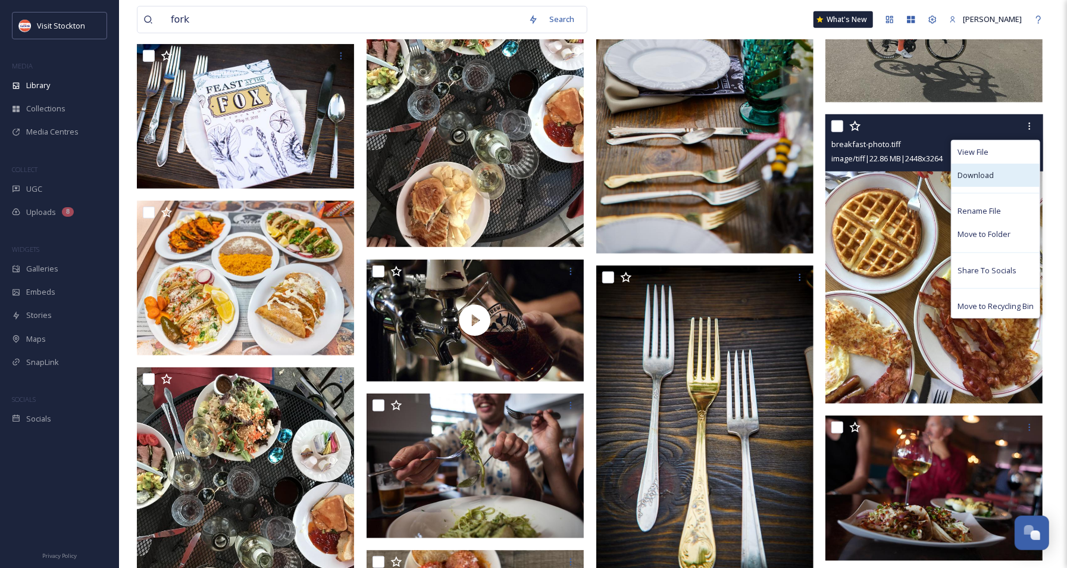
click at [809, 173] on span "Download" at bounding box center [976, 175] width 36 height 11
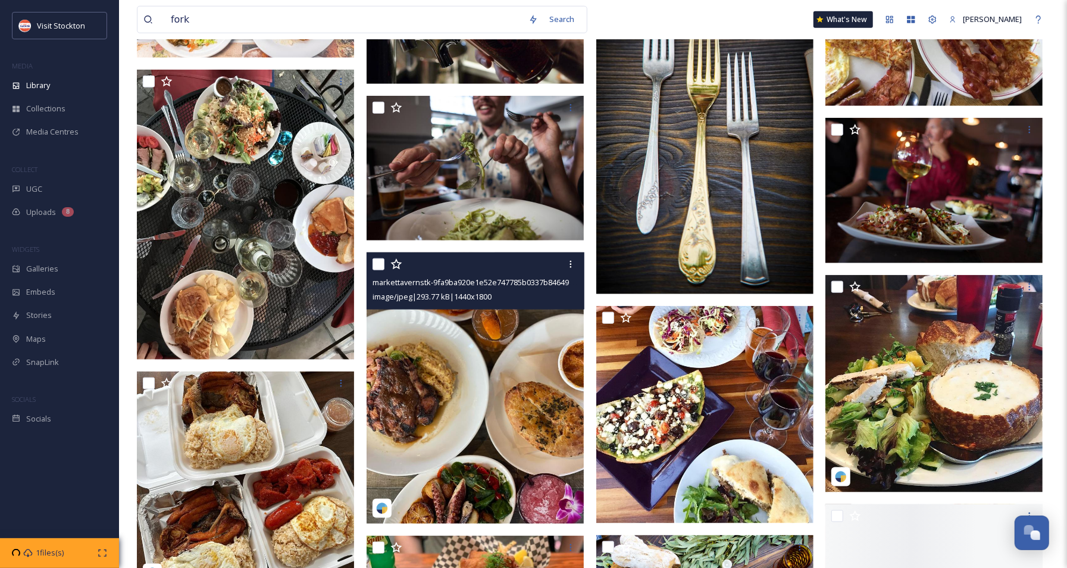
scroll to position [857, 0]
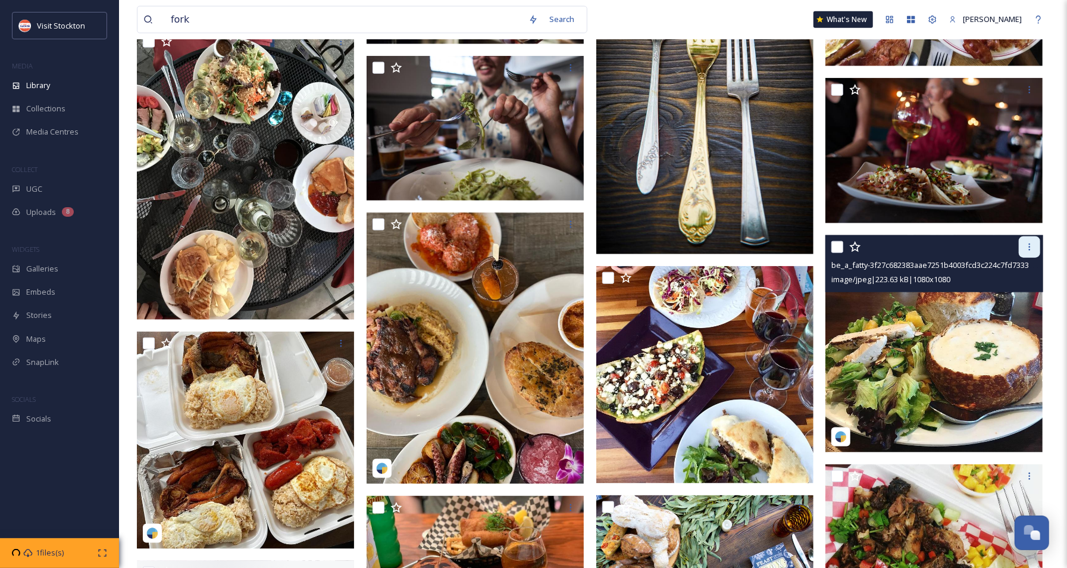
click at [809, 246] on icon at bounding box center [1030, 247] width 10 height 10
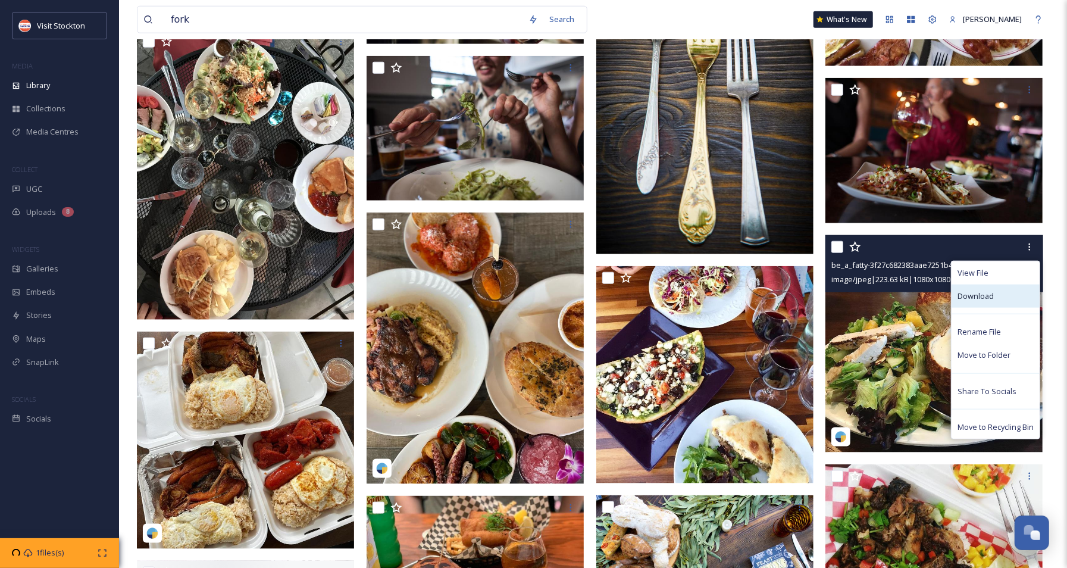
click at [809, 293] on span "Download" at bounding box center [976, 295] width 36 height 11
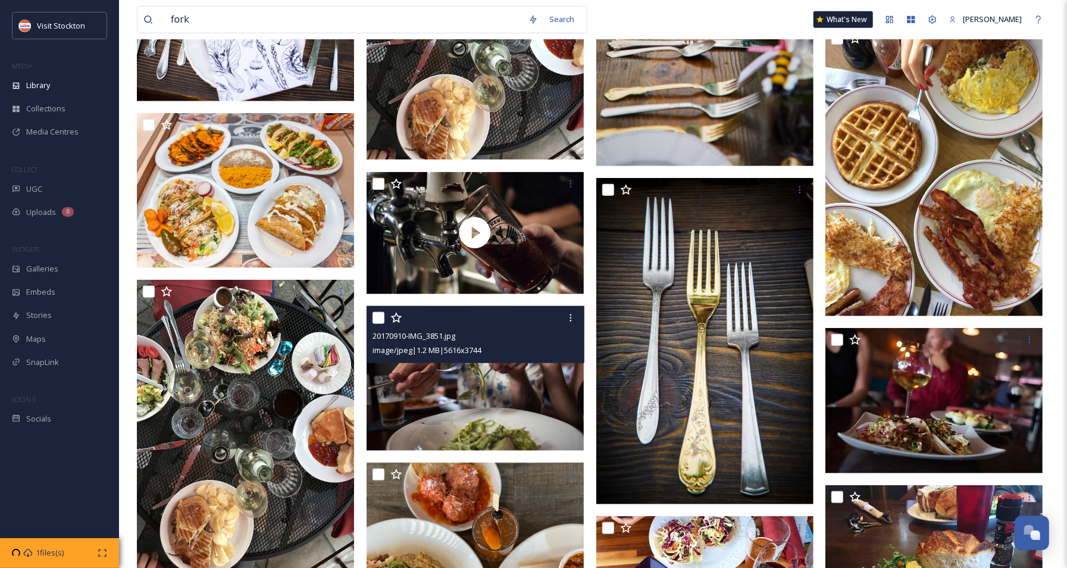
scroll to position [596, 0]
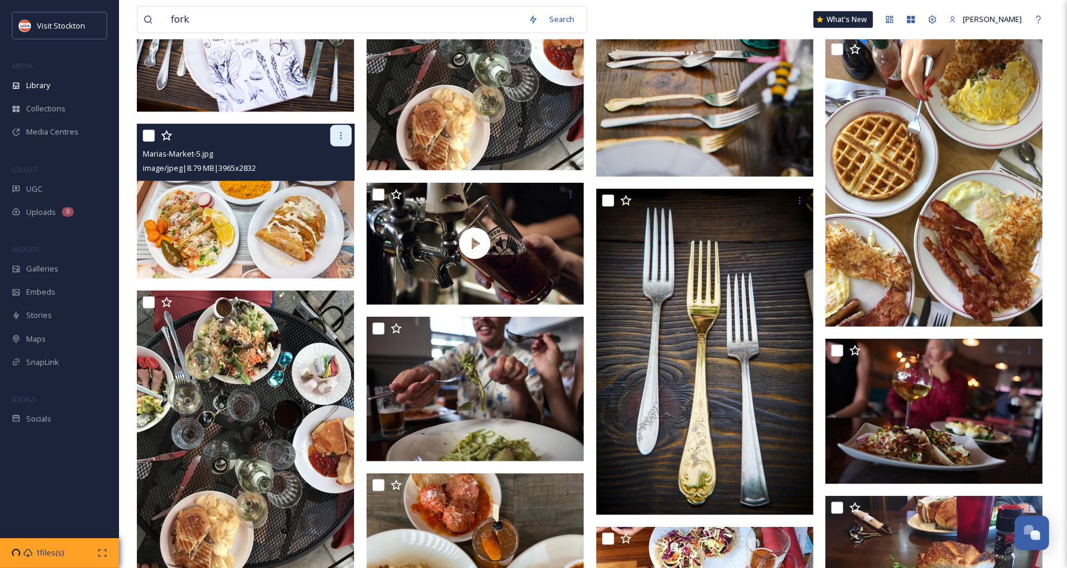
click at [342, 133] on icon at bounding box center [341, 136] width 10 height 10
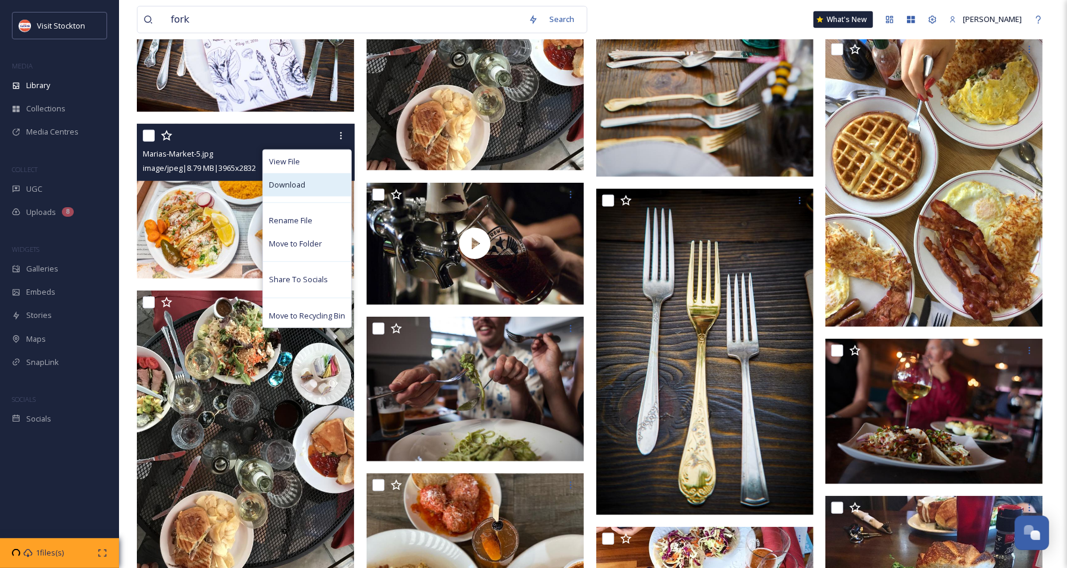
click at [291, 184] on span "Download" at bounding box center [287, 184] width 36 height 11
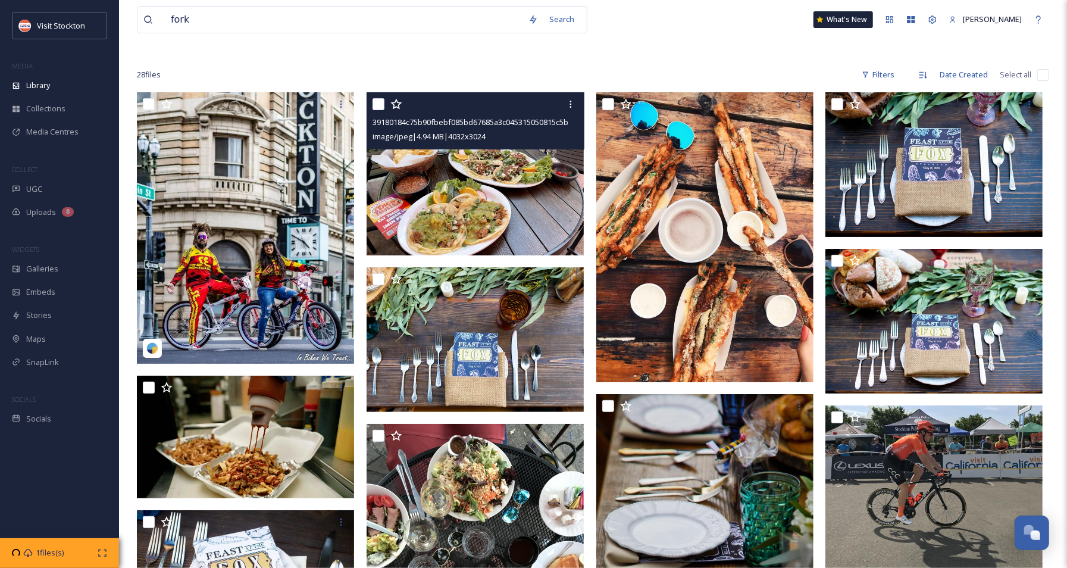
scroll to position [0, 0]
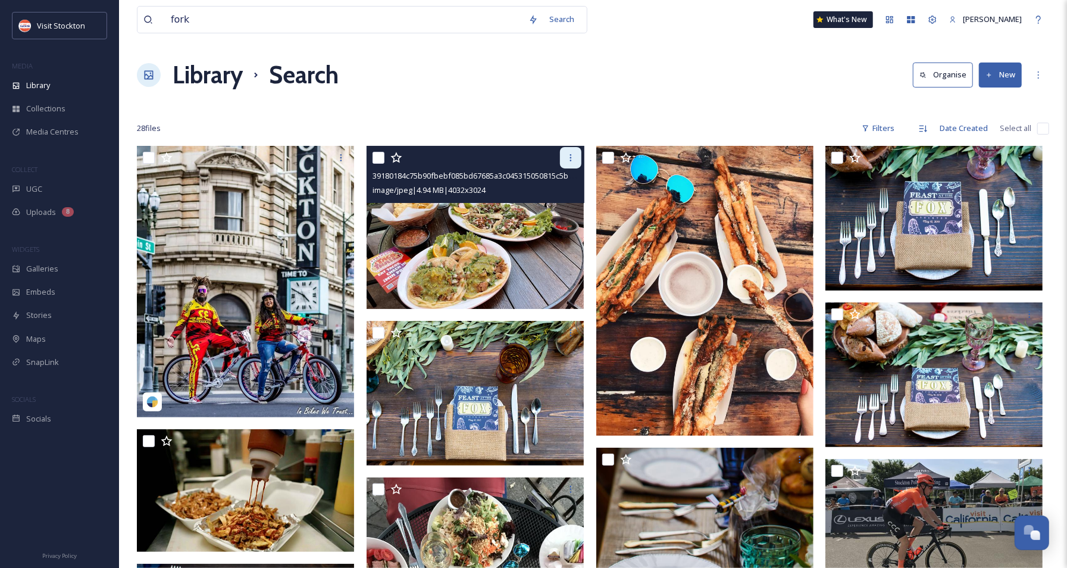
click at [570, 161] on icon at bounding box center [571, 157] width 2 height 7
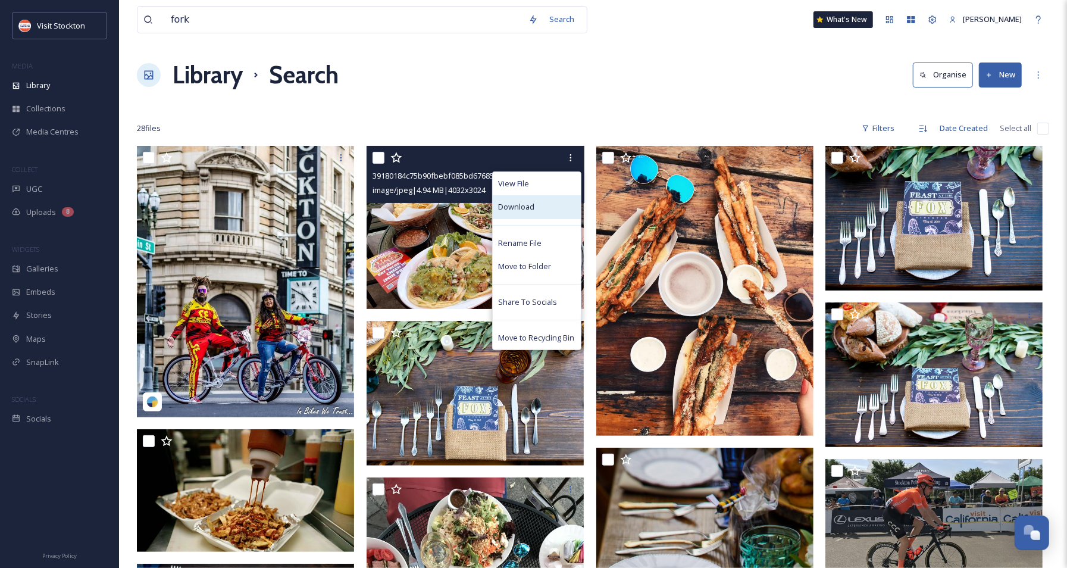
click at [517, 207] on span "Download" at bounding box center [517, 206] width 36 height 11
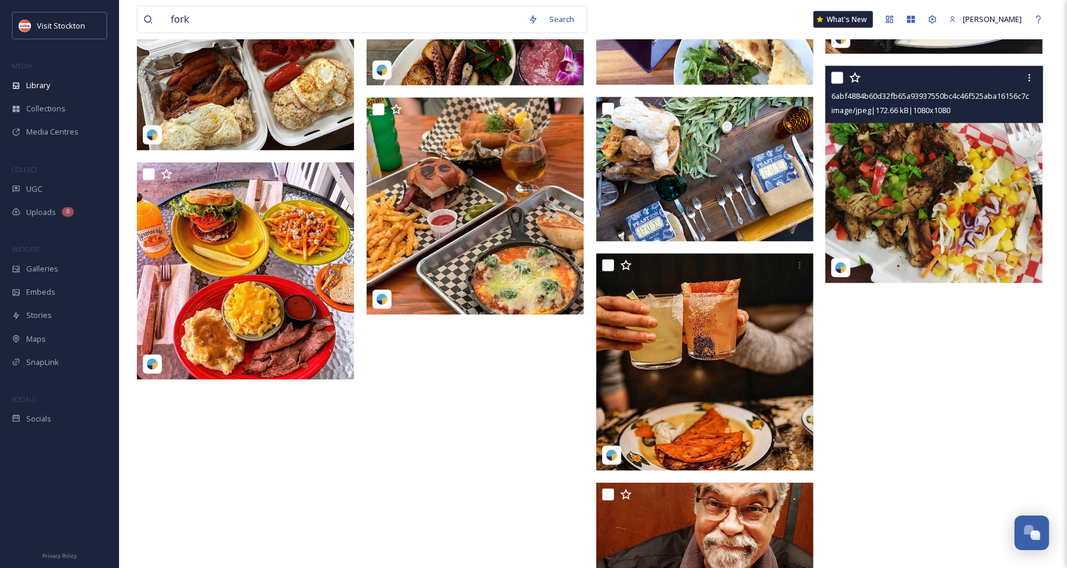
scroll to position [1407, 0]
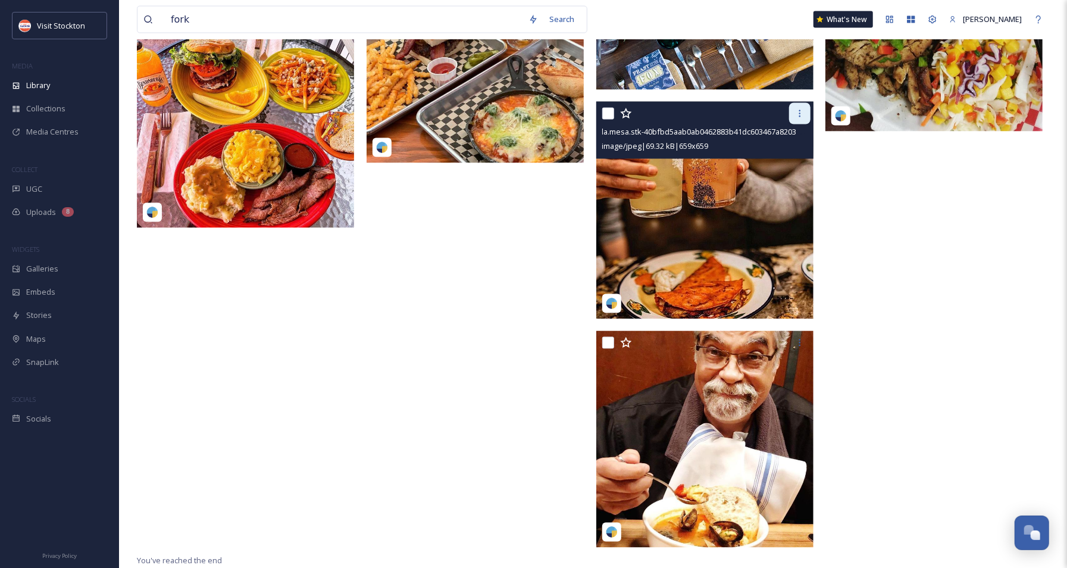
click at [799, 111] on icon at bounding box center [800, 114] width 10 height 10
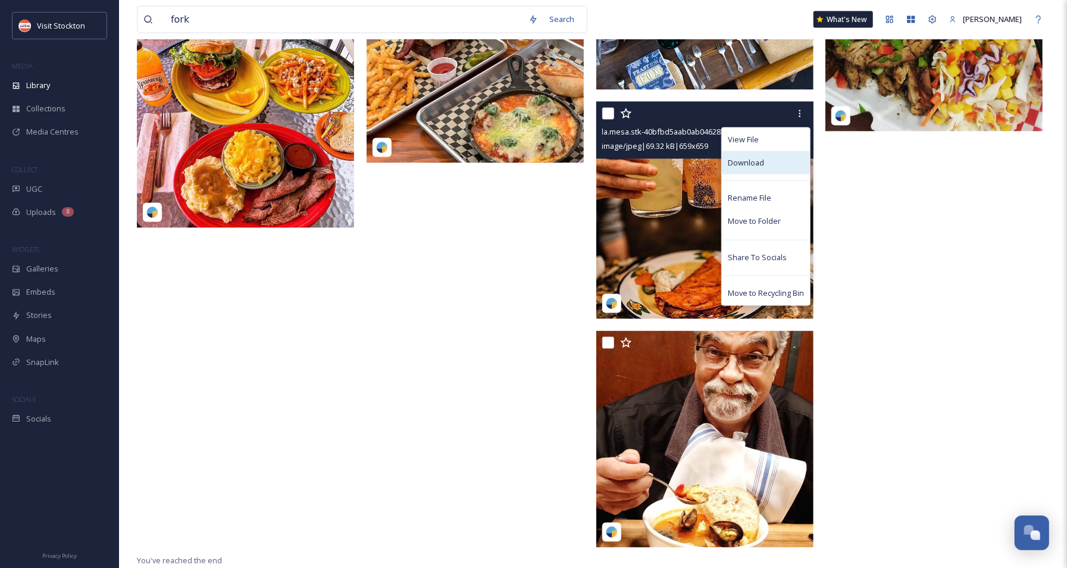
click at [743, 158] on span "Download" at bounding box center [746, 162] width 36 height 11
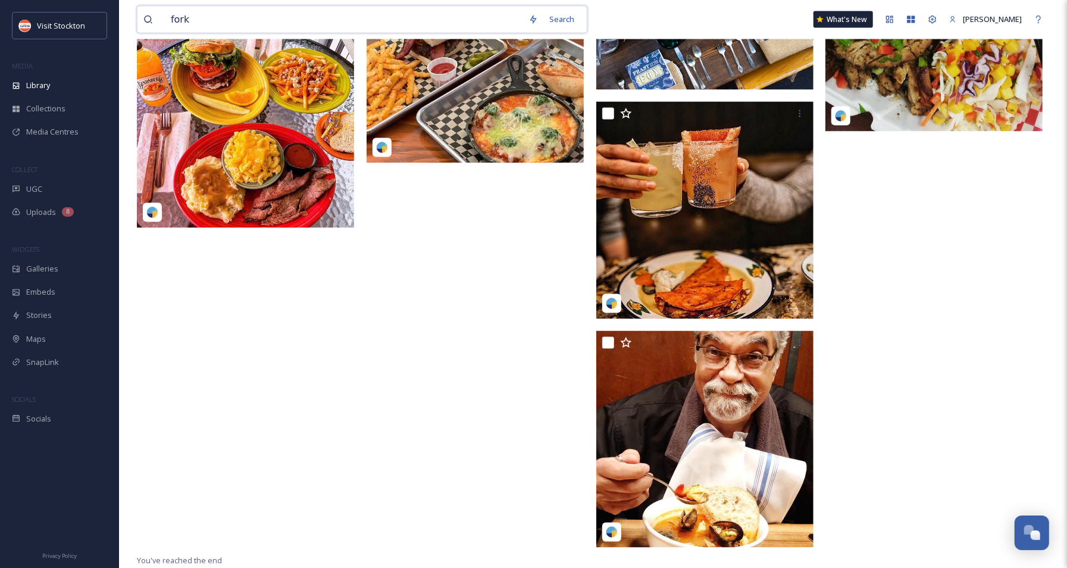
drag, startPoint x: 214, startPoint y: 17, endPoint x: 137, endPoint y: 17, distance: 77.4
click at [137, 17] on div "fork Search" at bounding box center [362, 19] width 451 height 27
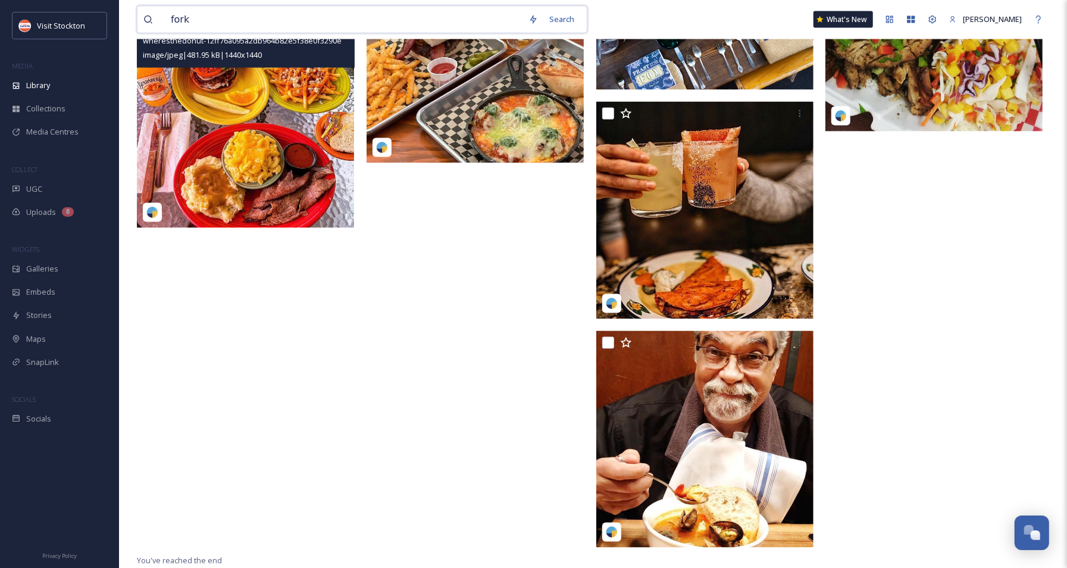
paste input "dishes"
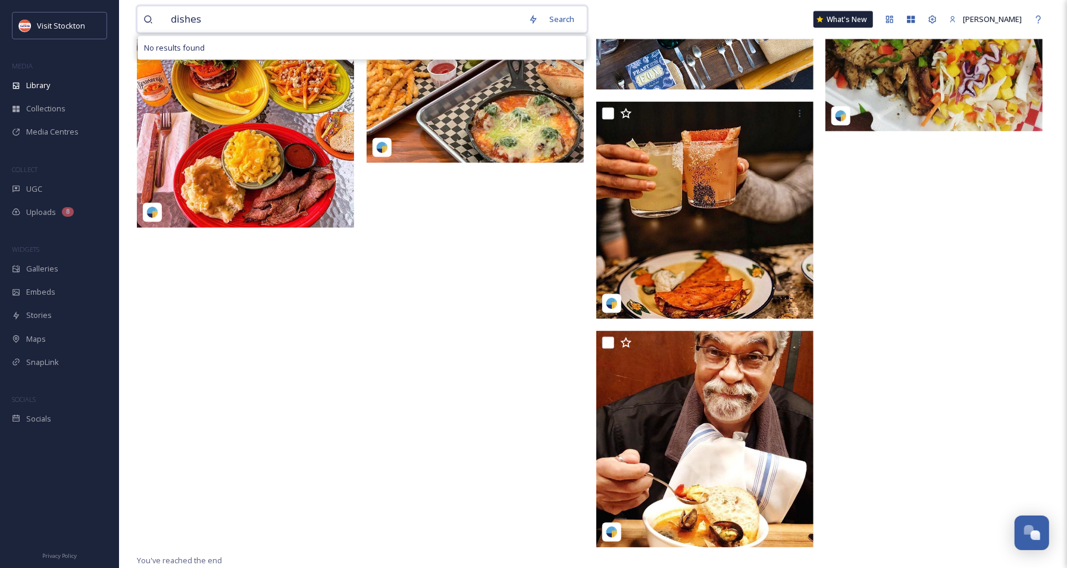
drag, startPoint x: 170, startPoint y: 19, endPoint x: 155, endPoint y: 20, distance: 14.3
click at [155, 20] on div "dishes" at bounding box center [332, 20] width 379 height 26
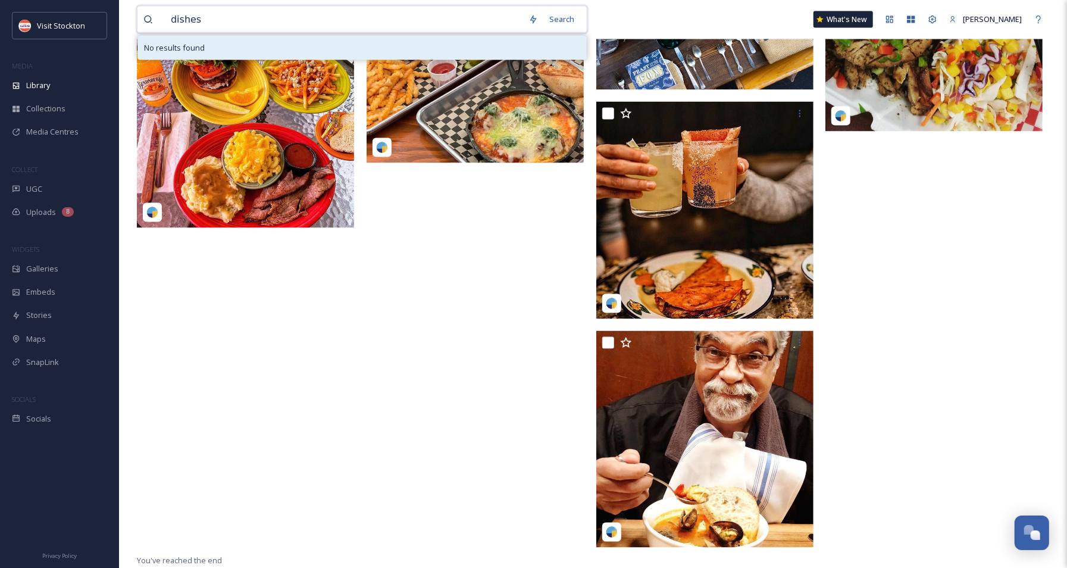
paste input "beer"
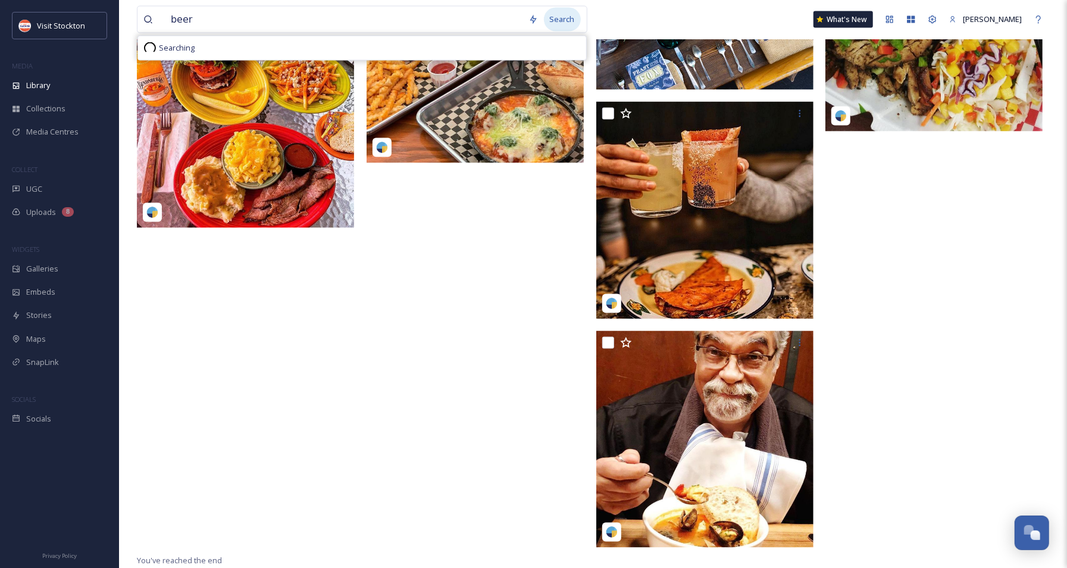
click at [571, 19] on div "Search" at bounding box center [562, 19] width 37 height 23
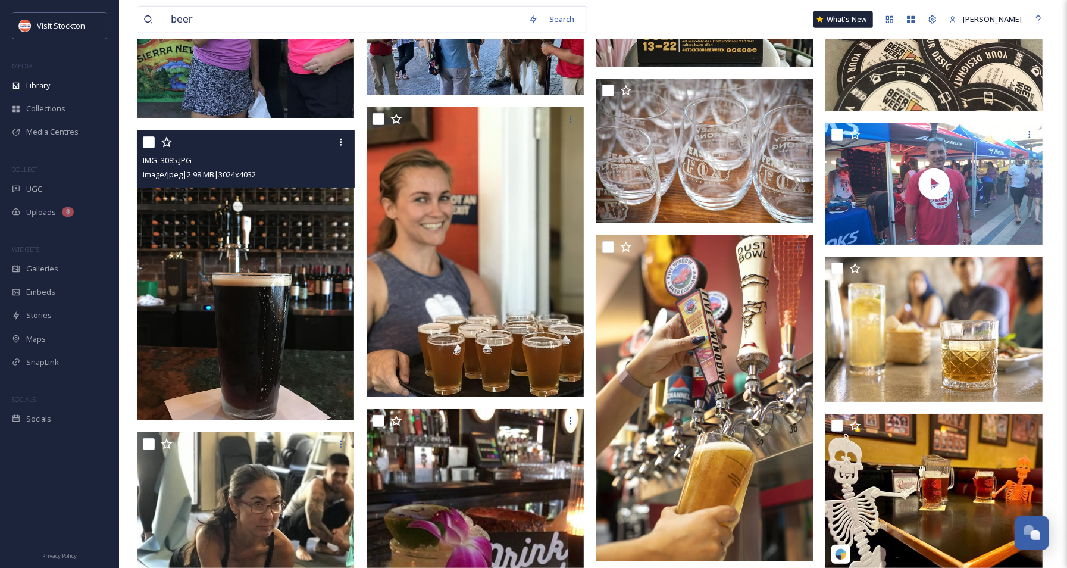
scroll to position [7431, 0]
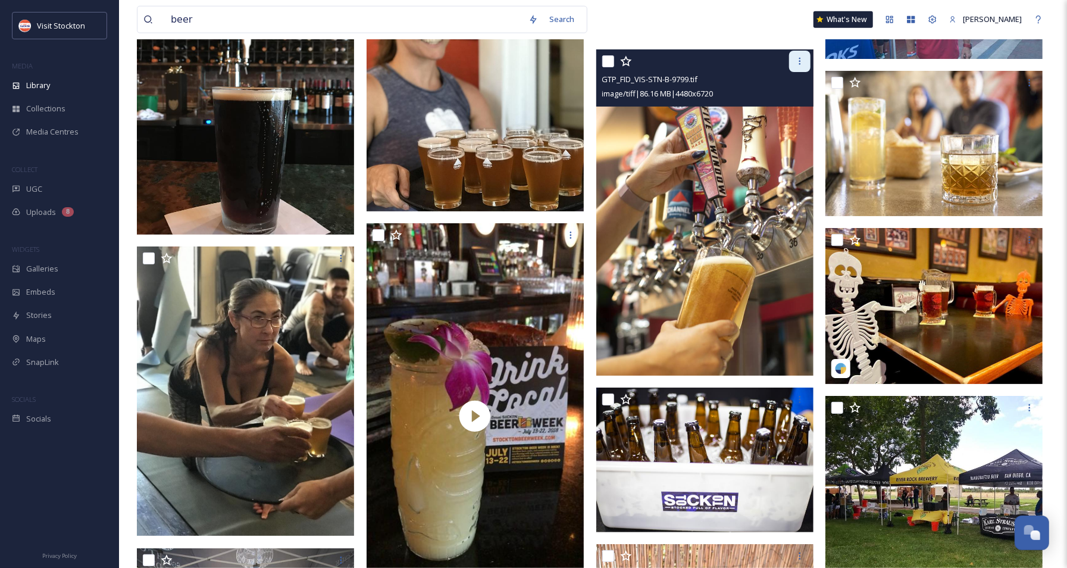
click at [800, 62] on icon at bounding box center [800, 62] width 10 height 10
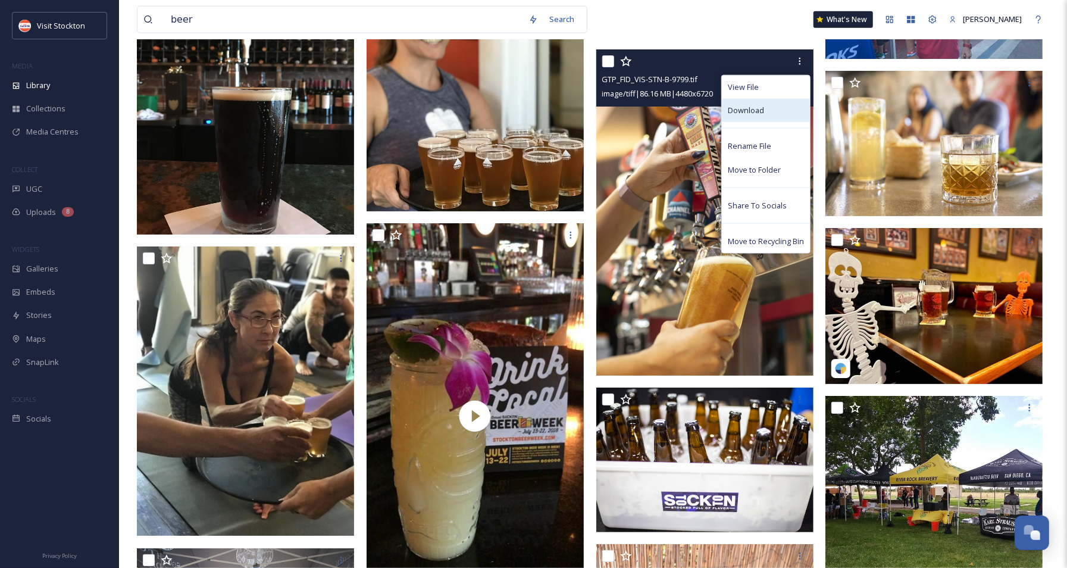
click at [755, 109] on span "Download" at bounding box center [746, 110] width 36 height 11
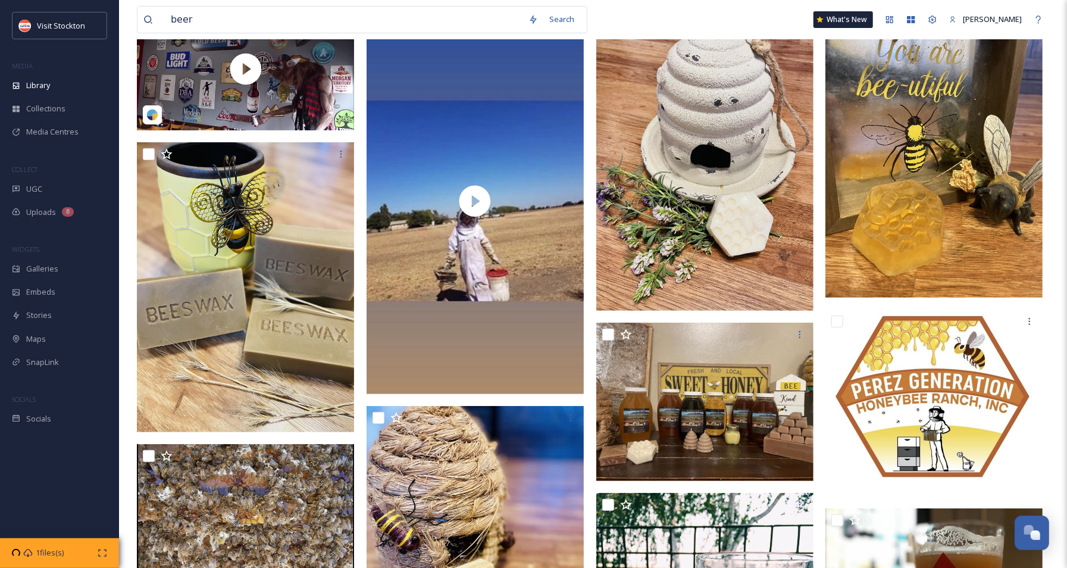
scroll to position [0, 0]
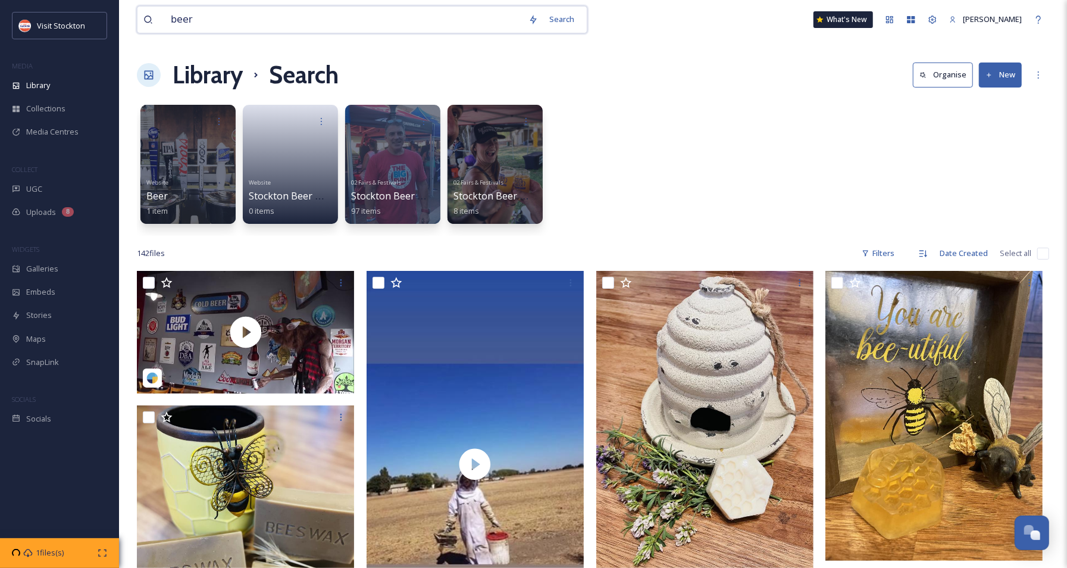
click at [200, 30] on input "beer" at bounding box center [344, 20] width 358 height 26
drag, startPoint x: 200, startPoint y: 23, endPoint x: 149, endPoint y: 24, distance: 51.2
click at [149, 24] on div "beer" at bounding box center [332, 20] width 379 height 26
paste input "[GEOGRAPHIC_DATA]"
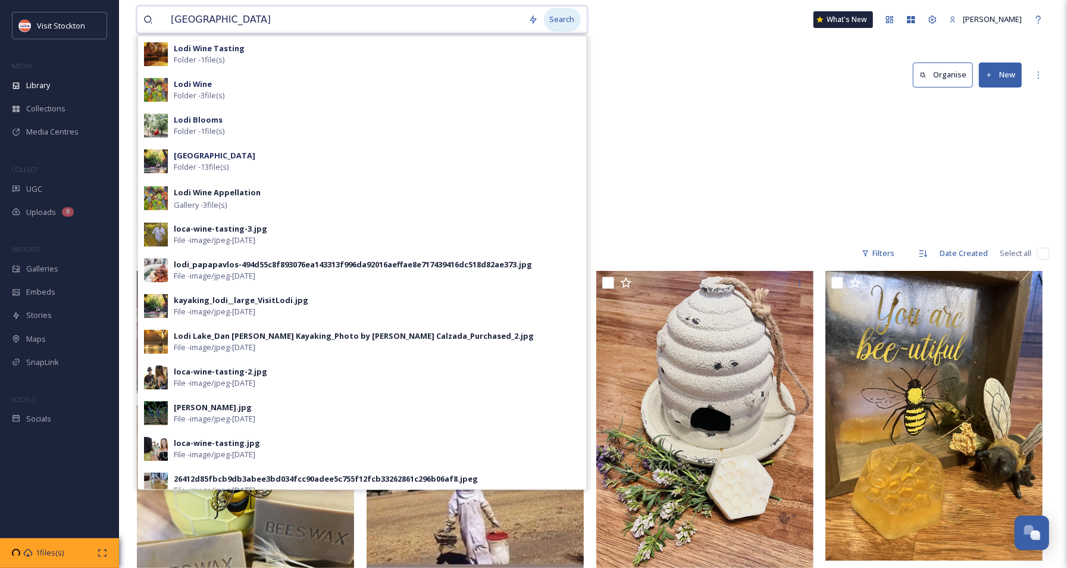
type input "[GEOGRAPHIC_DATA]"
click at [576, 22] on div "Search" at bounding box center [562, 19] width 37 height 23
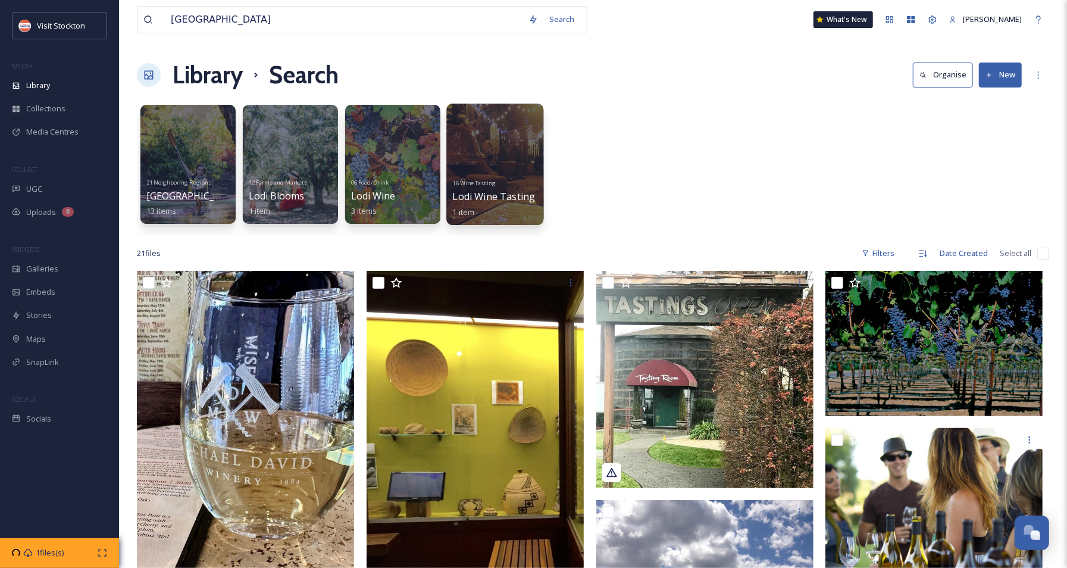
click at [495, 160] on div at bounding box center [494, 164] width 97 height 121
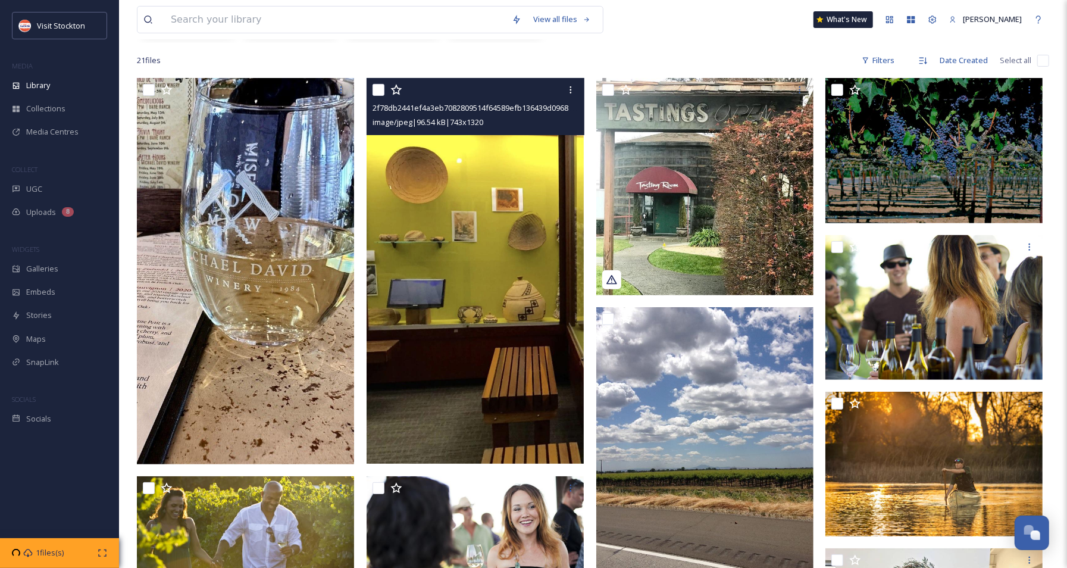
scroll to position [457, 0]
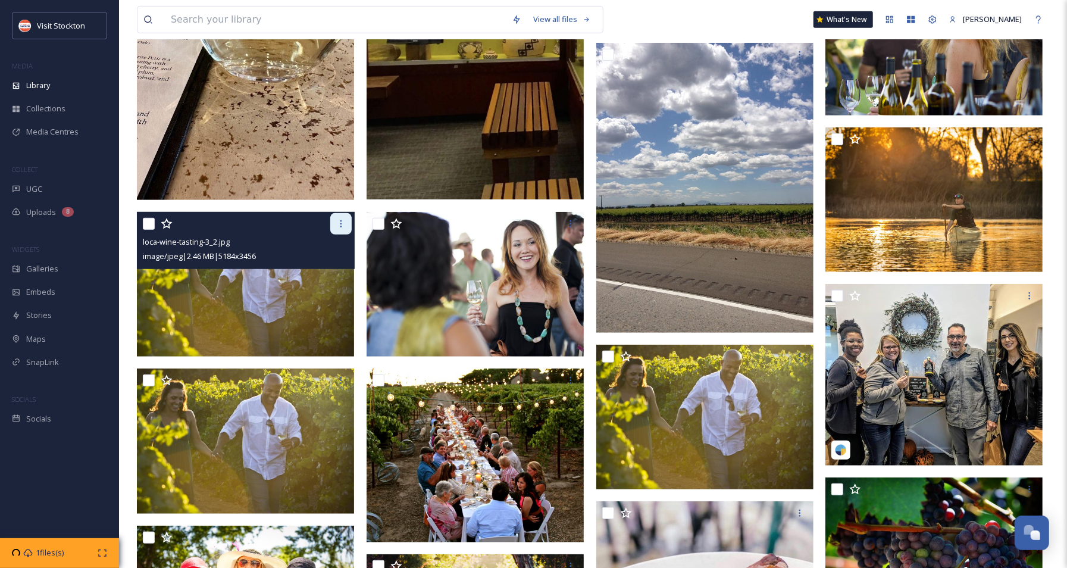
click at [339, 222] on icon at bounding box center [341, 224] width 10 height 10
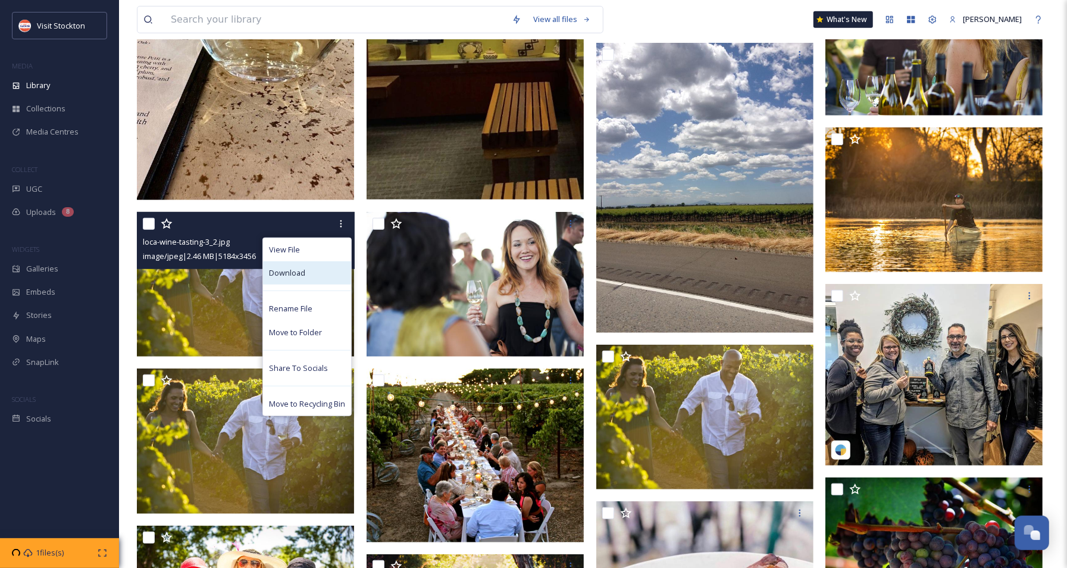
click at [301, 275] on span "Download" at bounding box center [287, 272] width 36 height 11
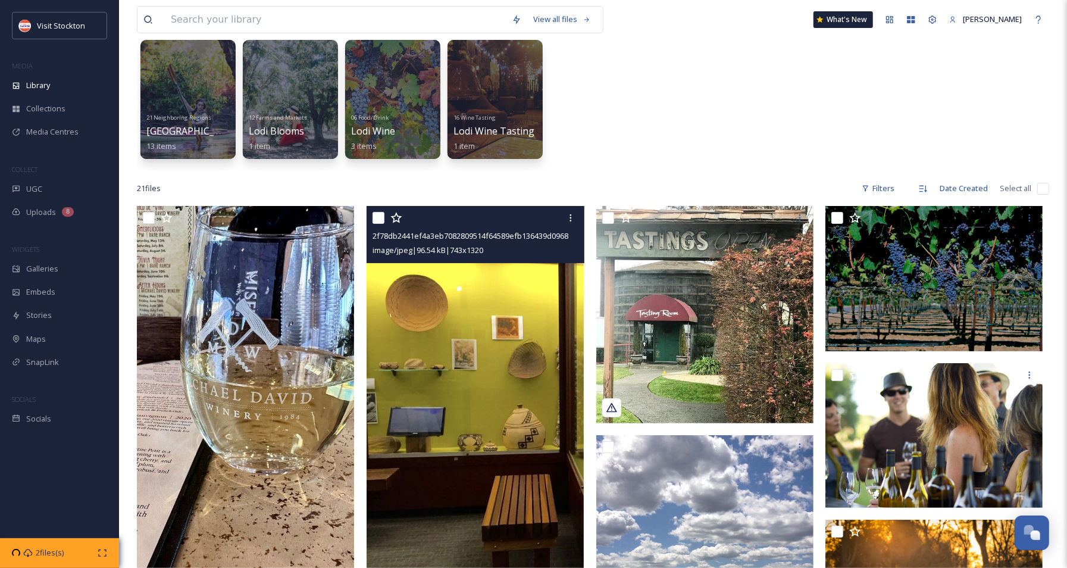
scroll to position [0, 0]
